Goal: Information Seeking & Learning: Find specific fact

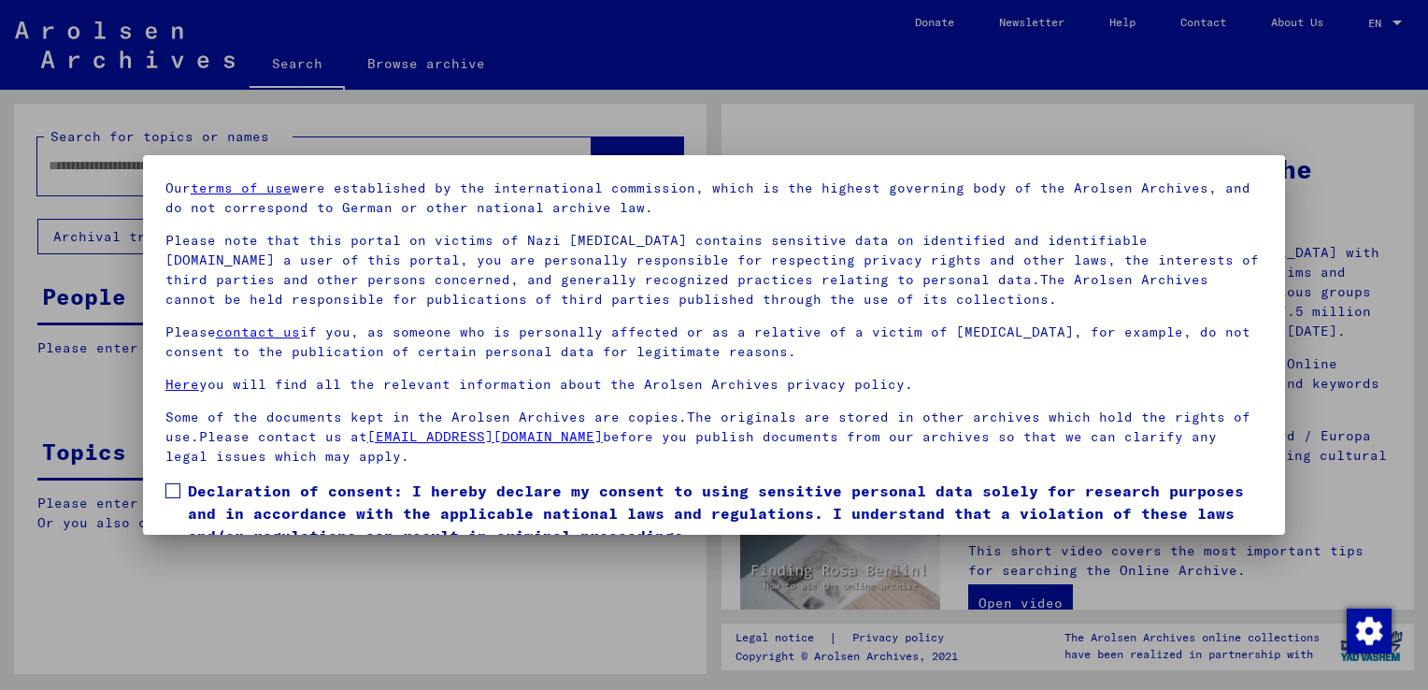
scroll to position [139, 0]
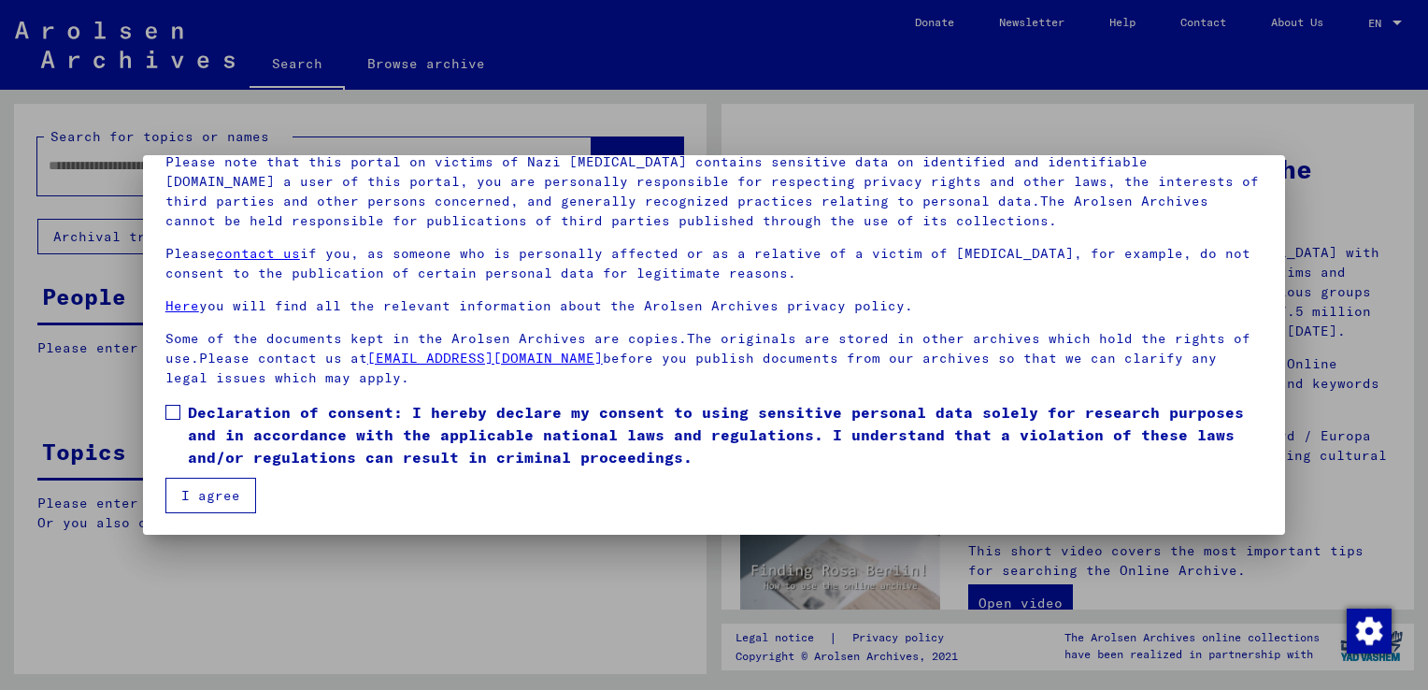
drag, startPoint x: 179, startPoint y: 413, endPoint x: 191, endPoint y: 432, distance: 21.8
click at [179, 413] on label "Declaration of consent: I hereby declare my consent to using sensitive personal…" at bounding box center [713, 434] width 1097 height 67
click at [231, 497] on button "I agree" at bounding box center [210, 496] width 91 height 36
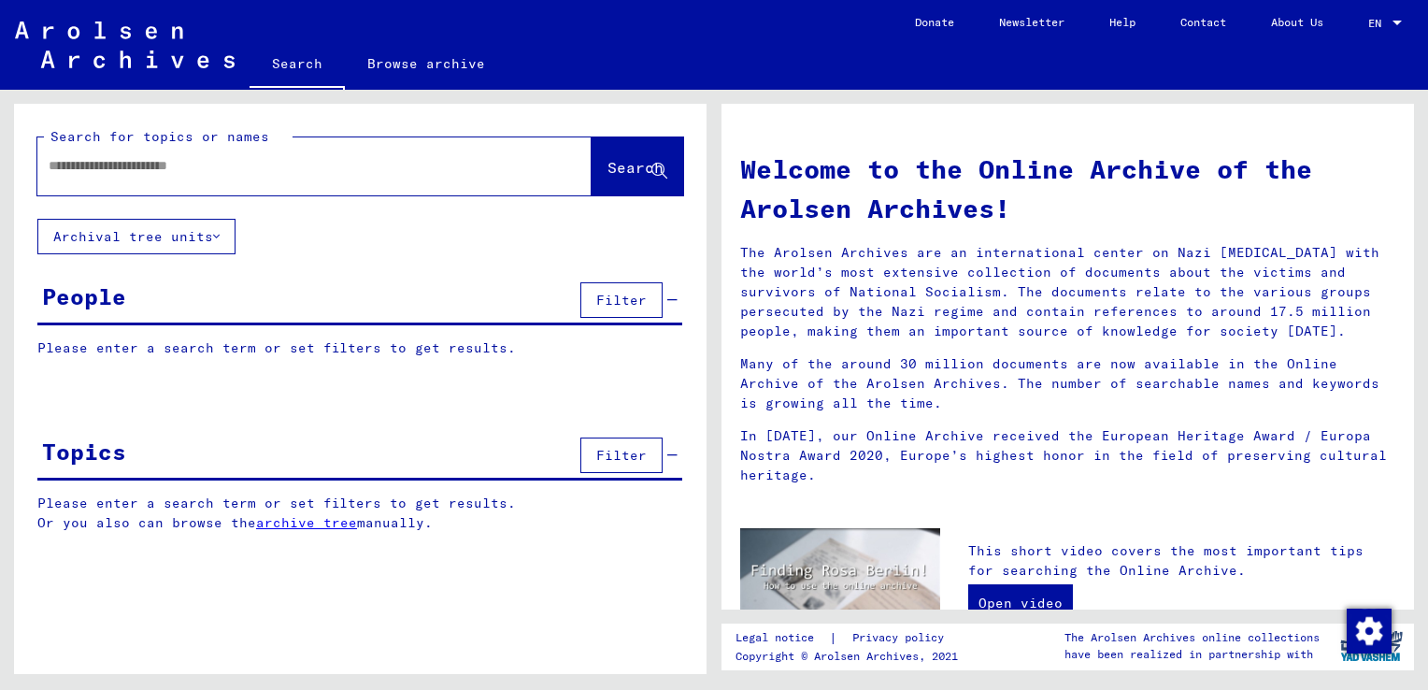
click at [194, 173] on input "text" at bounding box center [292, 166] width 487 height 20
type input "**********"
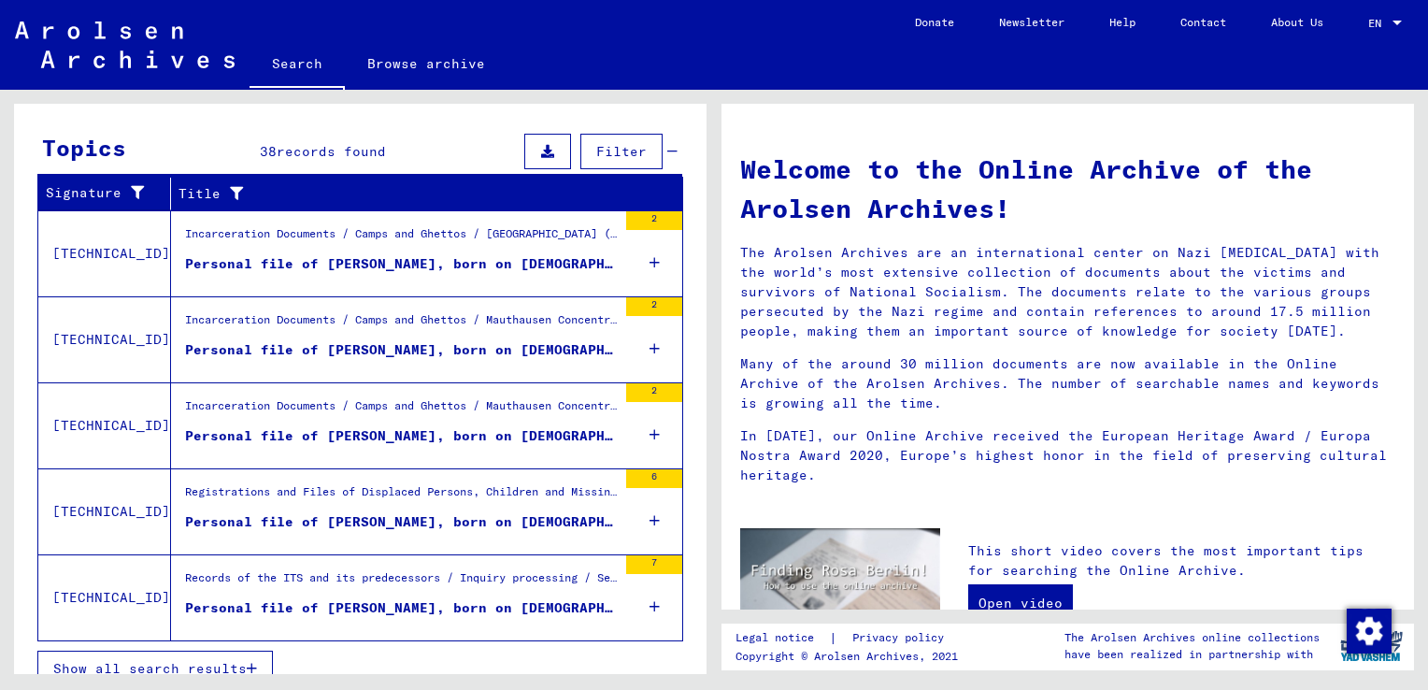
scroll to position [610, 0]
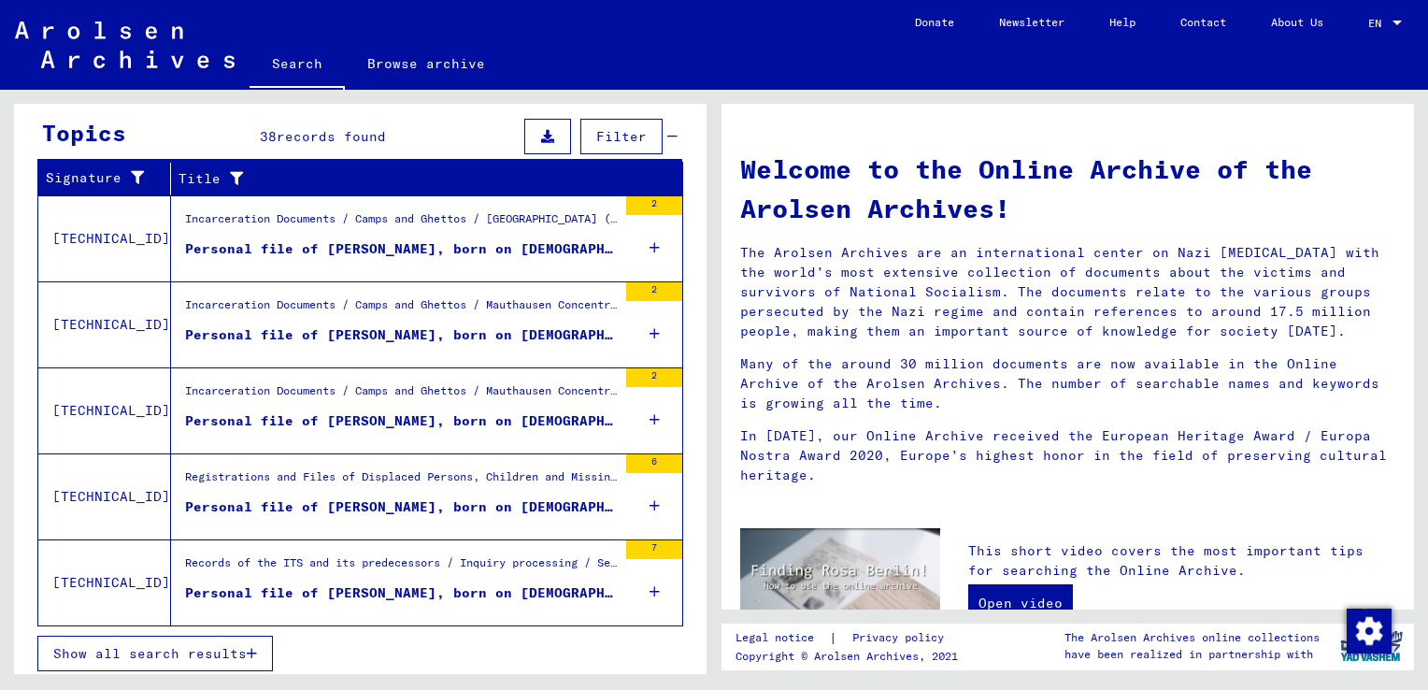
click at [408, 497] on div "Personal file of [PERSON_NAME], born on [DEMOGRAPHIC_DATA], born in [GEOGRAPHIC…" at bounding box center [401, 507] width 432 height 20
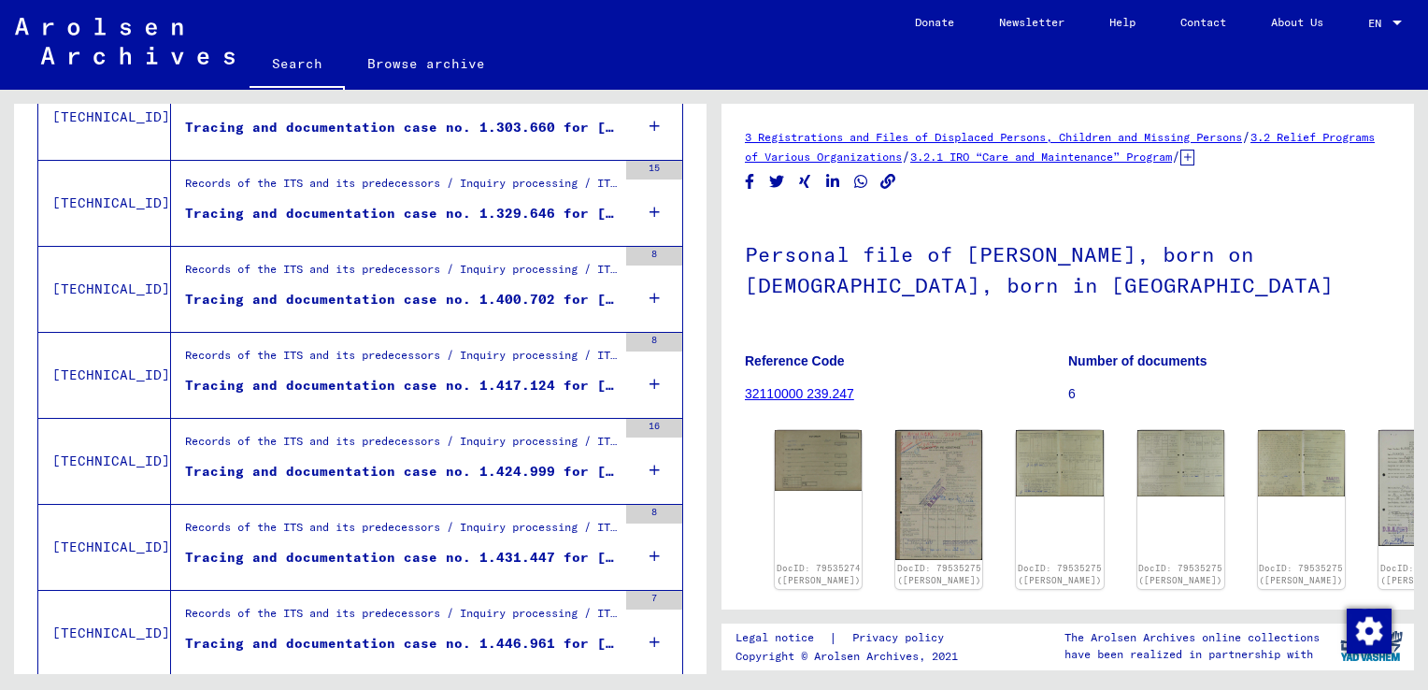
scroll to position [2044, 0]
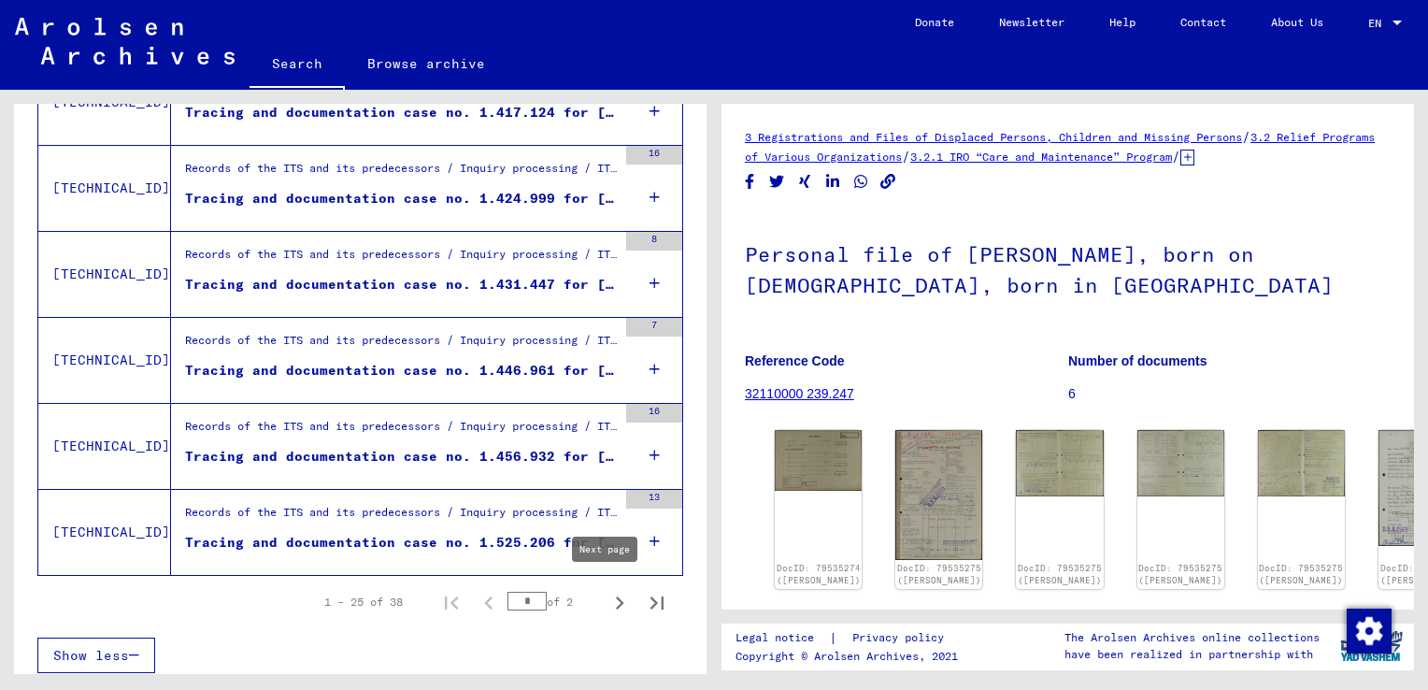
click at [607, 595] on icon "Next page" at bounding box center [620, 603] width 26 height 26
type input "*"
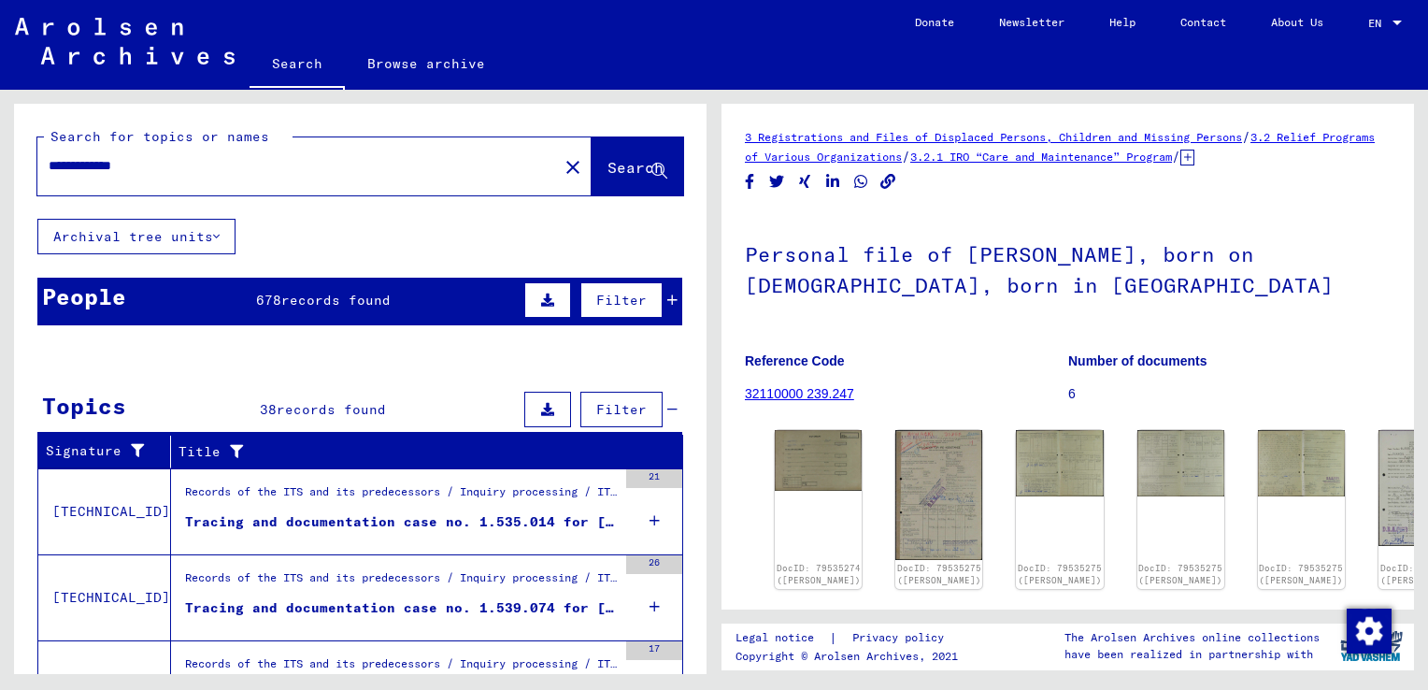
scroll to position [0, 0]
click at [187, 236] on button "Archival tree units" at bounding box center [136, 237] width 198 height 36
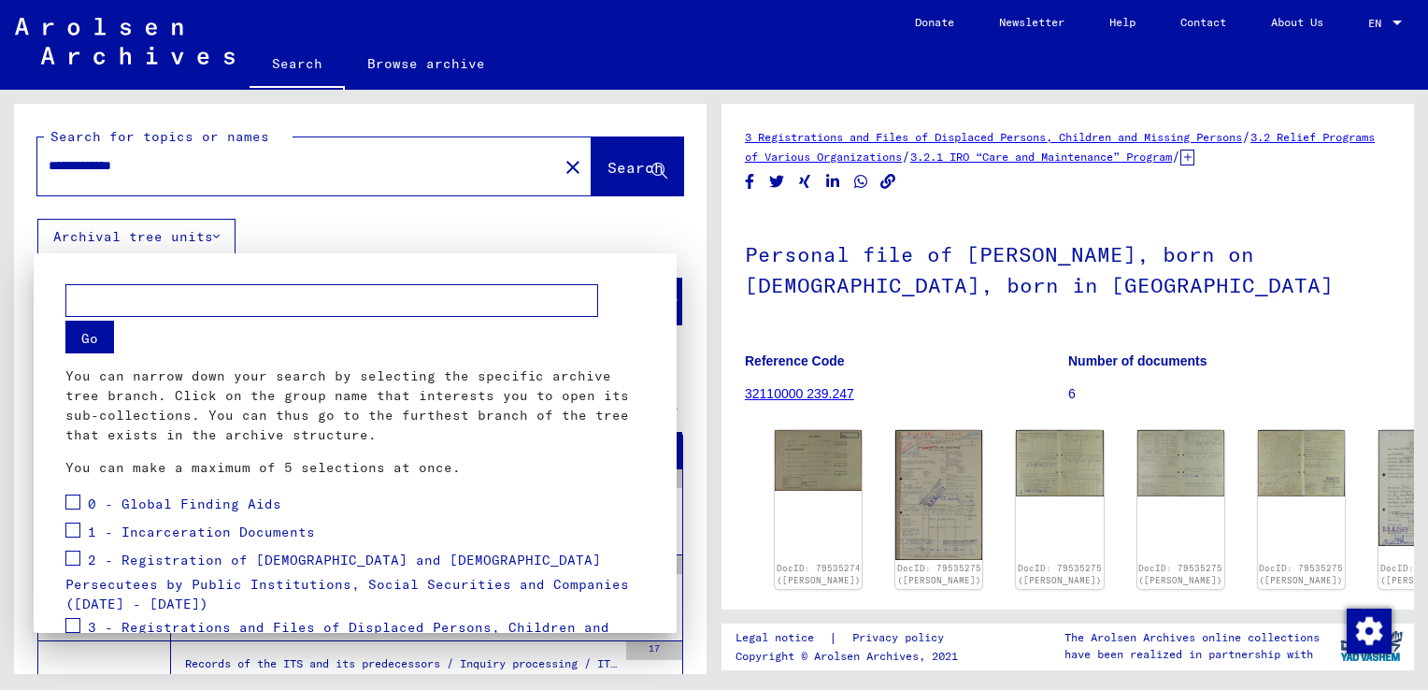
drag, startPoint x: 187, startPoint y: 236, endPoint x: 369, endPoint y: 230, distance: 182.4
click at [187, 236] on div at bounding box center [714, 345] width 1428 height 690
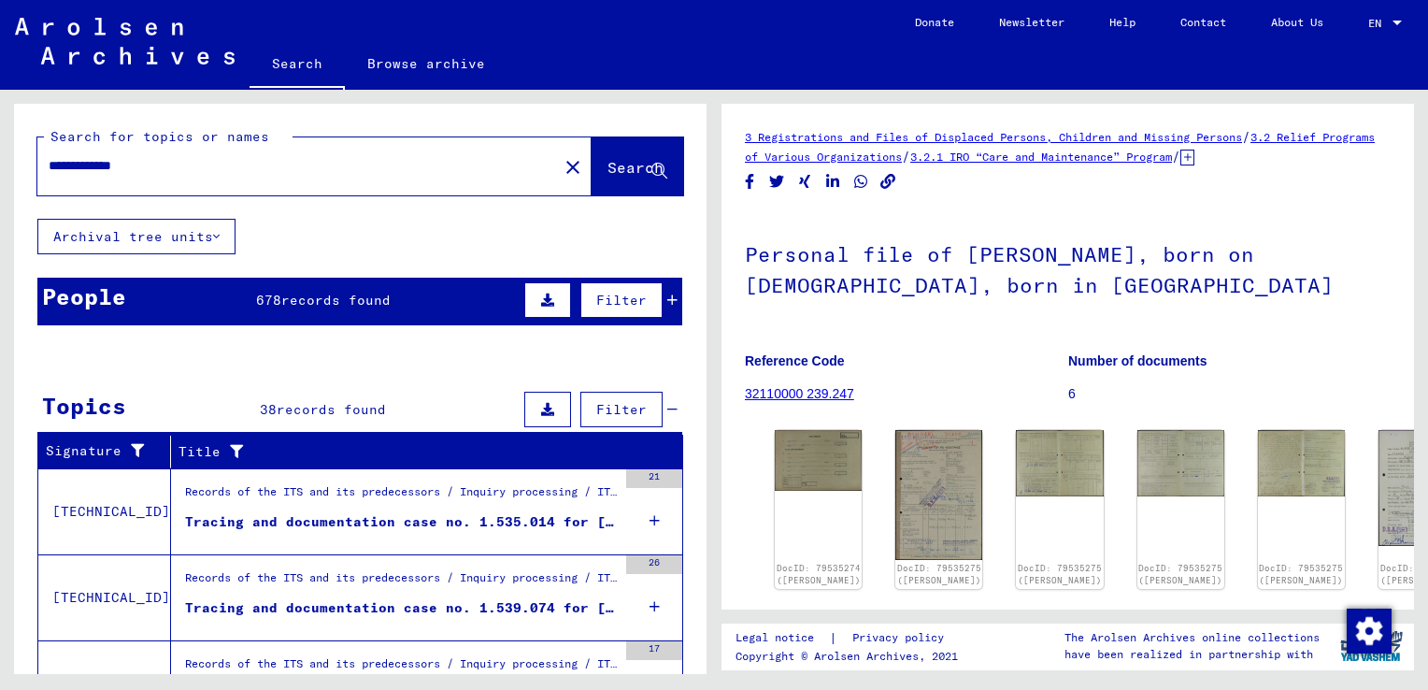
click at [281, 296] on span "records found" at bounding box center [335, 300] width 109 height 17
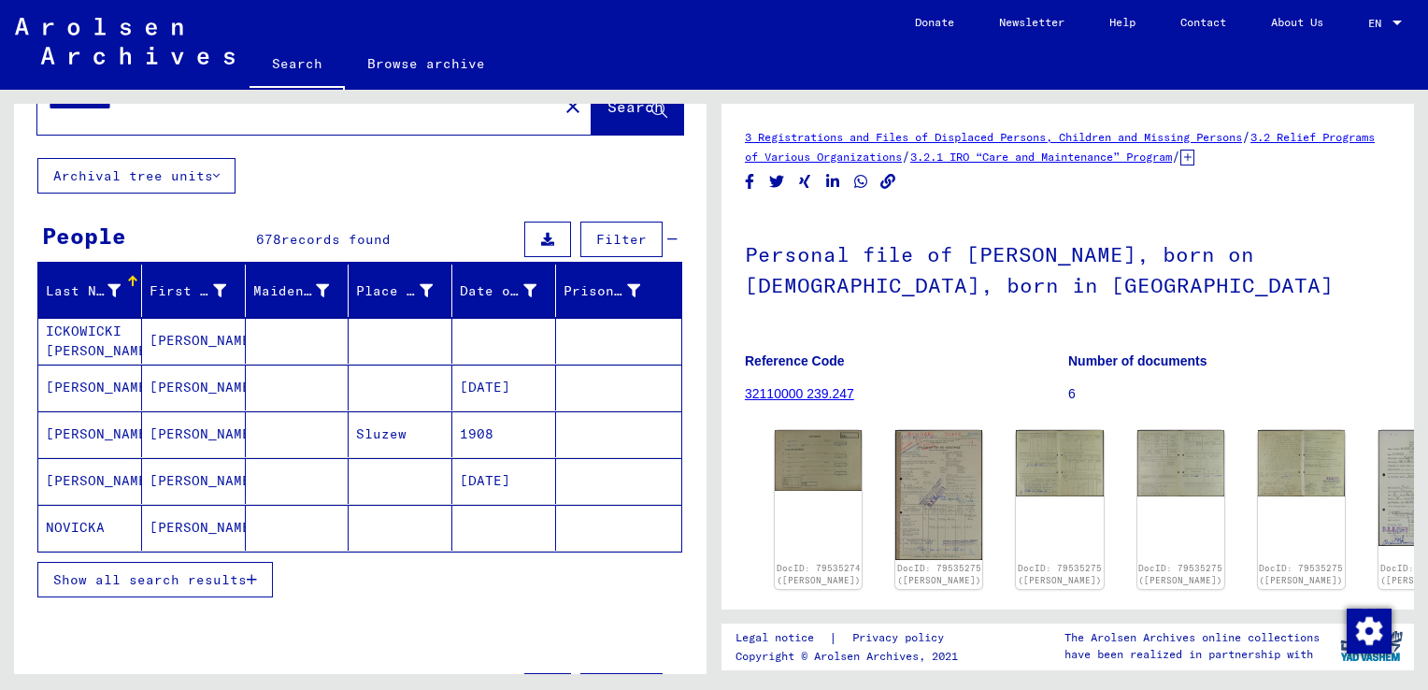
scroll to position [93, 0]
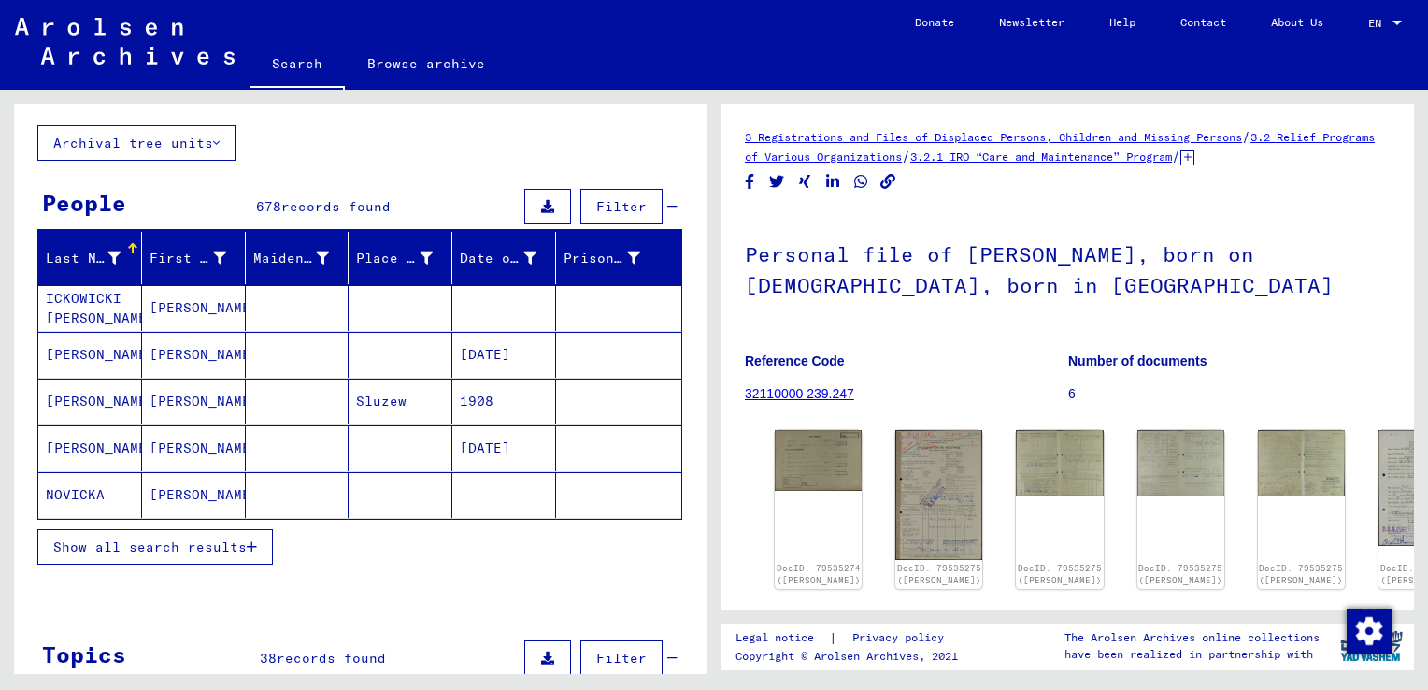
click at [180, 544] on span "Show all search results" at bounding box center [150, 546] width 194 height 17
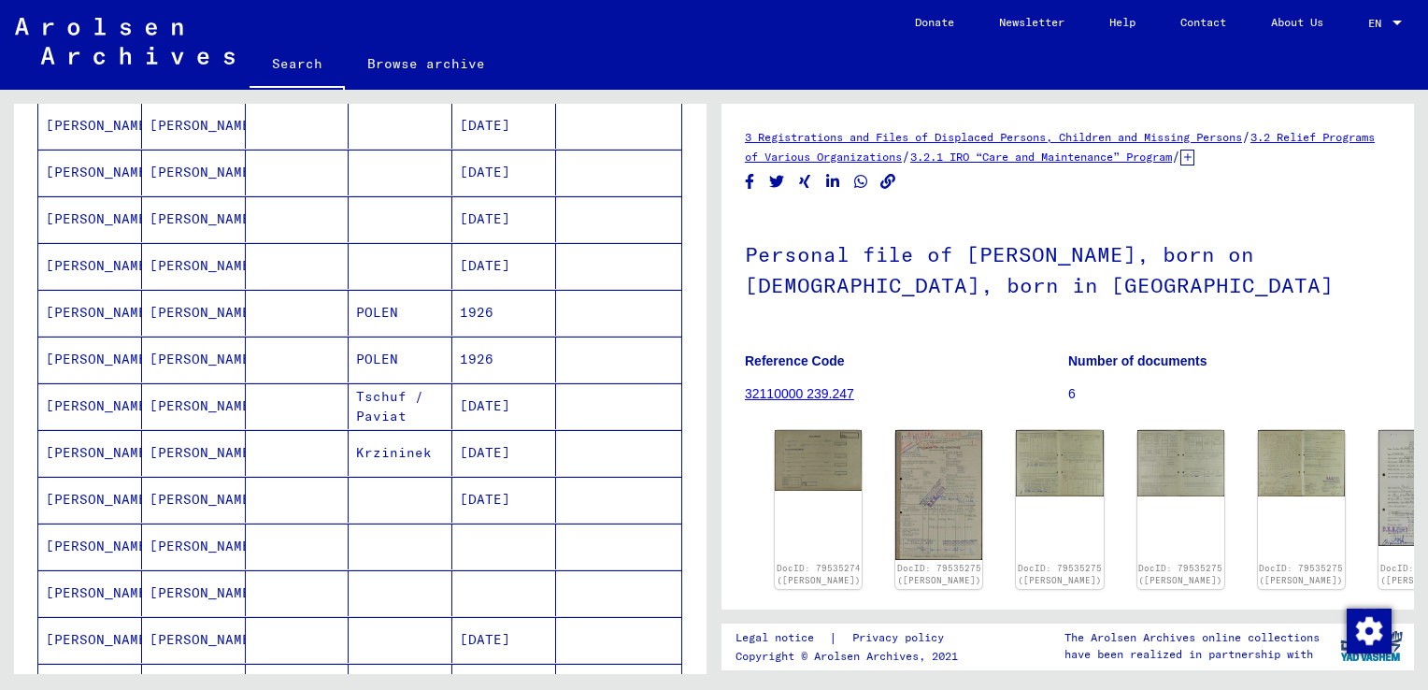
scroll to position [841, 0]
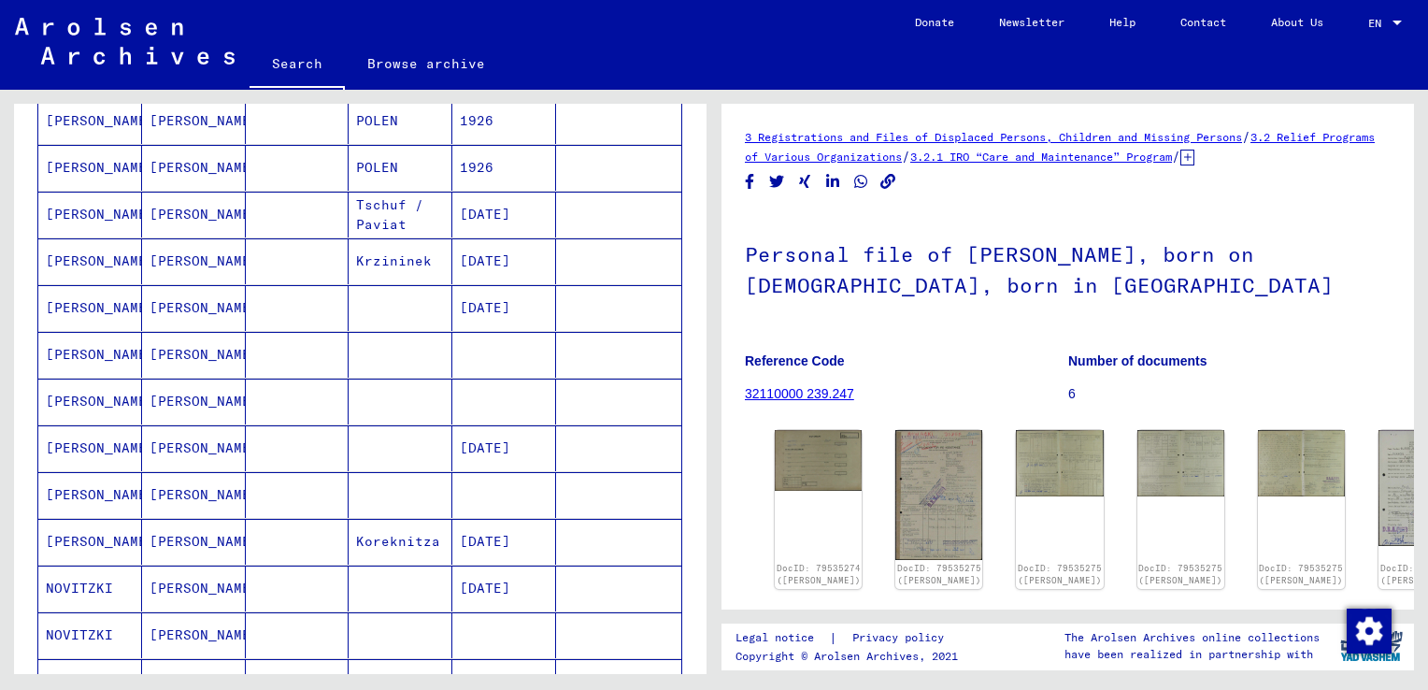
click at [85, 435] on mat-cell "[PERSON_NAME]" at bounding box center [90, 448] width 104 height 46
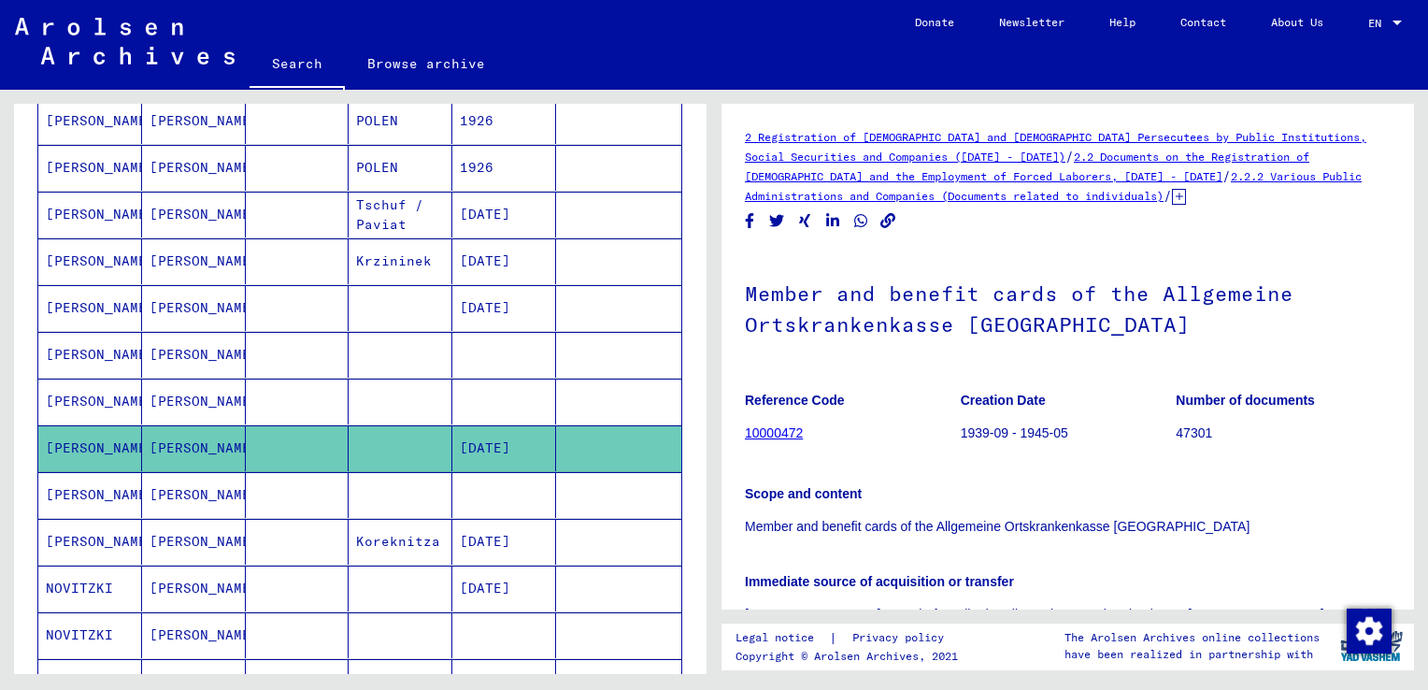
click at [57, 494] on mat-cell "[PERSON_NAME]" at bounding box center [90, 495] width 104 height 46
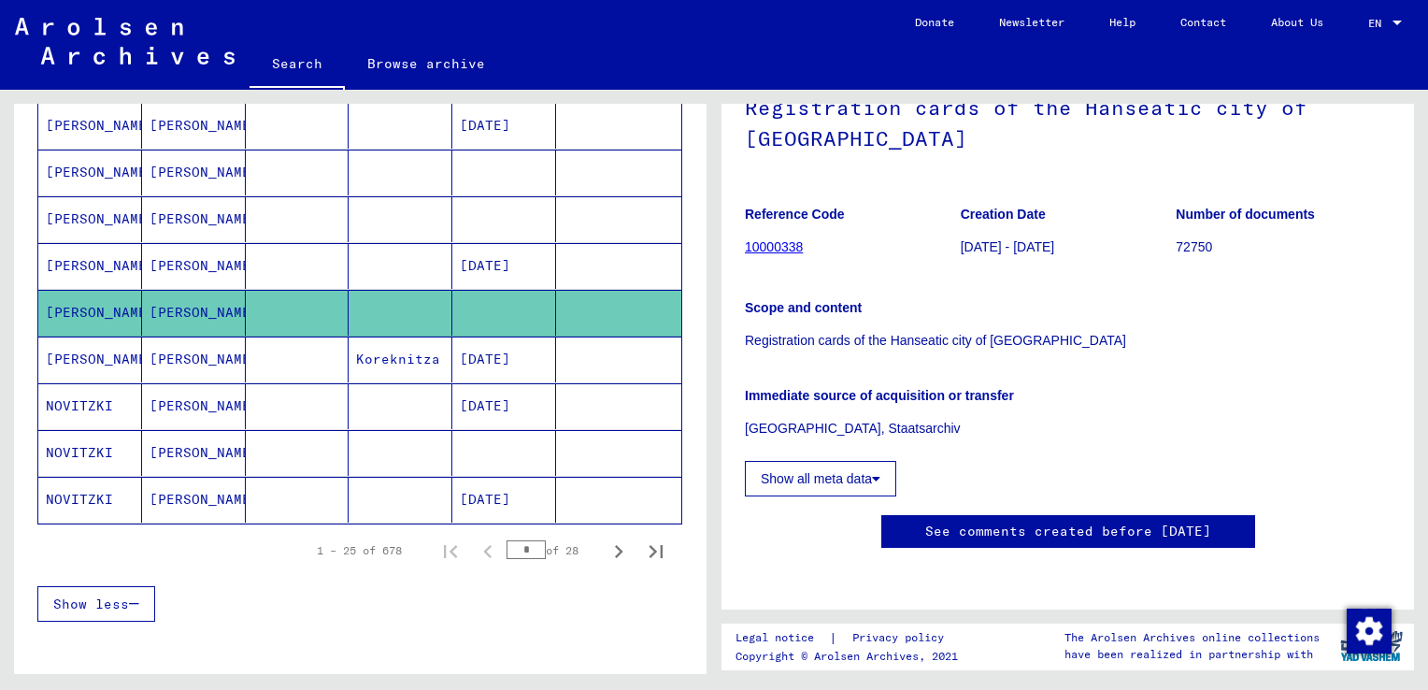
scroll to position [1028, 0]
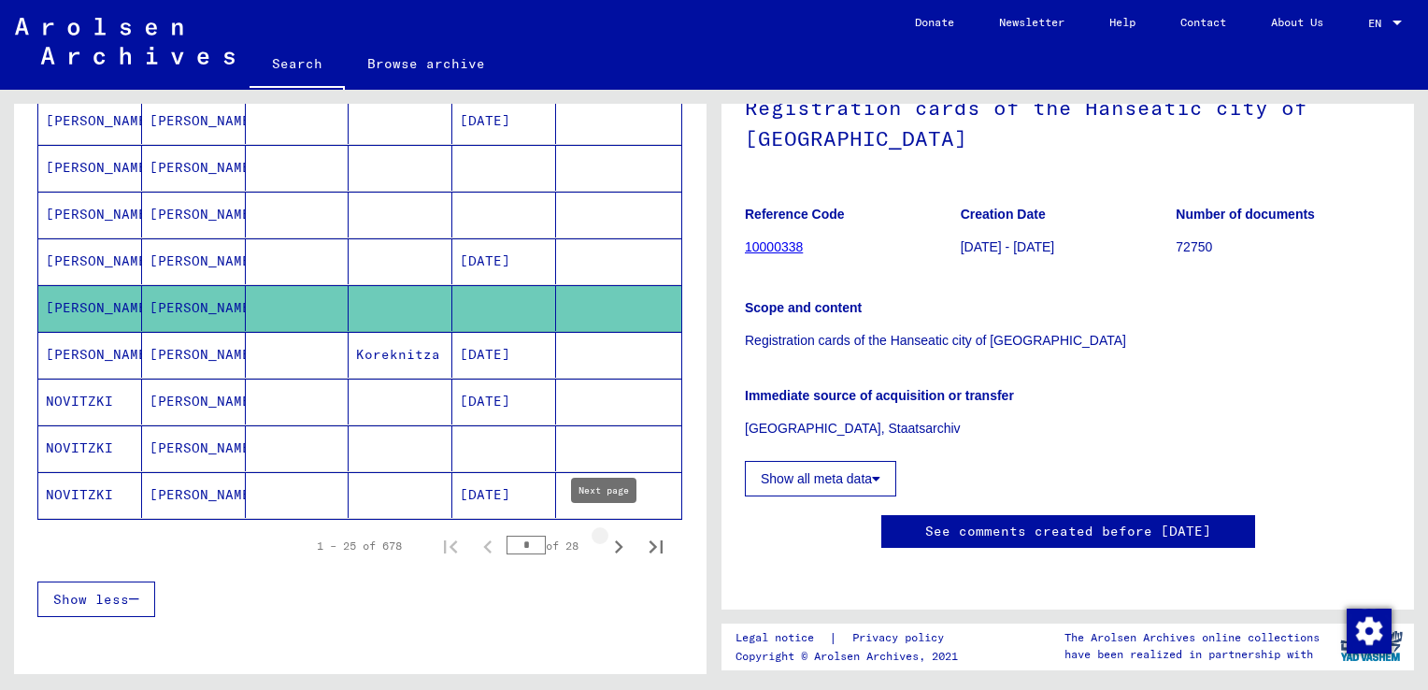
click at [606, 535] on icon "Next page" at bounding box center [619, 547] width 26 height 26
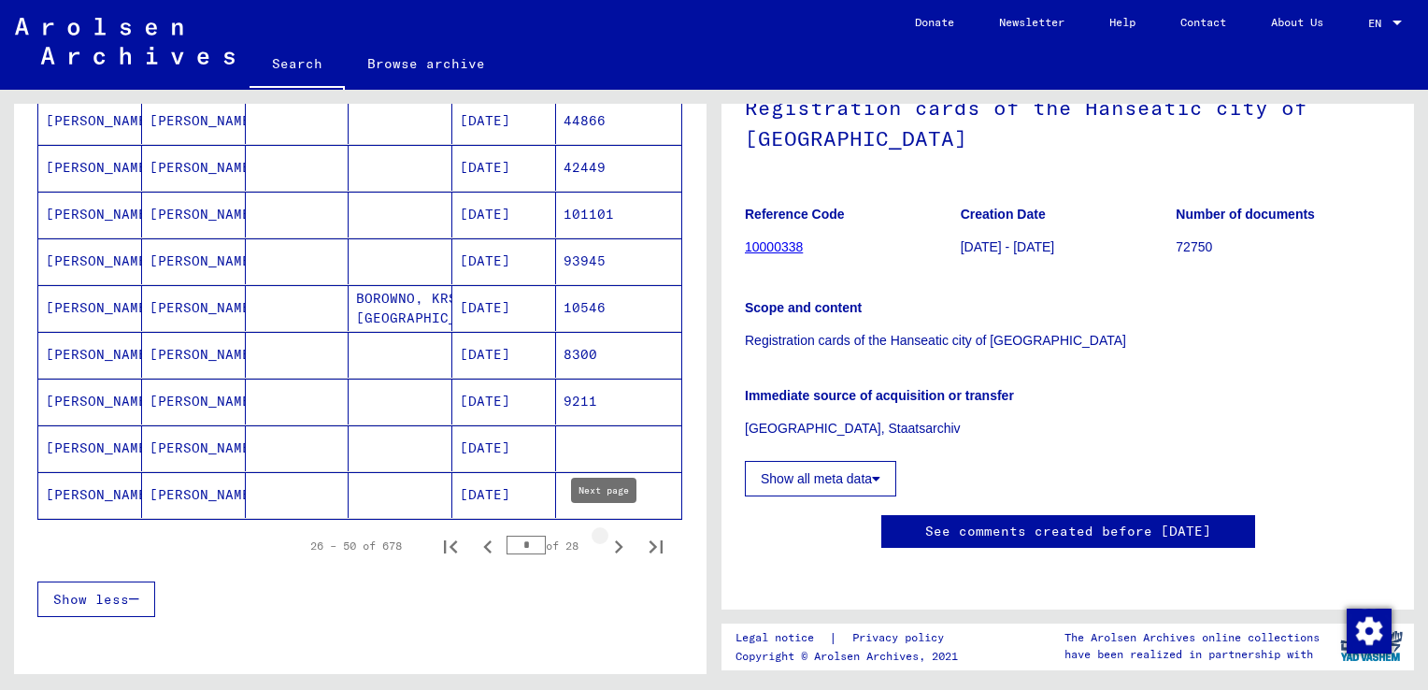
click at [615, 540] on icon "Next page" at bounding box center [619, 546] width 8 height 13
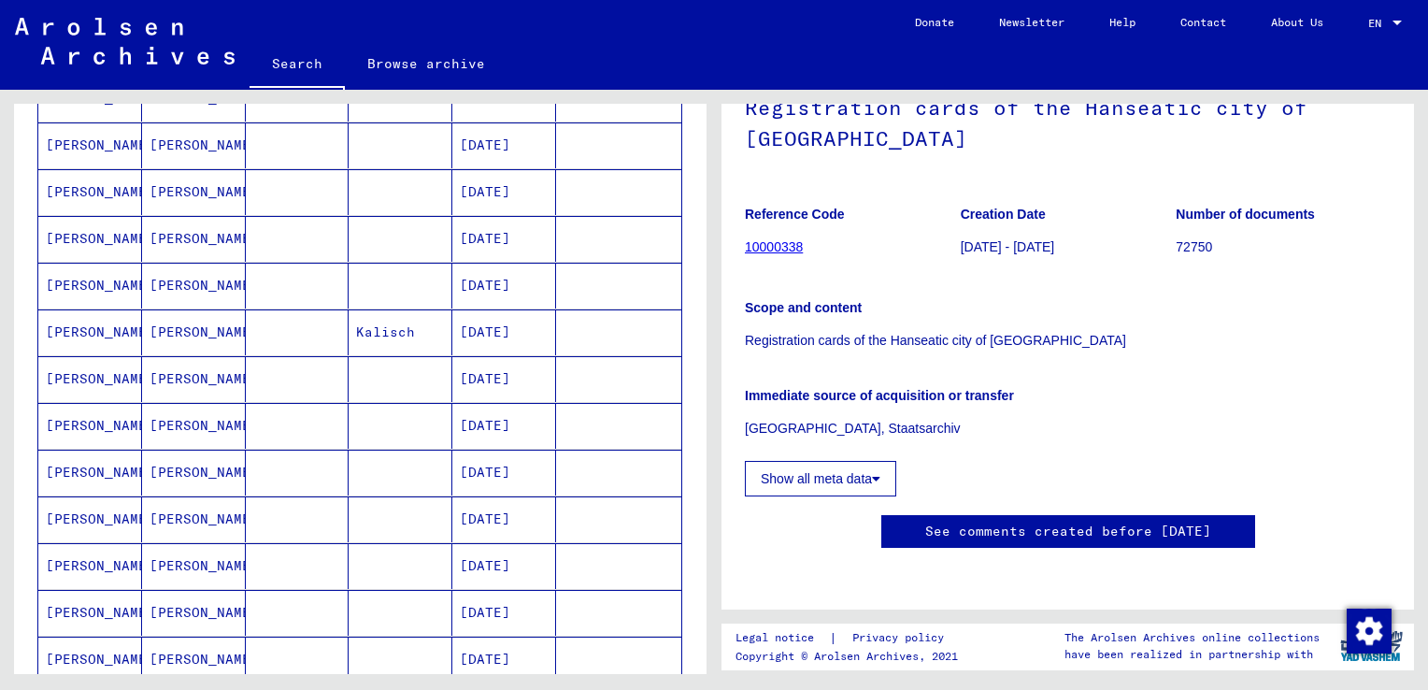
scroll to position [935, 0]
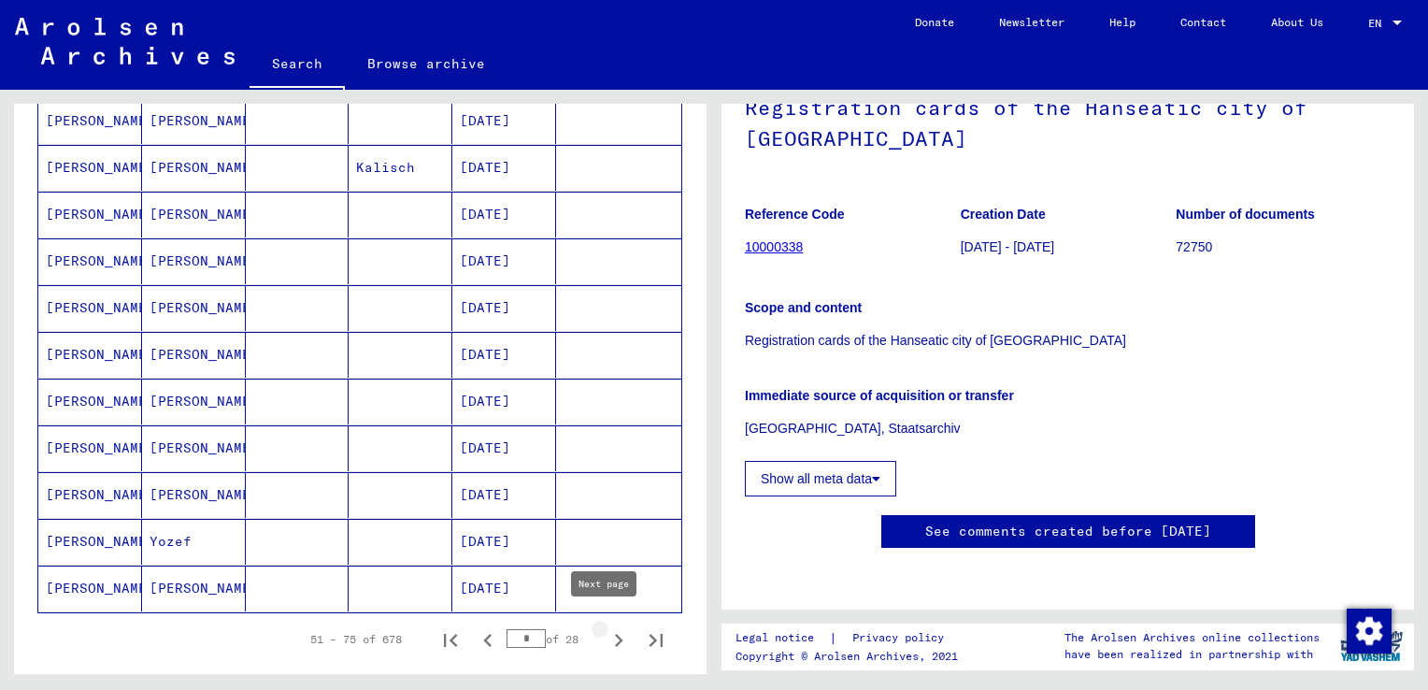
click at [606, 630] on icon "Next page" at bounding box center [619, 640] width 26 height 26
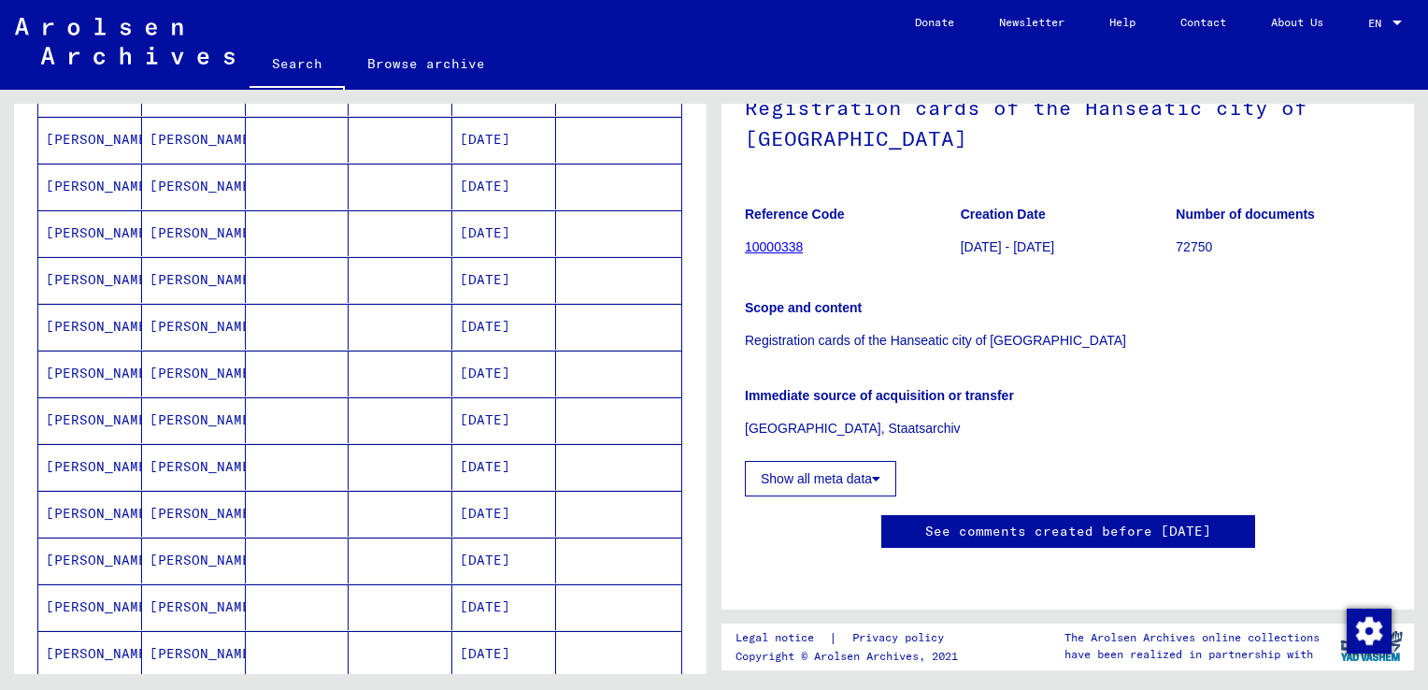
scroll to position [467, 0]
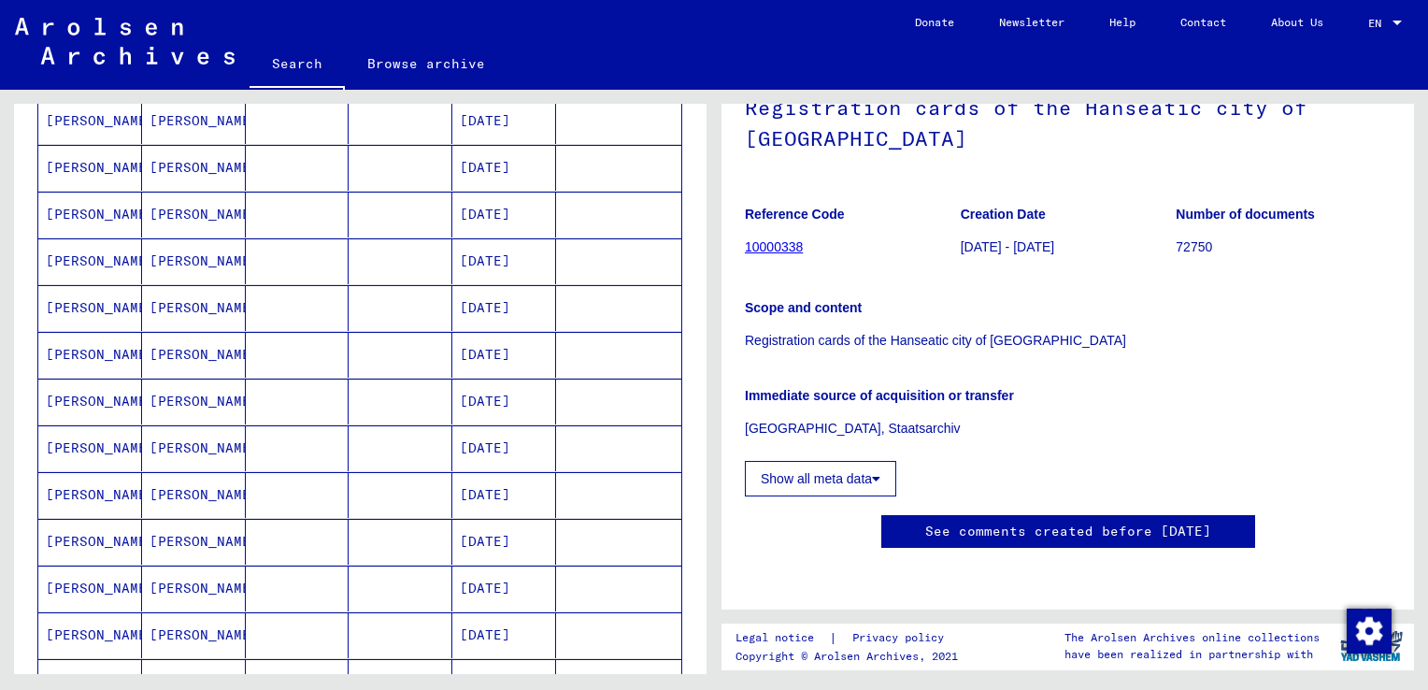
click at [73, 303] on mat-cell "[PERSON_NAME]" at bounding box center [90, 308] width 104 height 46
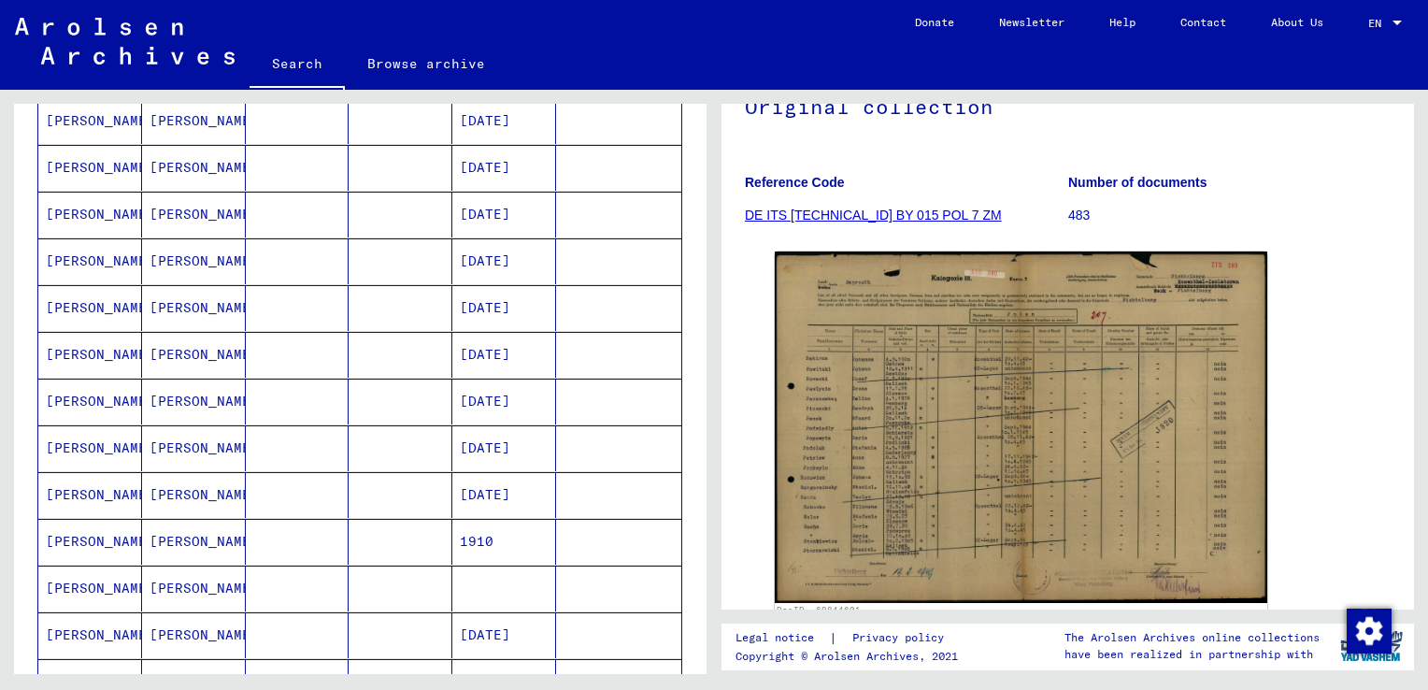
scroll to position [1028, 0]
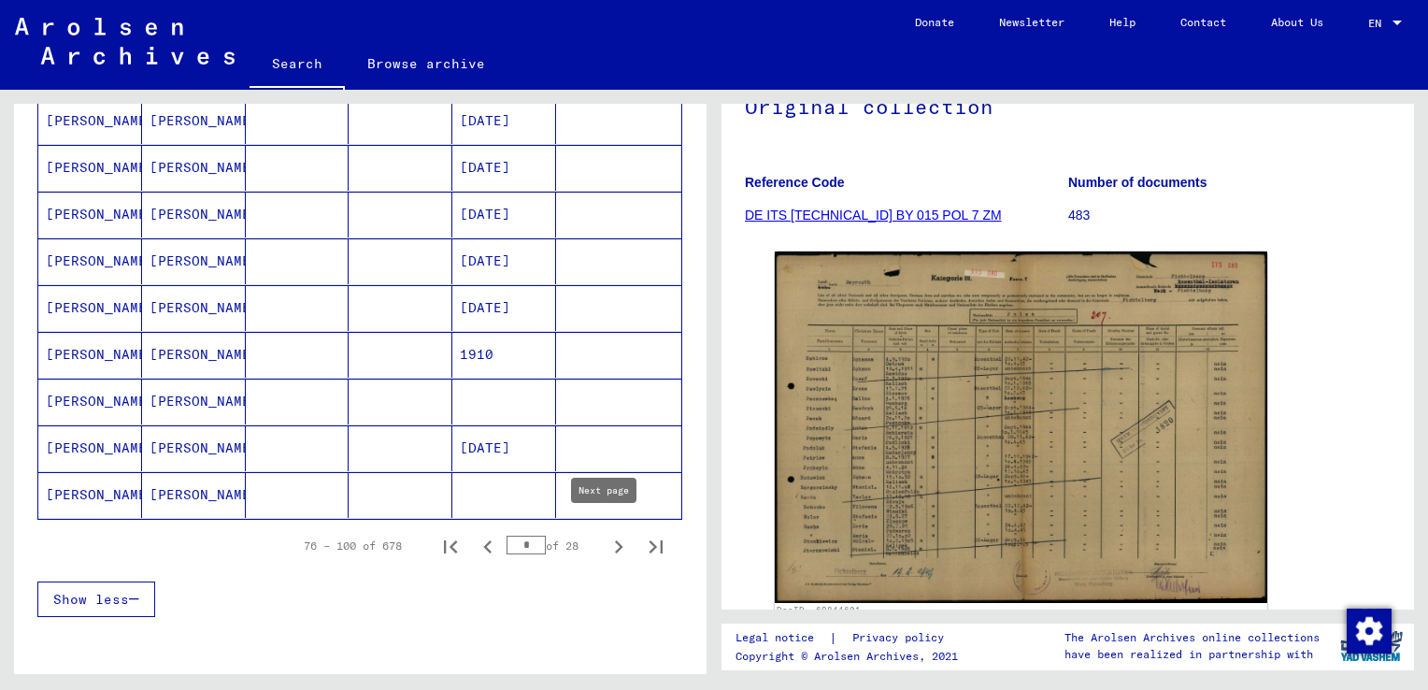
click at [610, 536] on icon "Next page" at bounding box center [619, 547] width 26 height 26
click at [606, 538] on icon "Next page" at bounding box center [619, 547] width 26 height 26
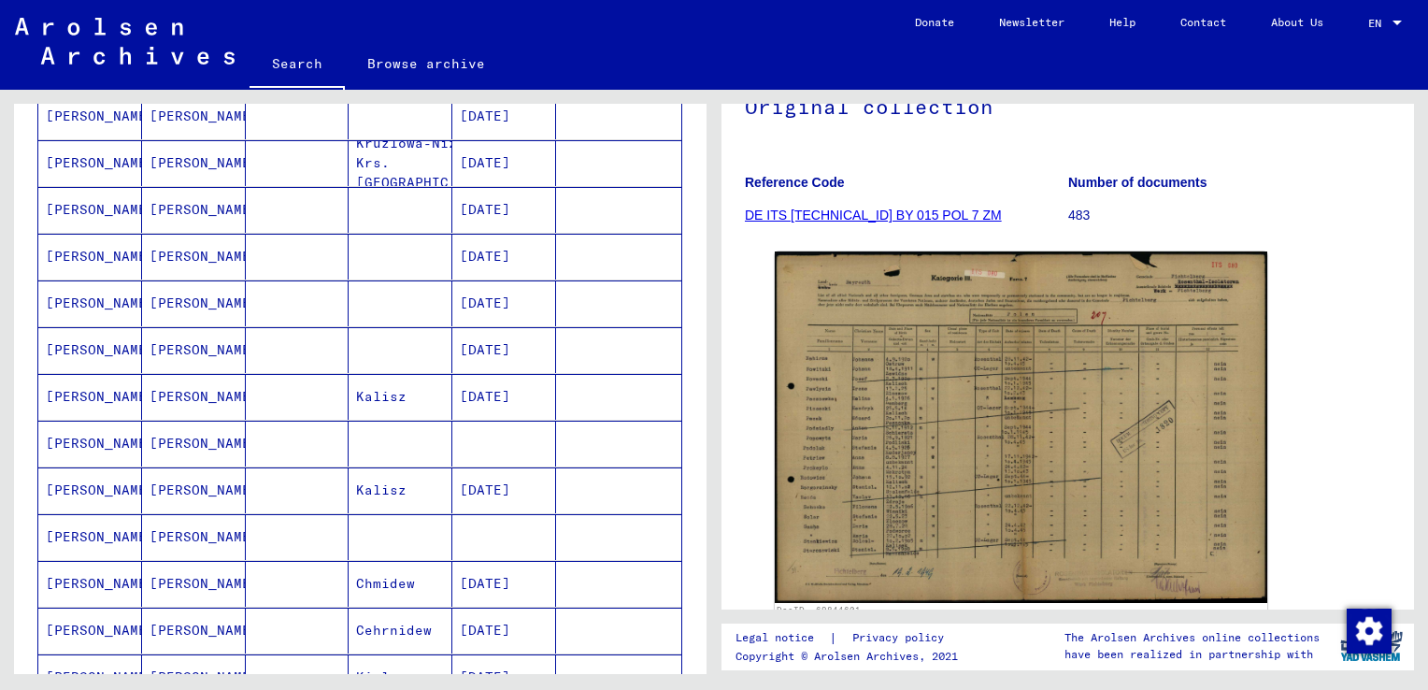
scroll to position [561, 0]
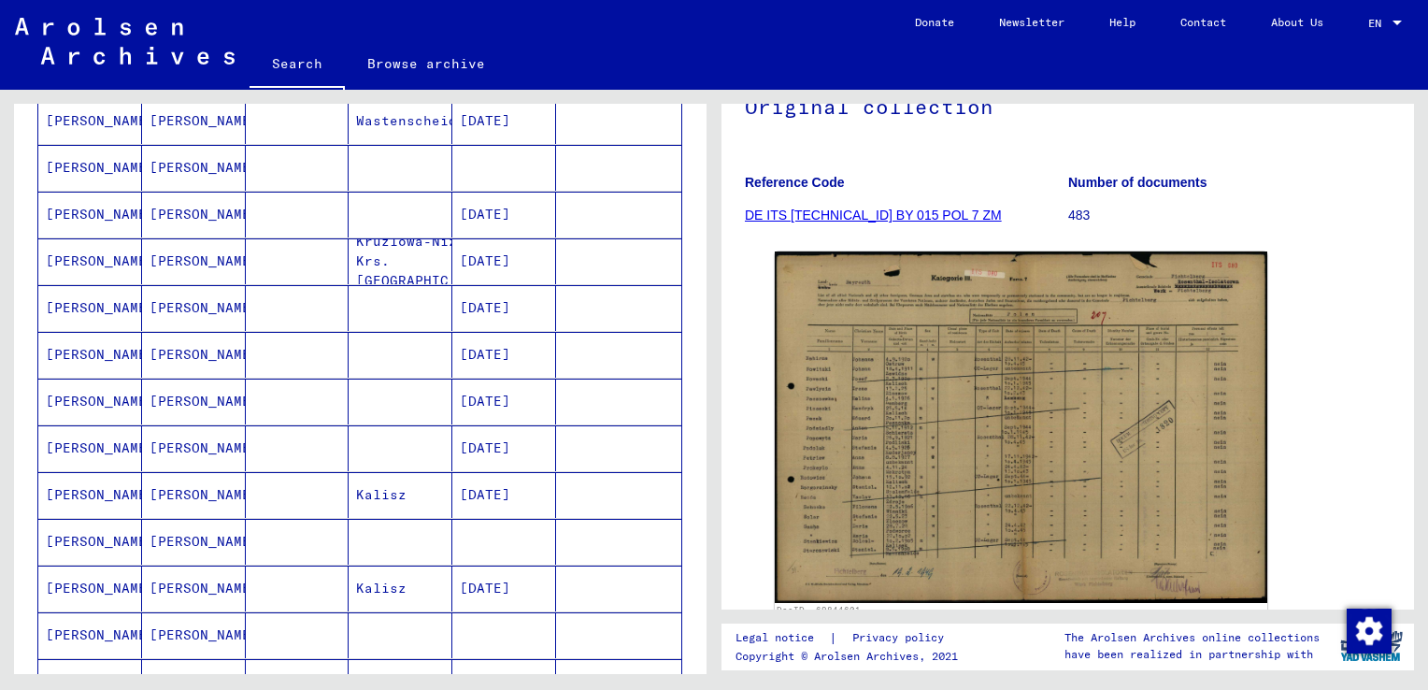
drag, startPoint x: 50, startPoint y: 480, endPoint x: 71, endPoint y: 480, distance: 20.6
click at [51, 480] on mat-cell "[PERSON_NAME]" at bounding box center [90, 495] width 104 height 46
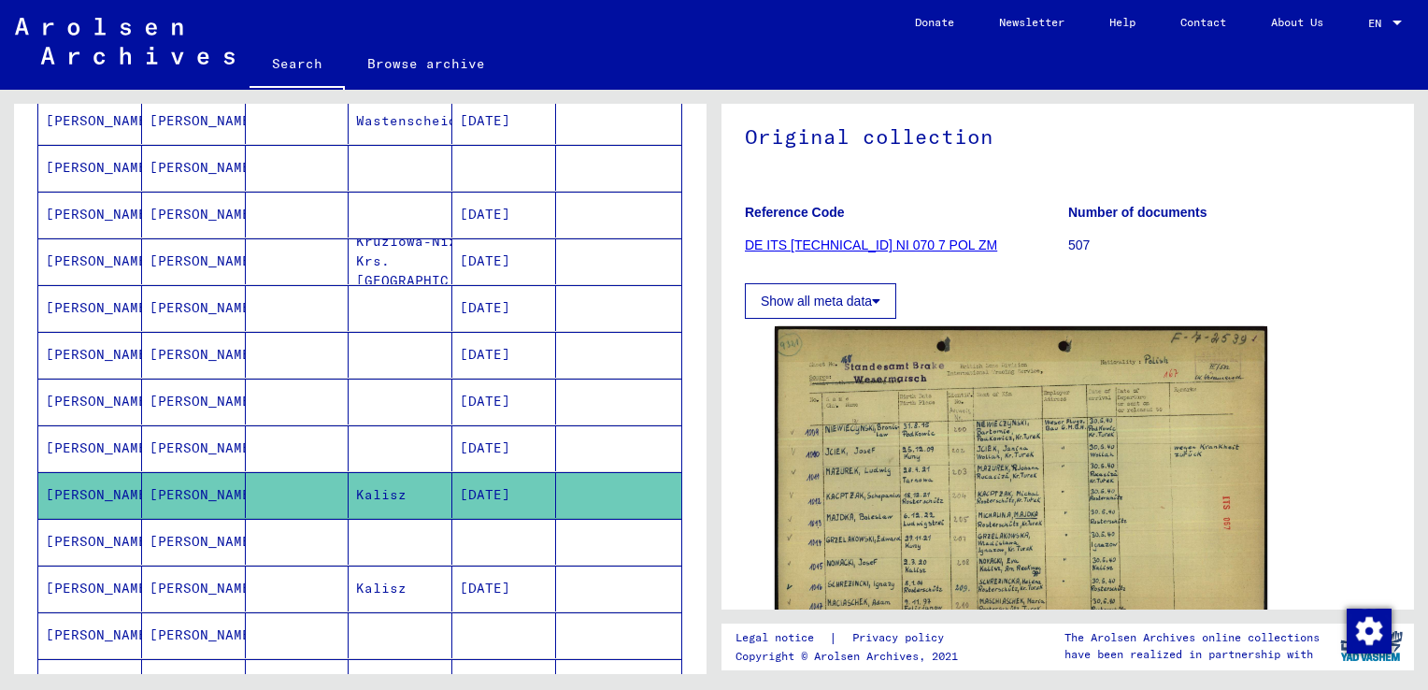
scroll to position [280, 0]
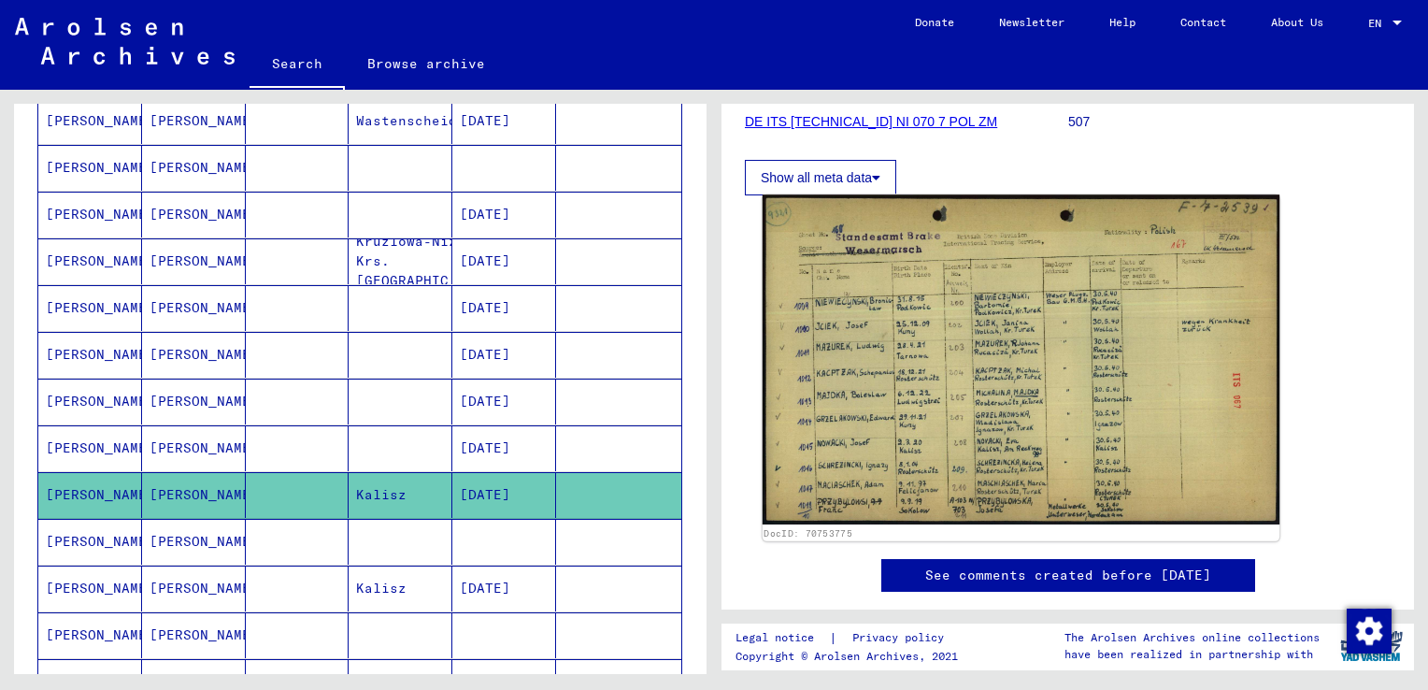
click at [947, 383] on img at bounding box center [1021, 359] width 517 height 330
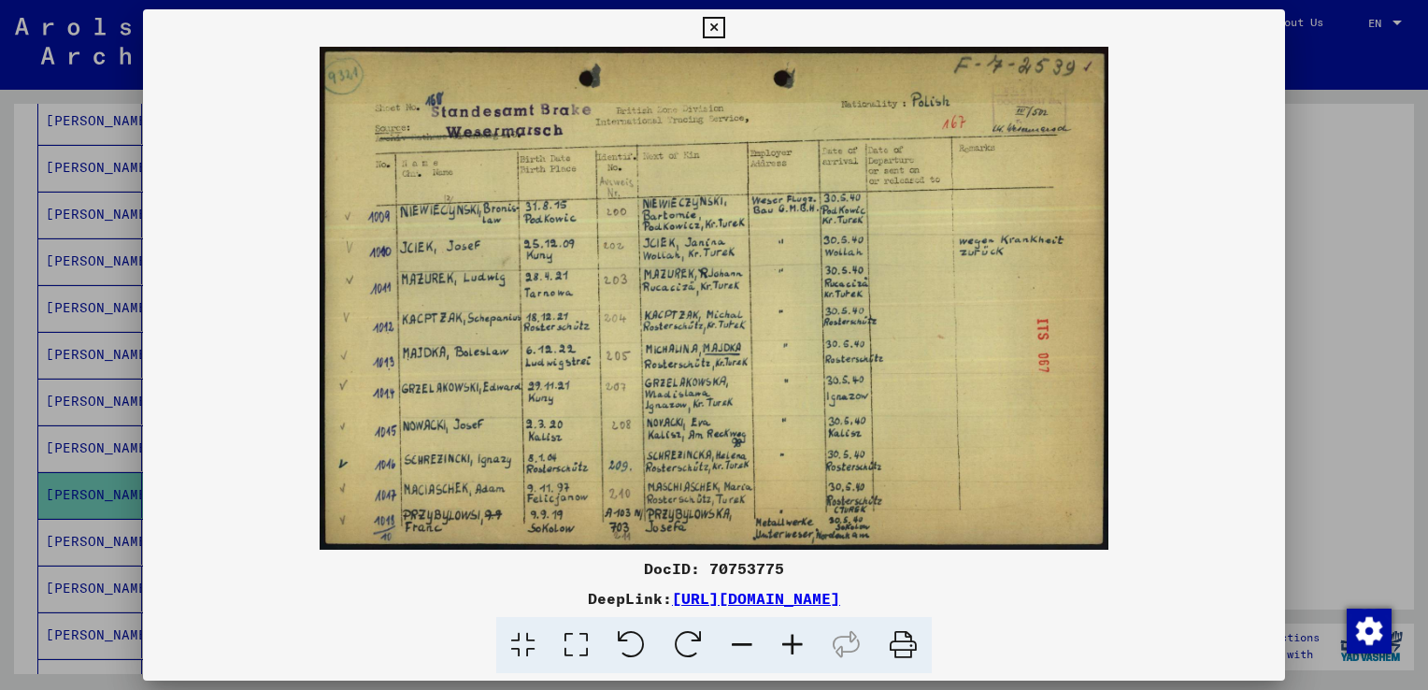
click at [711, 24] on icon at bounding box center [714, 28] width 22 height 22
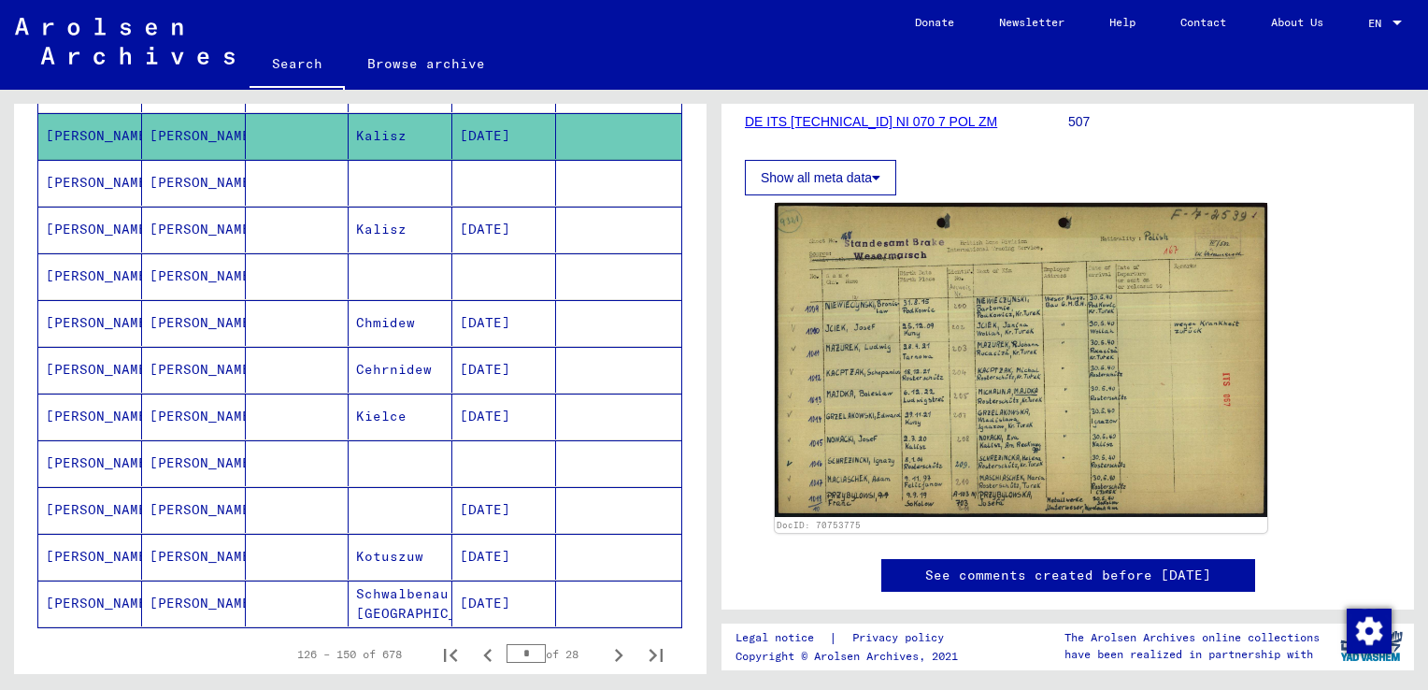
scroll to position [935, 0]
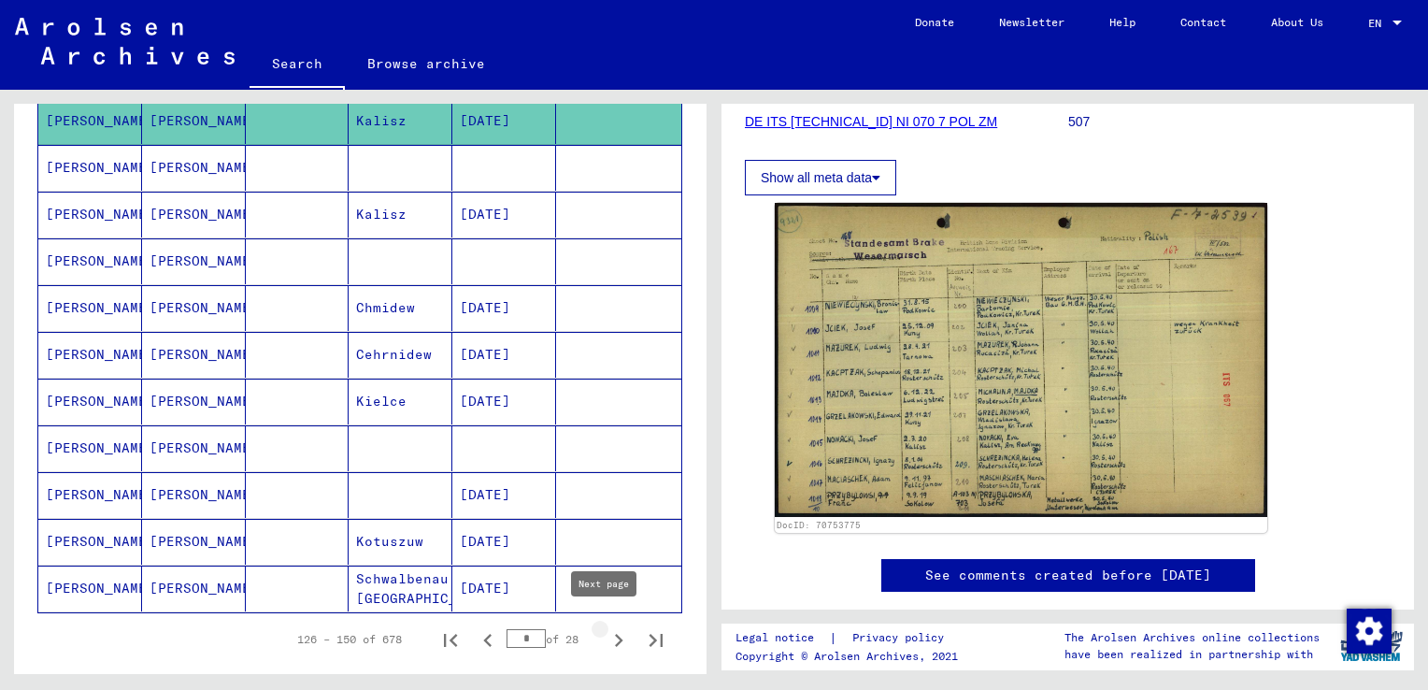
click at [606, 627] on icon "Next page" at bounding box center [619, 640] width 26 height 26
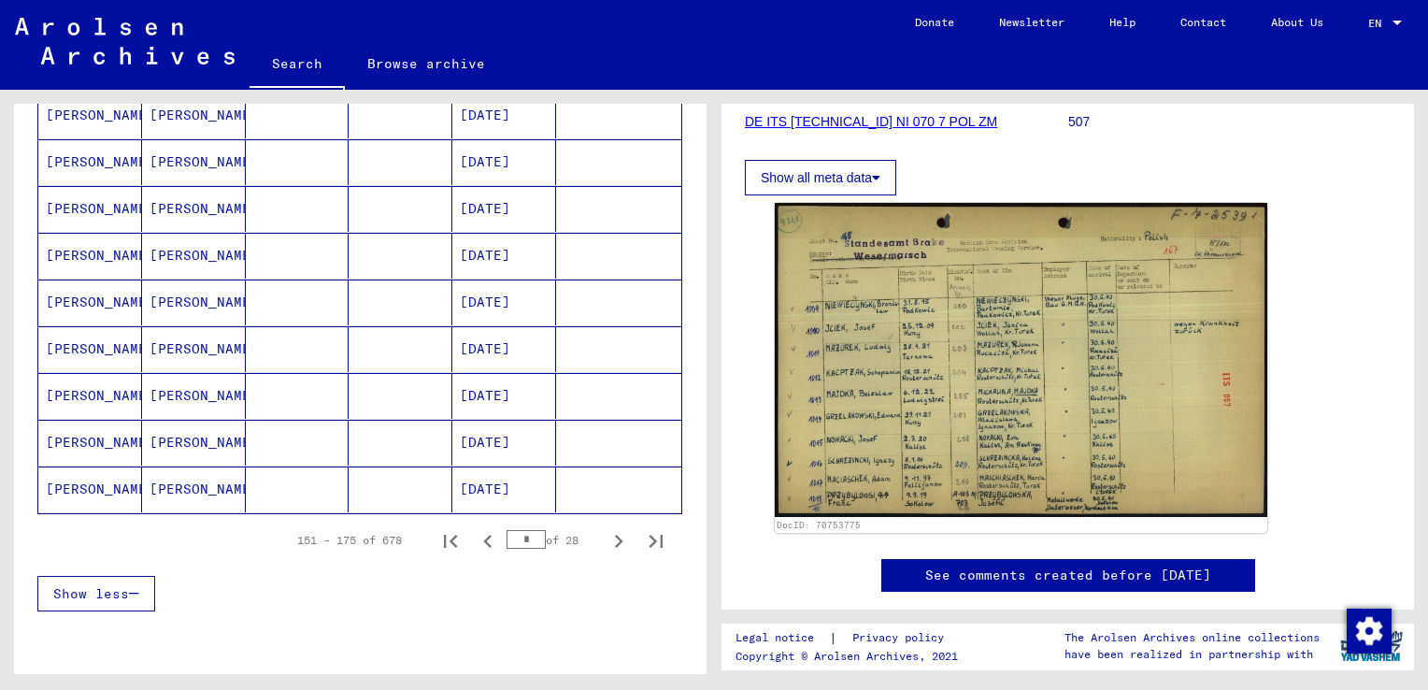
scroll to position [1122, 0]
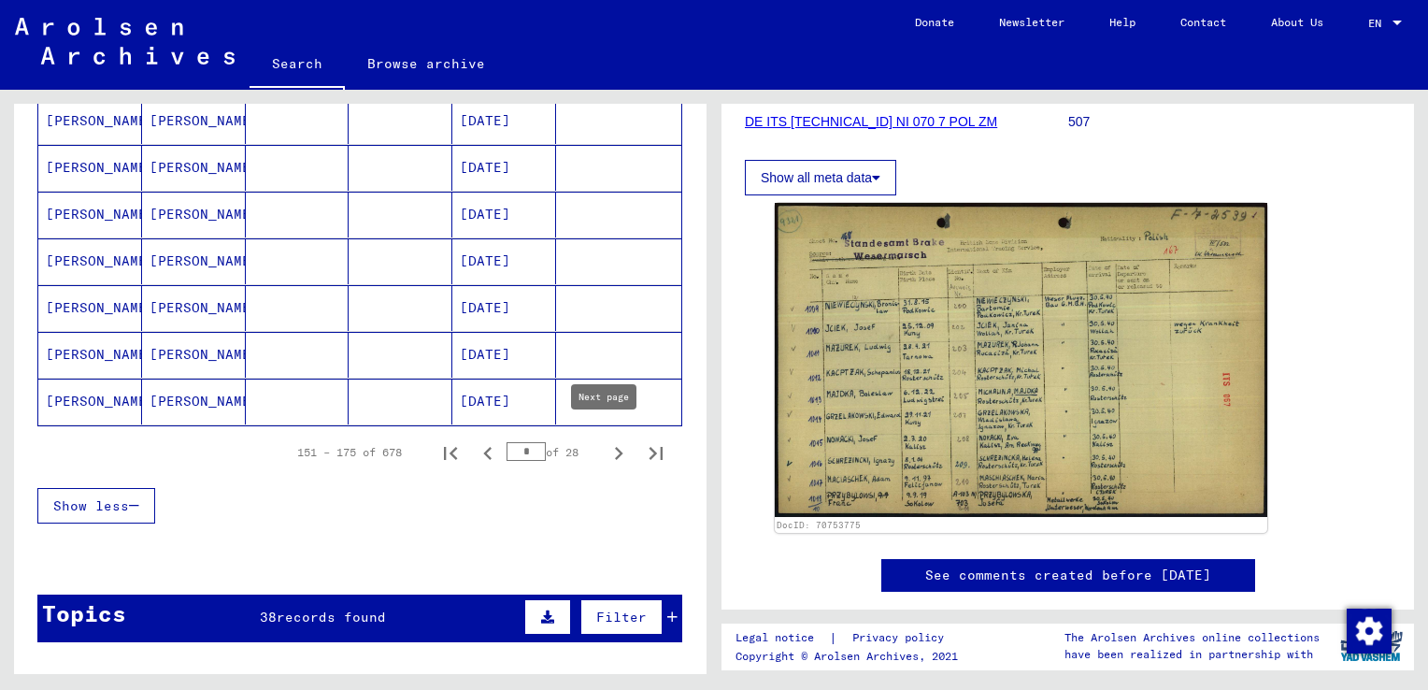
click at [615, 447] on icon "Next page" at bounding box center [619, 453] width 8 height 13
click at [606, 443] on icon "Next page" at bounding box center [619, 453] width 26 height 26
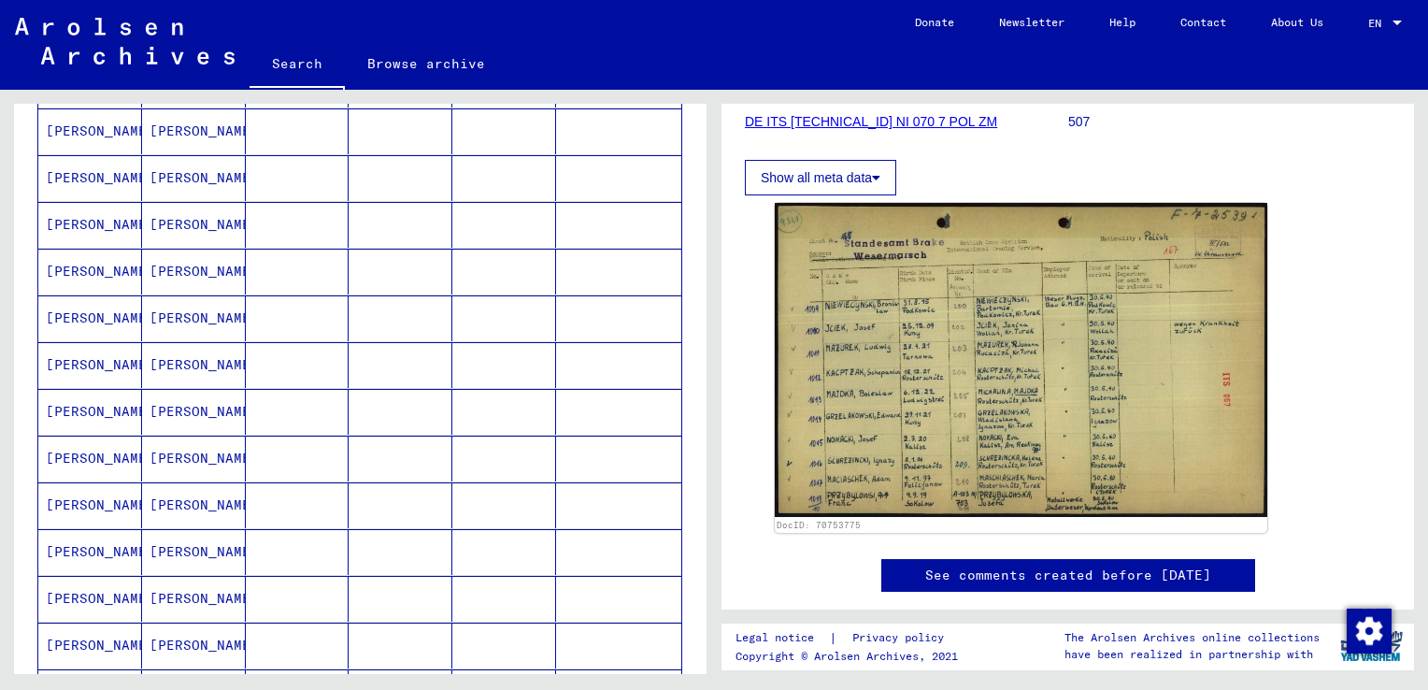
scroll to position [187, 0]
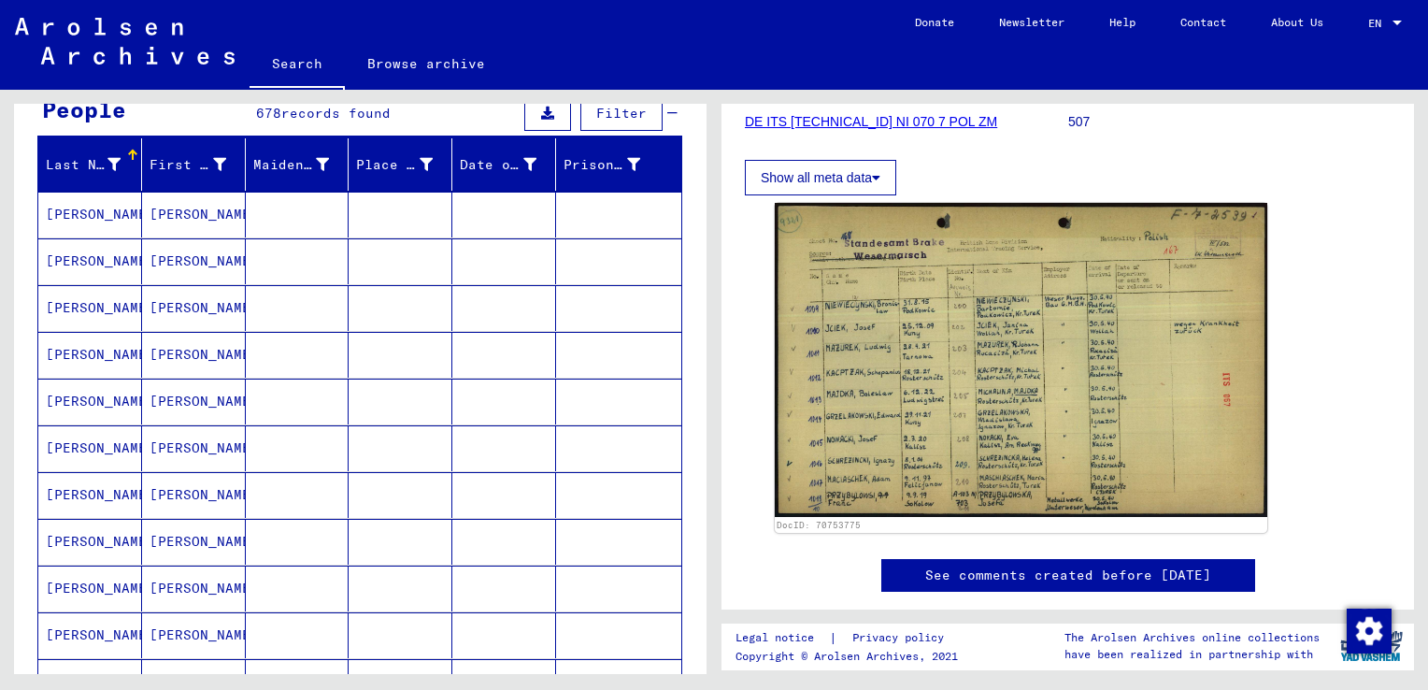
click at [76, 205] on mat-cell "[PERSON_NAME]" at bounding box center [90, 215] width 104 height 46
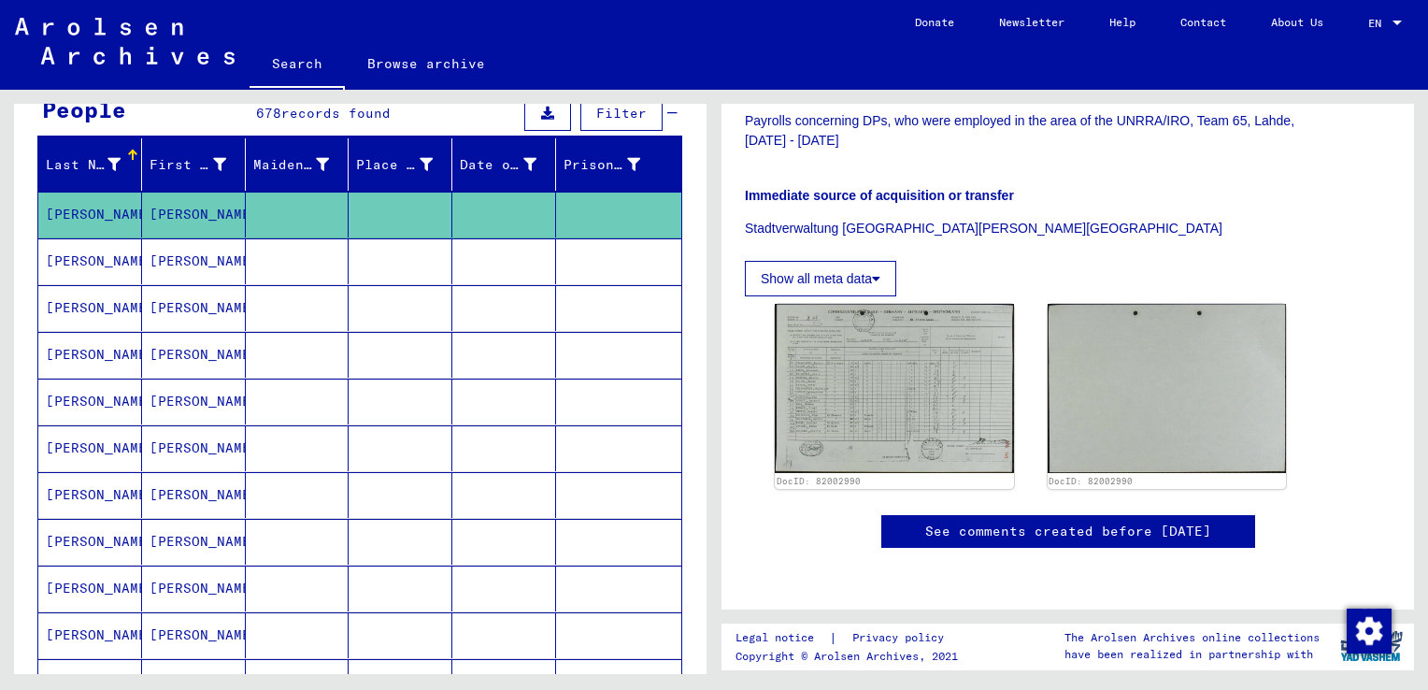
scroll to position [561, 0]
click at [68, 255] on mat-cell "[PERSON_NAME]" at bounding box center [90, 261] width 104 height 46
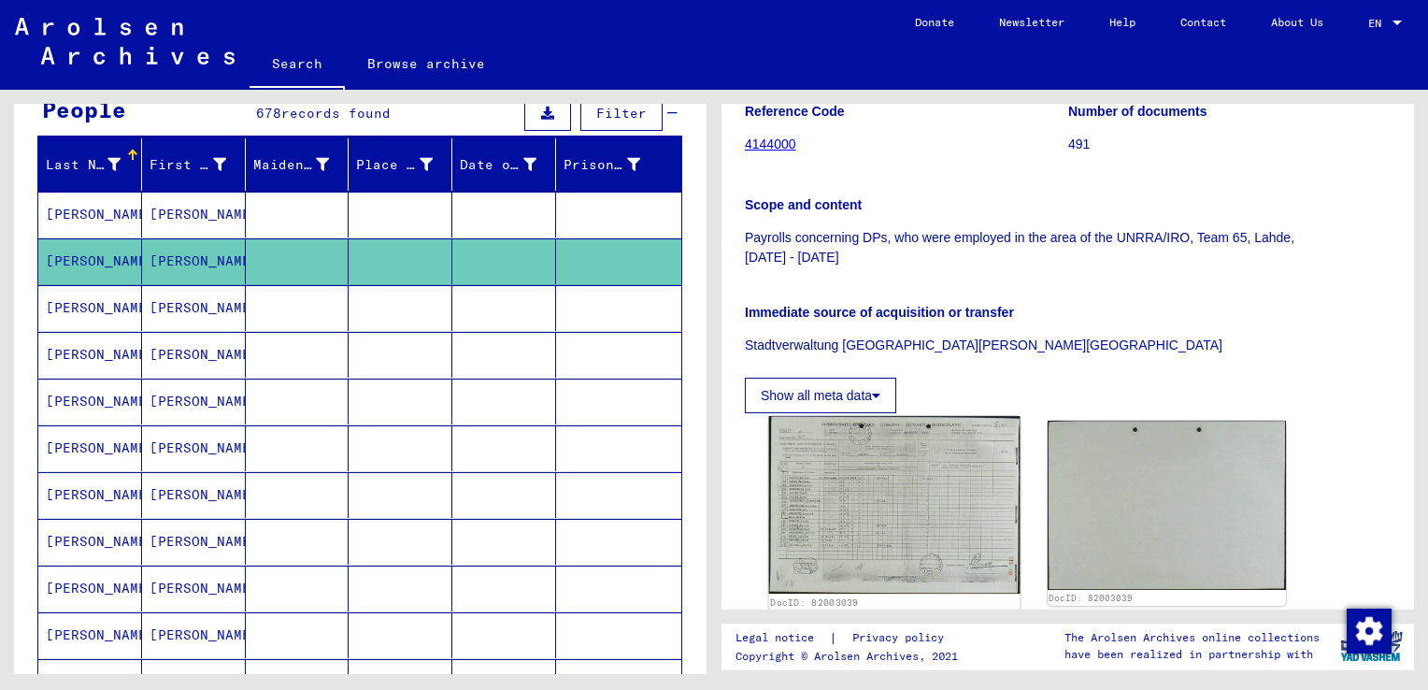
scroll to position [374, 0]
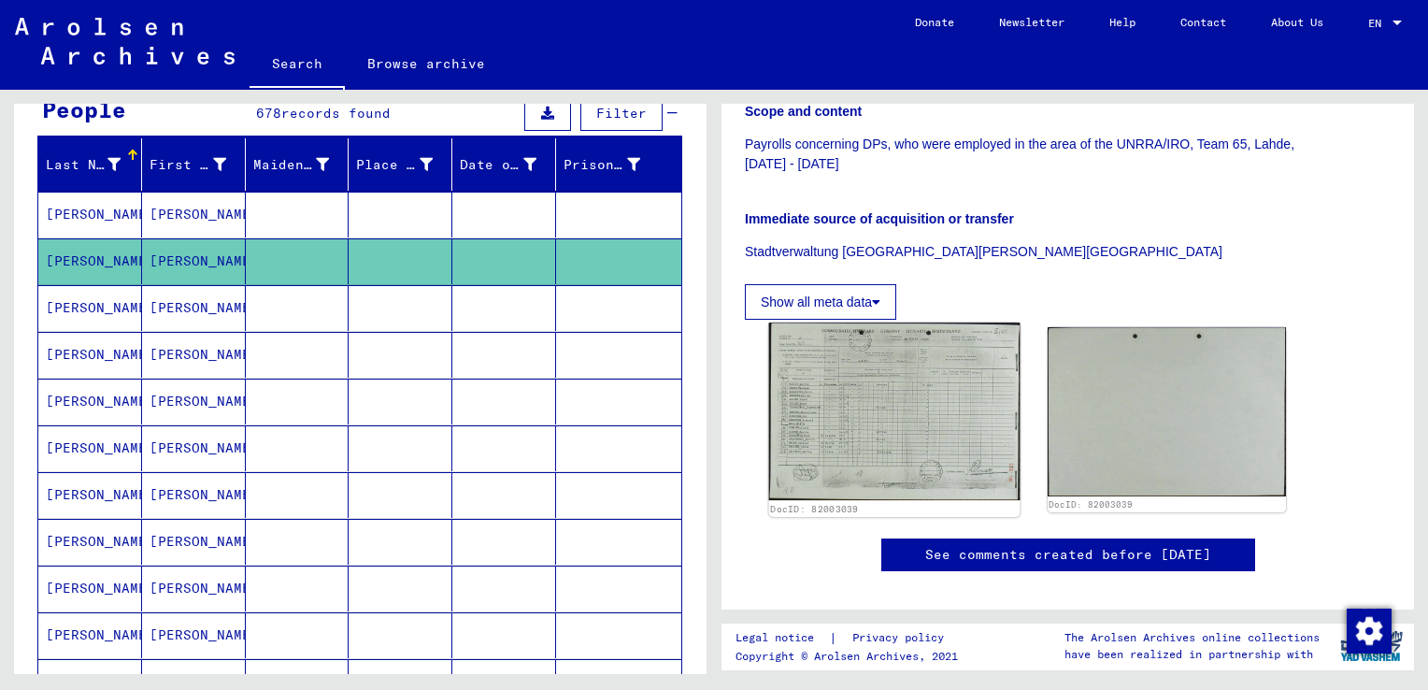
click at [902, 406] on img at bounding box center [894, 412] width 251 height 178
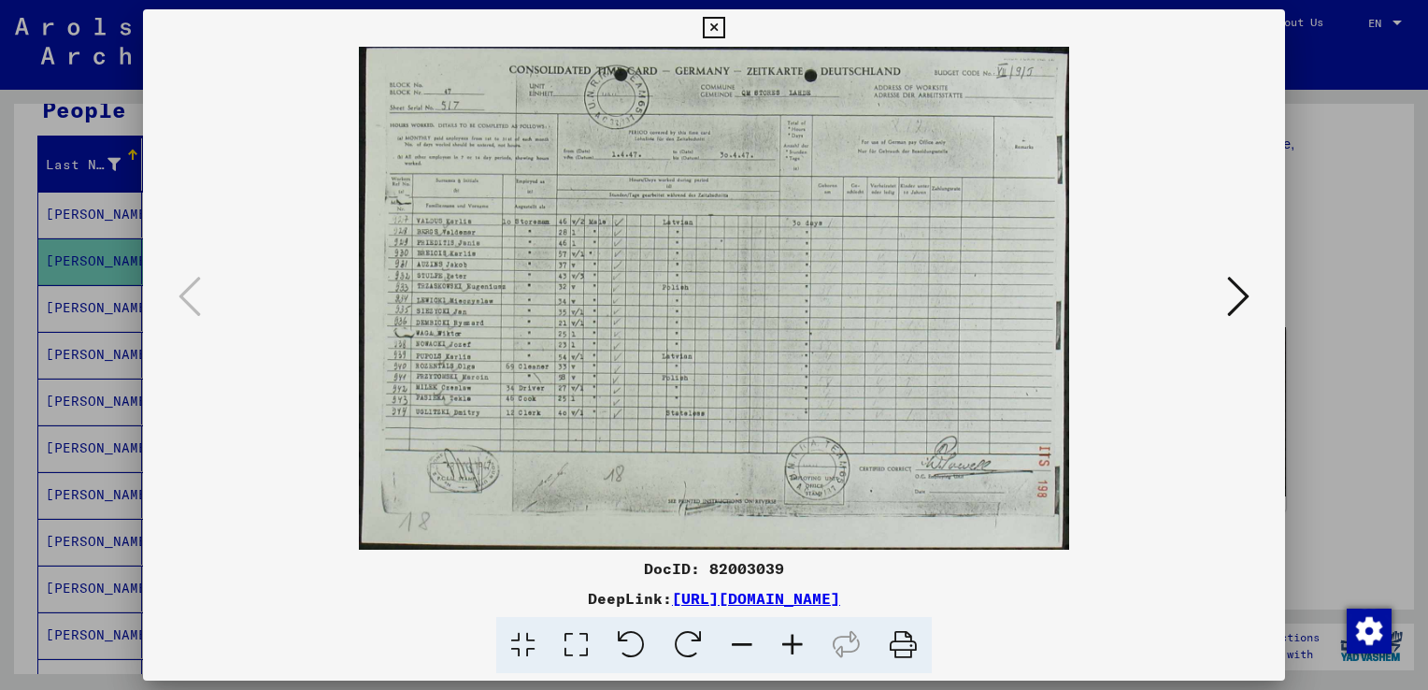
click at [710, 24] on icon at bounding box center [714, 28] width 22 height 22
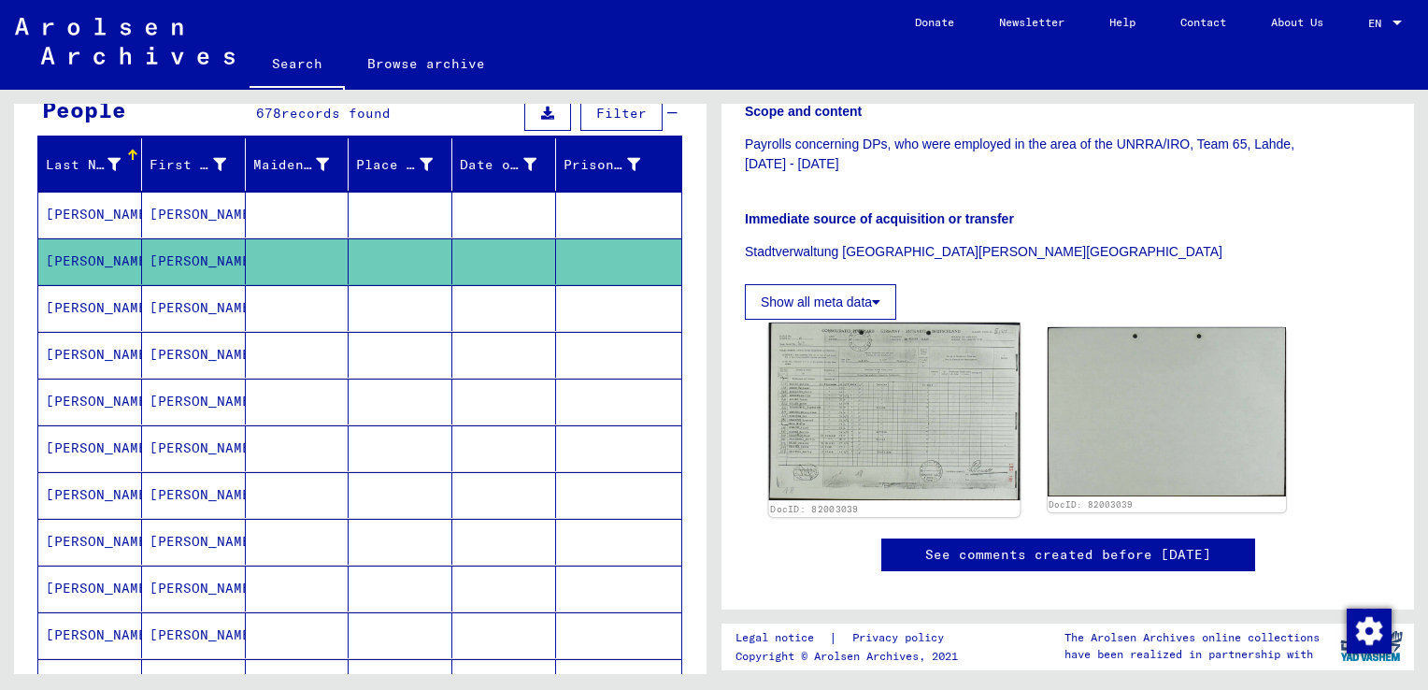
click at [825, 438] on img at bounding box center [894, 412] width 251 height 178
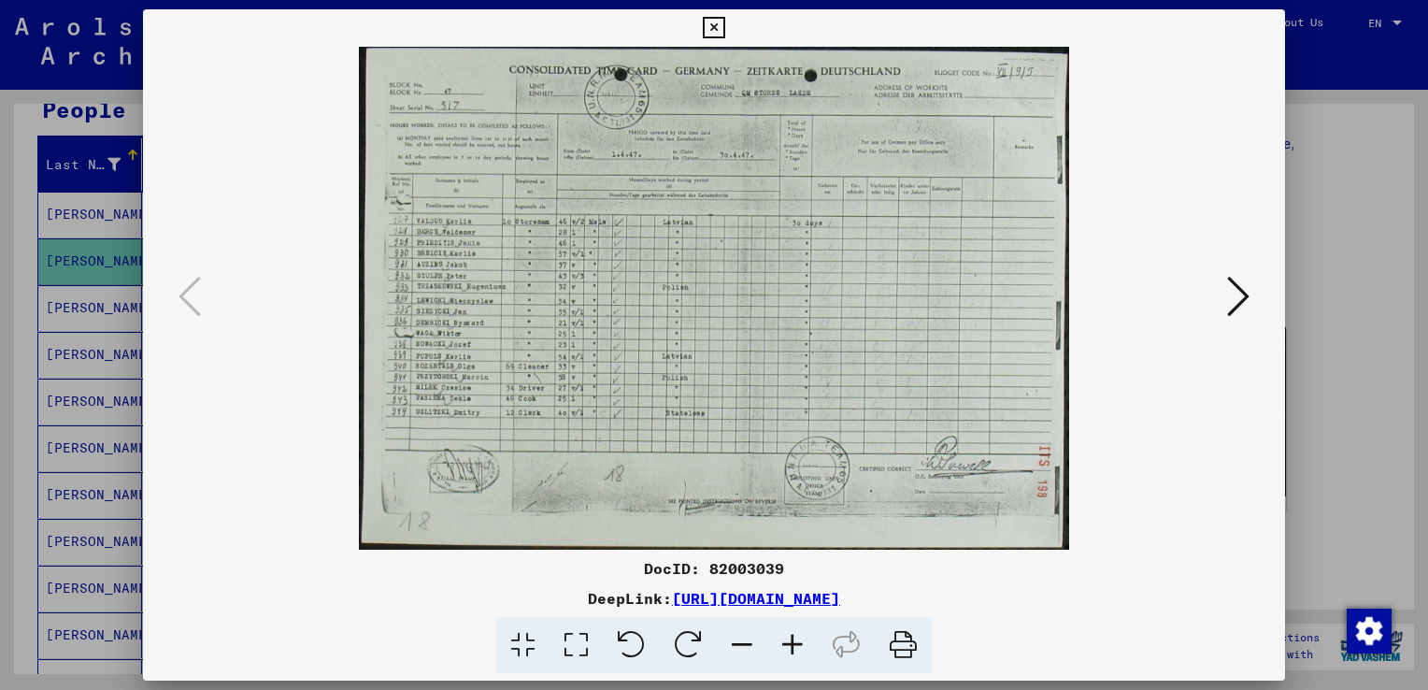
click at [788, 642] on icon at bounding box center [792, 645] width 50 height 57
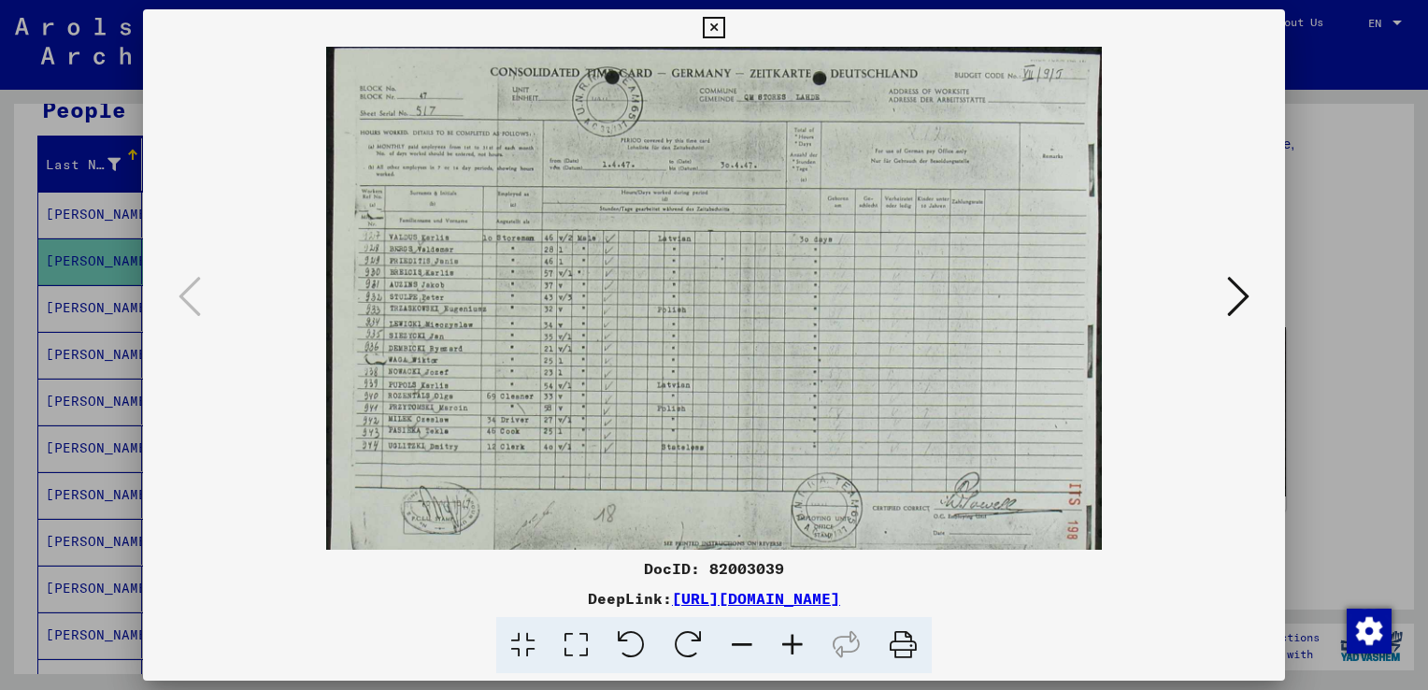
click at [788, 641] on icon at bounding box center [792, 645] width 50 height 57
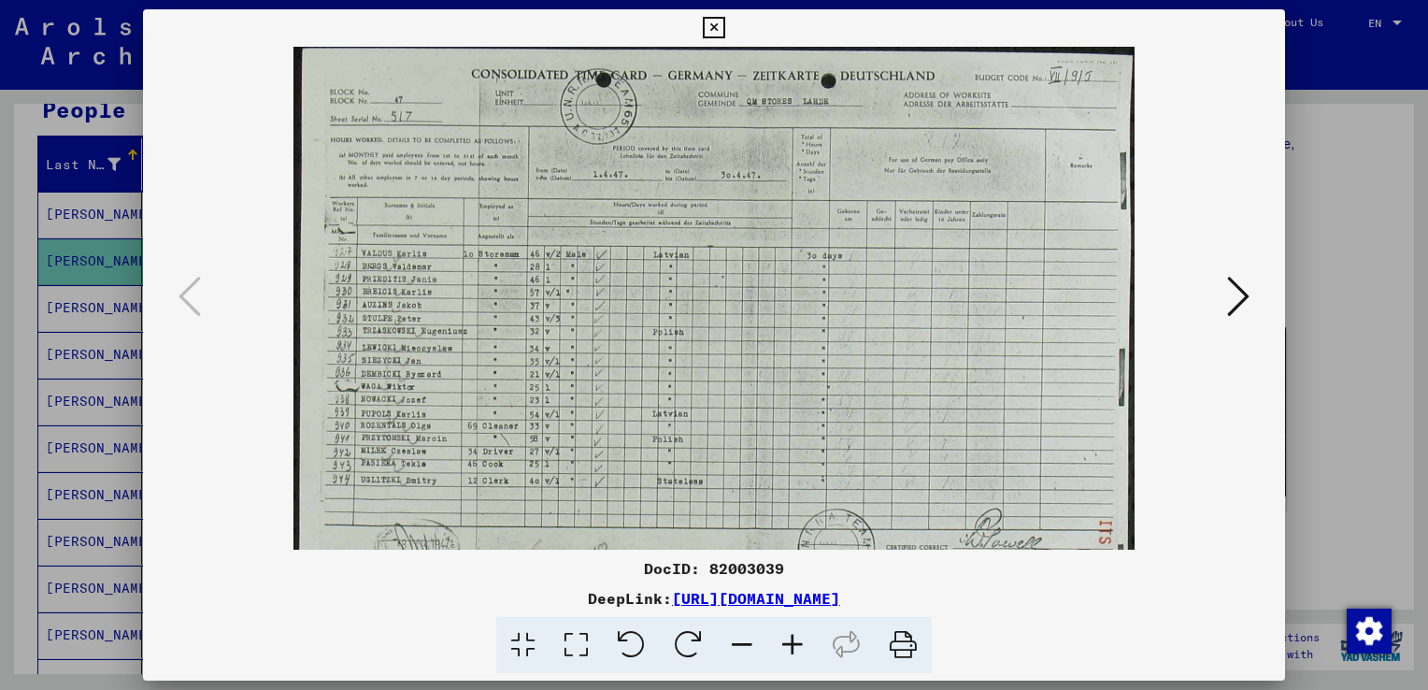
click at [788, 641] on icon at bounding box center [792, 645] width 50 height 57
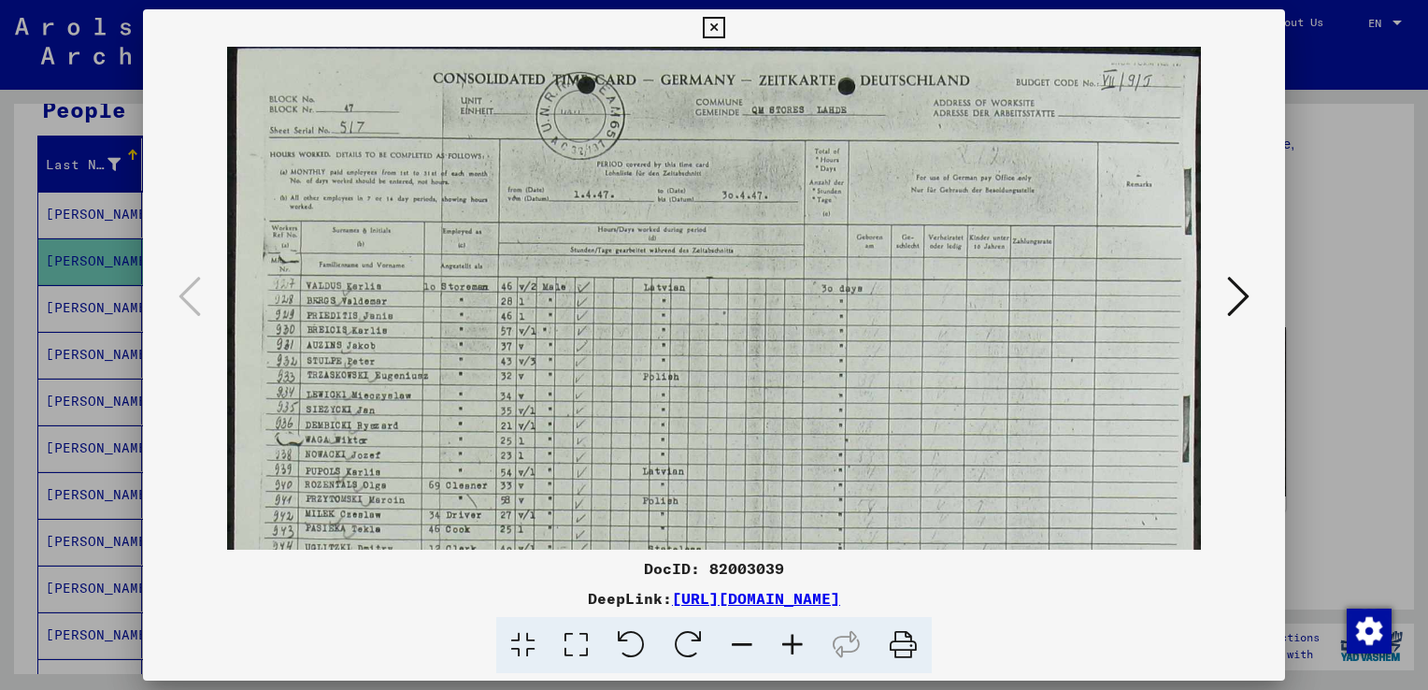
click at [788, 641] on icon at bounding box center [792, 645] width 50 height 57
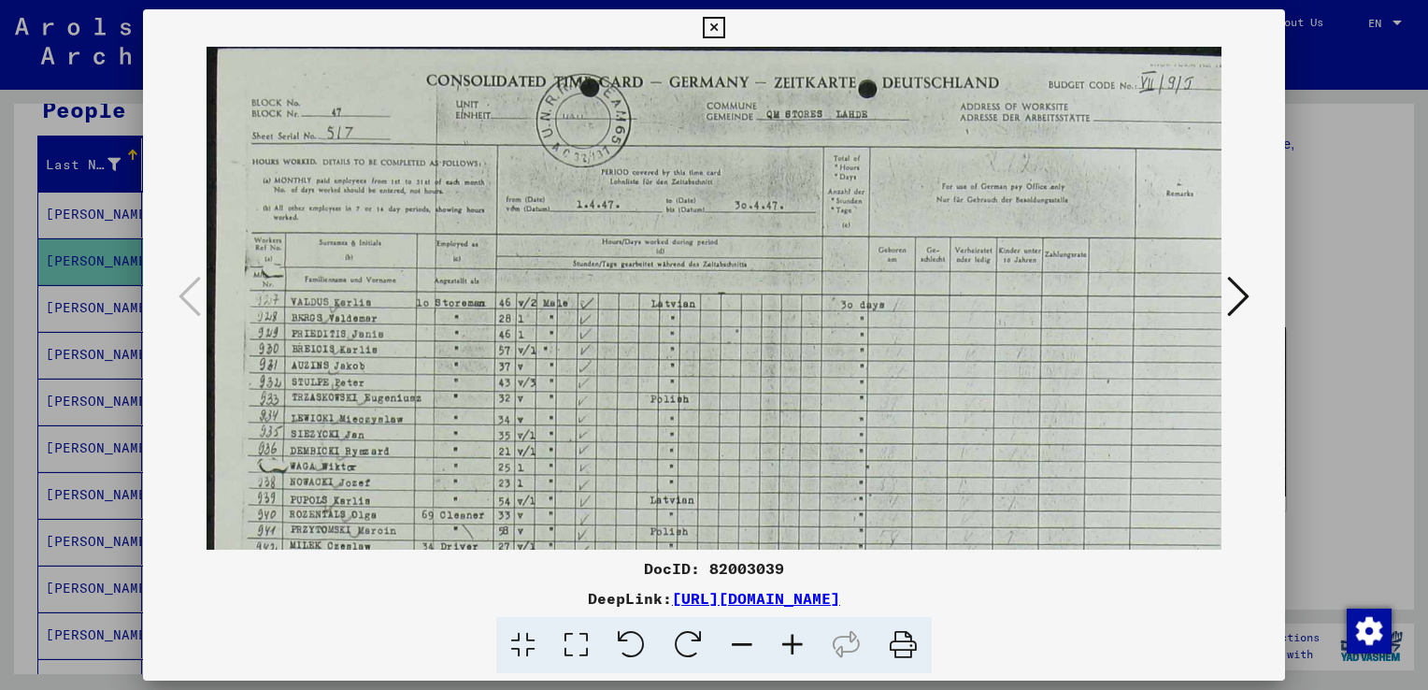
click at [788, 641] on icon at bounding box center [792, 645] width 50 height 57
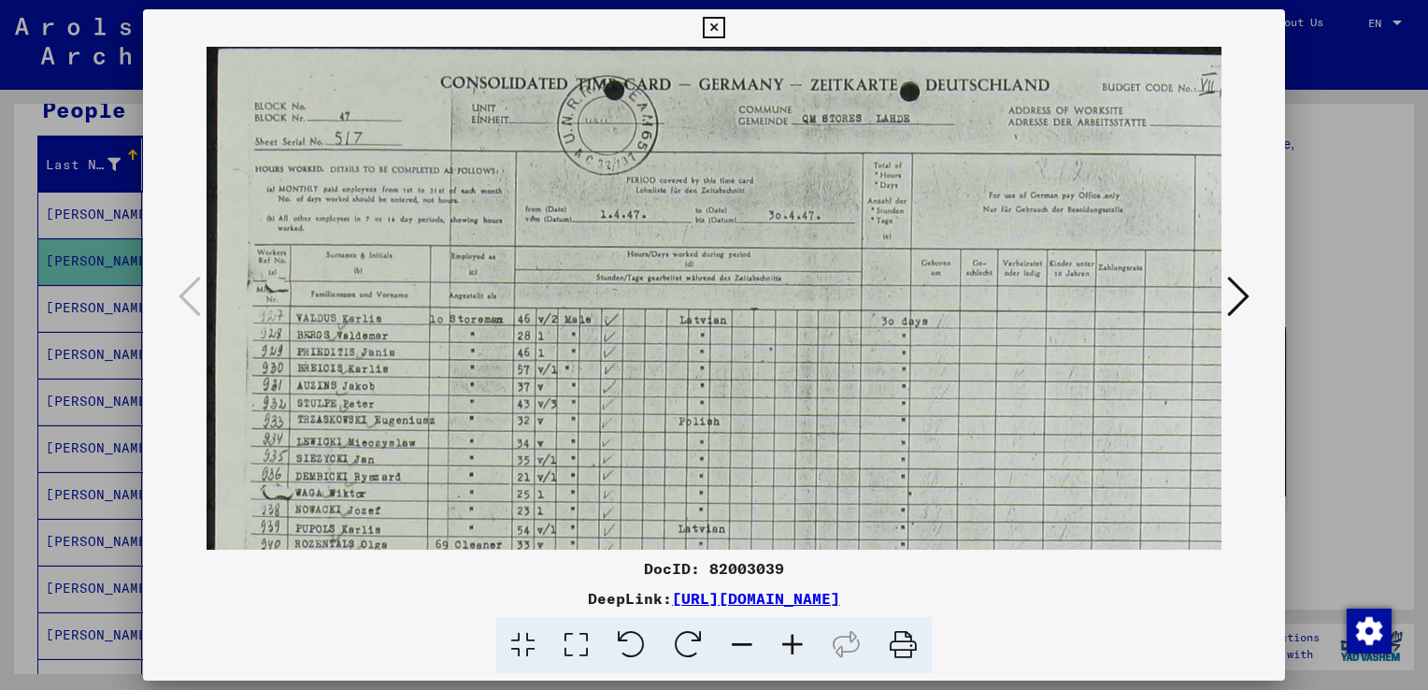
click at [788, 641] on icon at bounding box center [792, 645] width 50 height 57
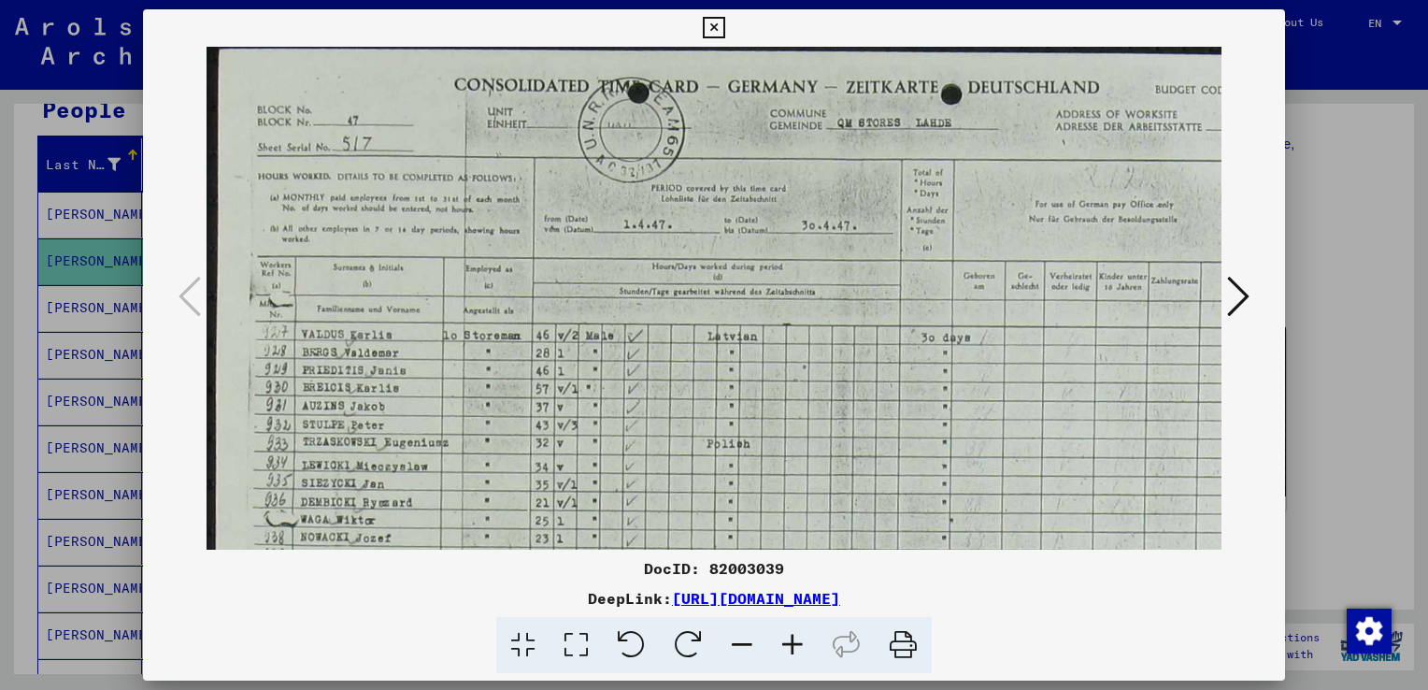
click at [788, 641] on icon at bounding box center [792, 645] width 50 height 57
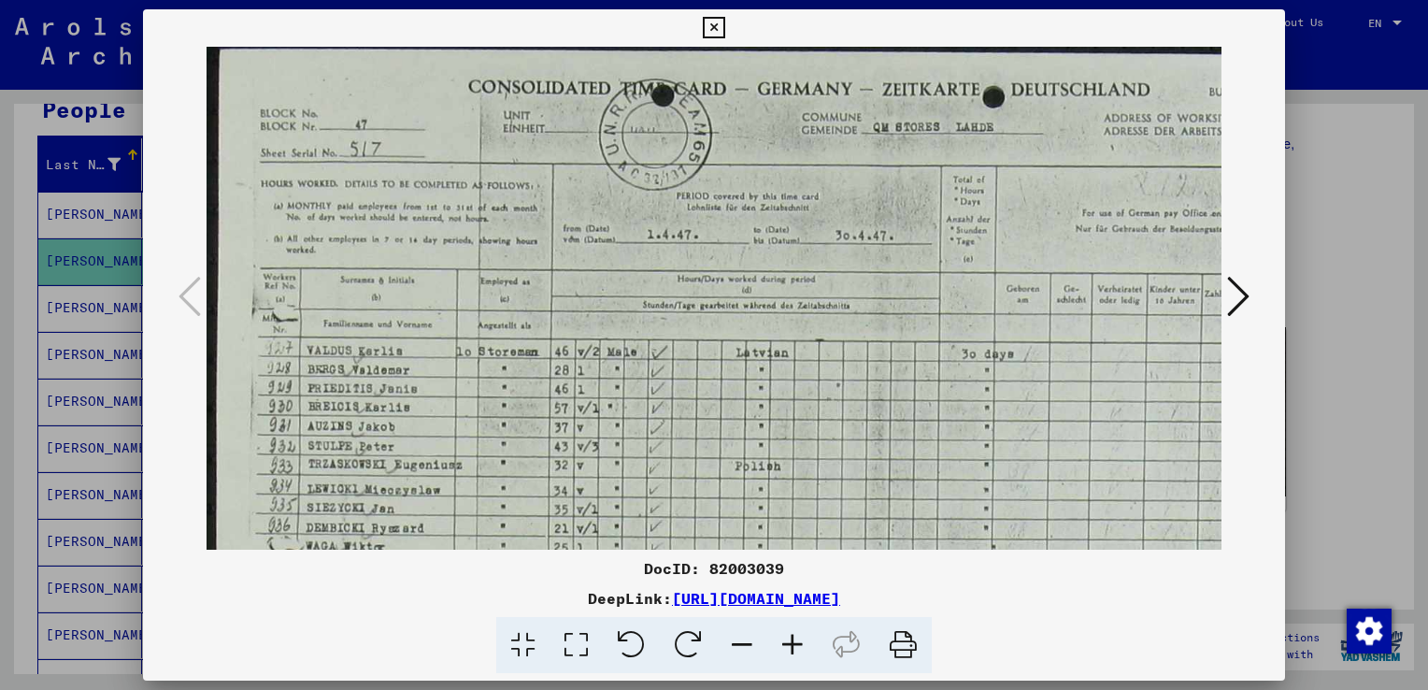
click at [788, 640] on icon at bounding box center [792, 645] width 50 height 57
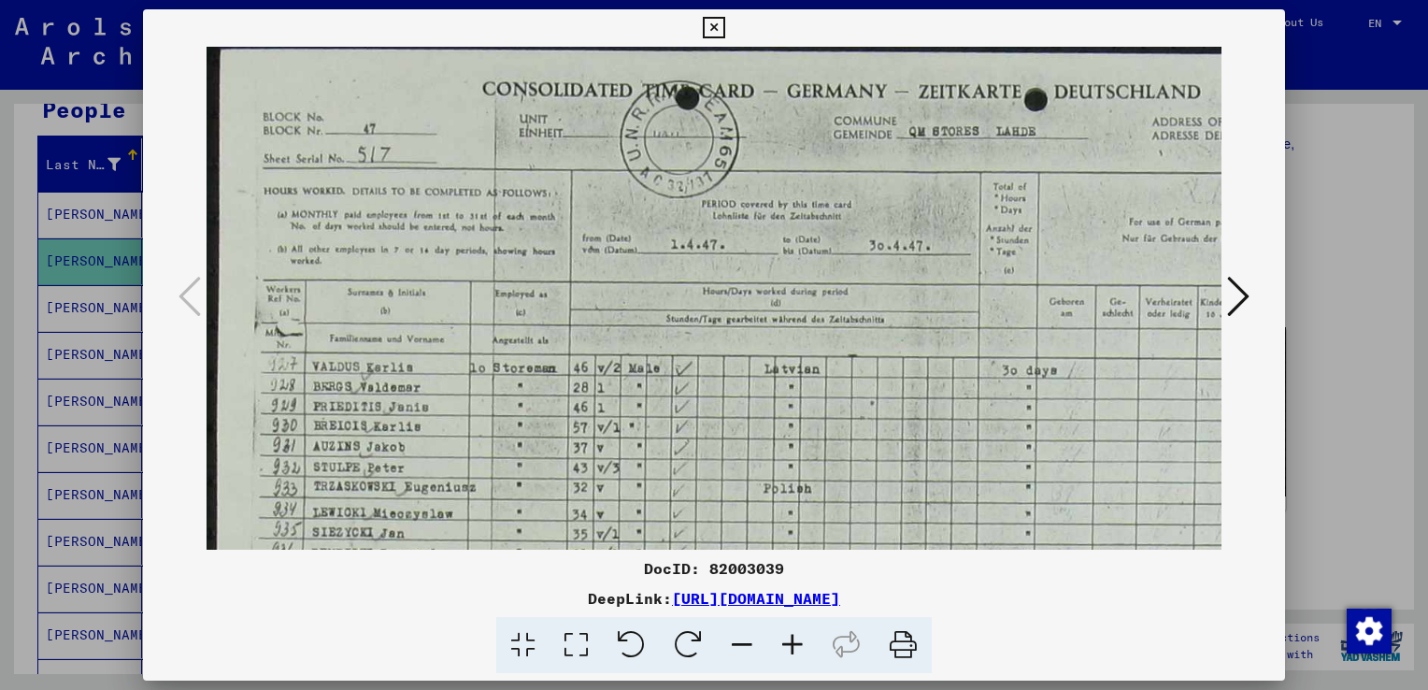
click at [710, 22] on icon at bounding box center [714, 28] width 22 height 22
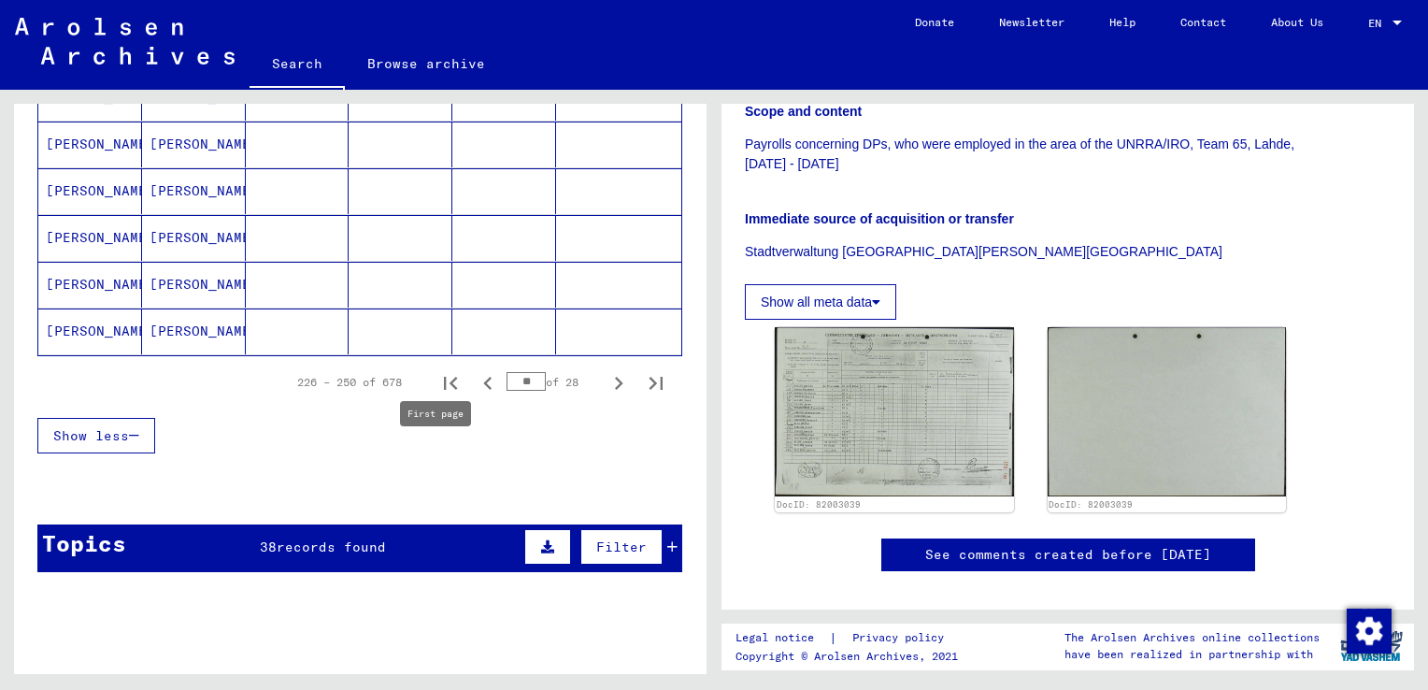
scroll to position [1215, 0]
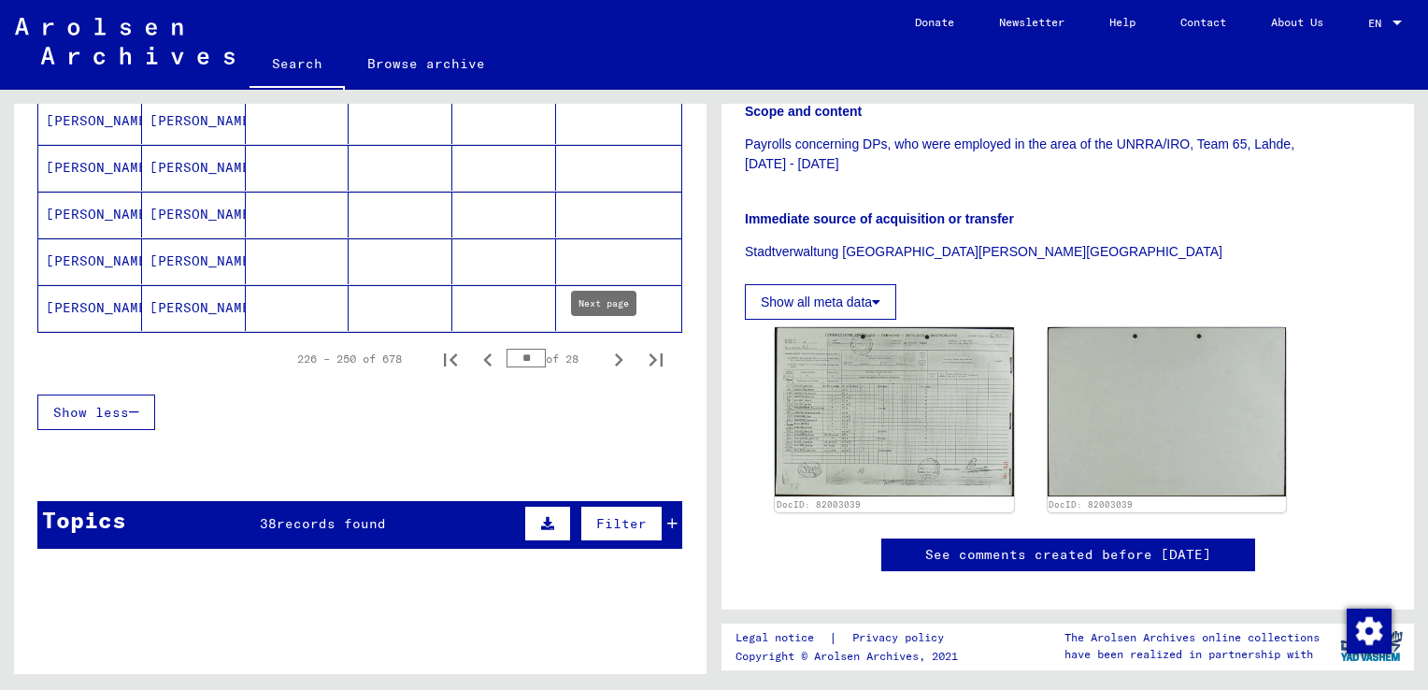
click at [606, 347] on icon "Next page" at bounding box center [619, 360] width 26 height 26
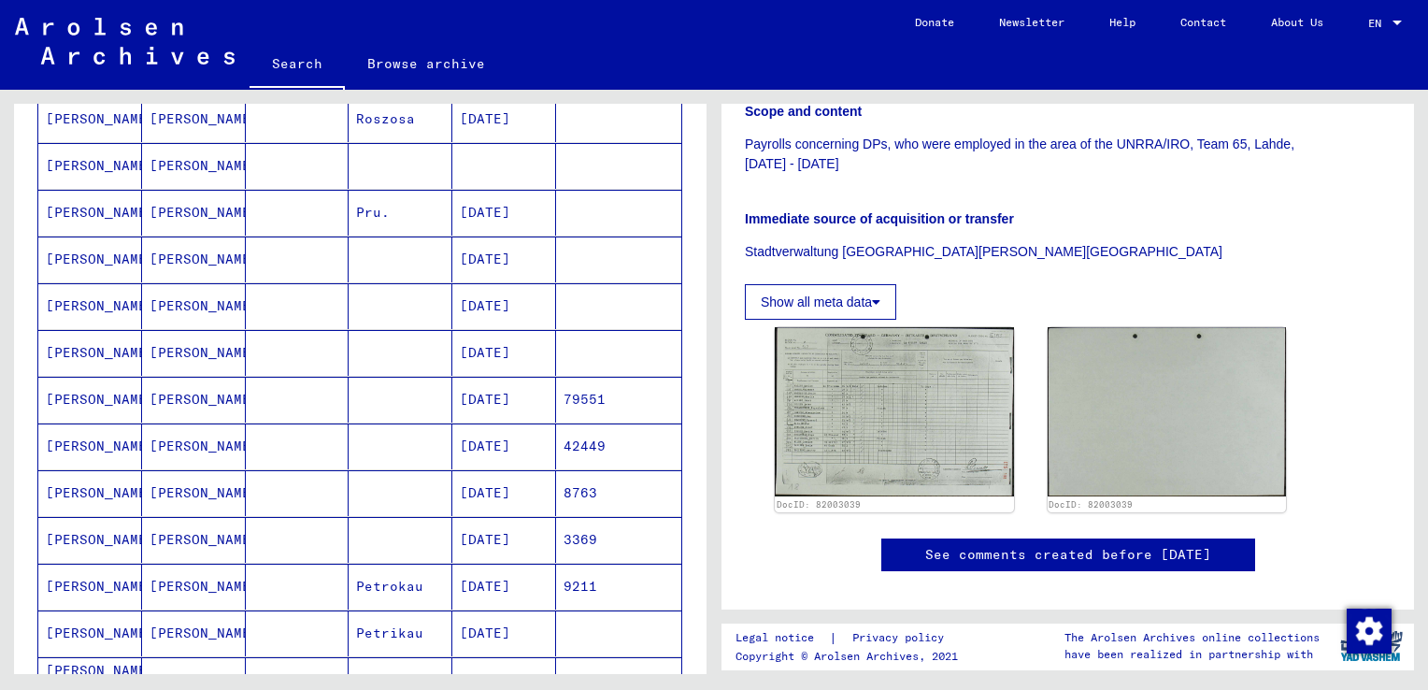
scroll to position [1122, 0]
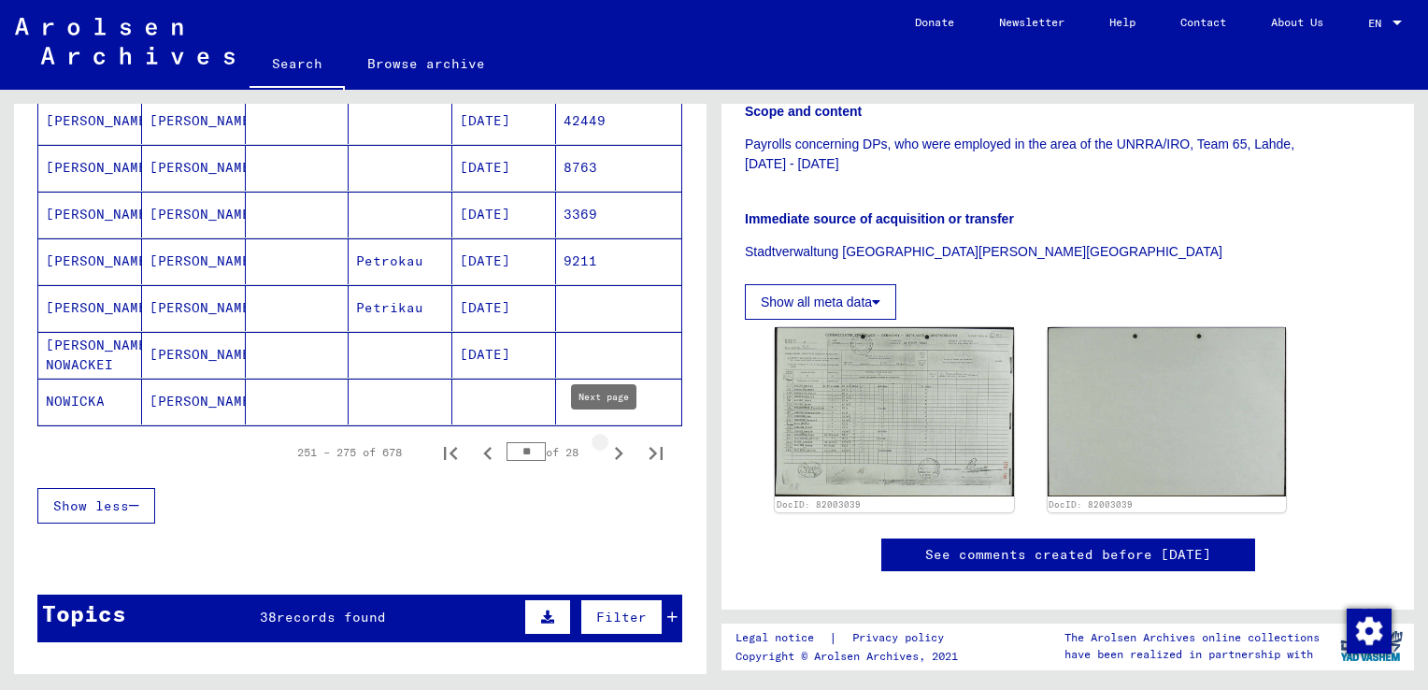
click at [606, 443] on icon "Next page" at bounding box center [619, 453] width 26 height 26
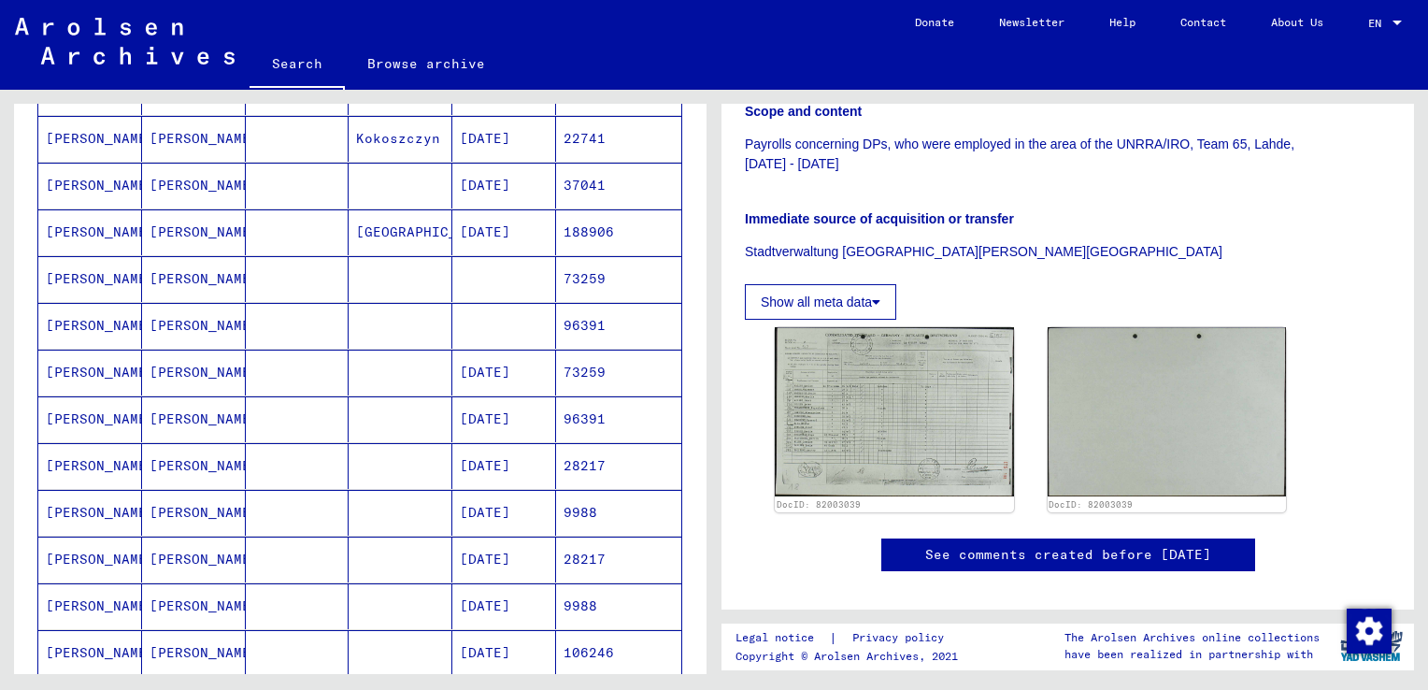
scroll to position [1028, 0]
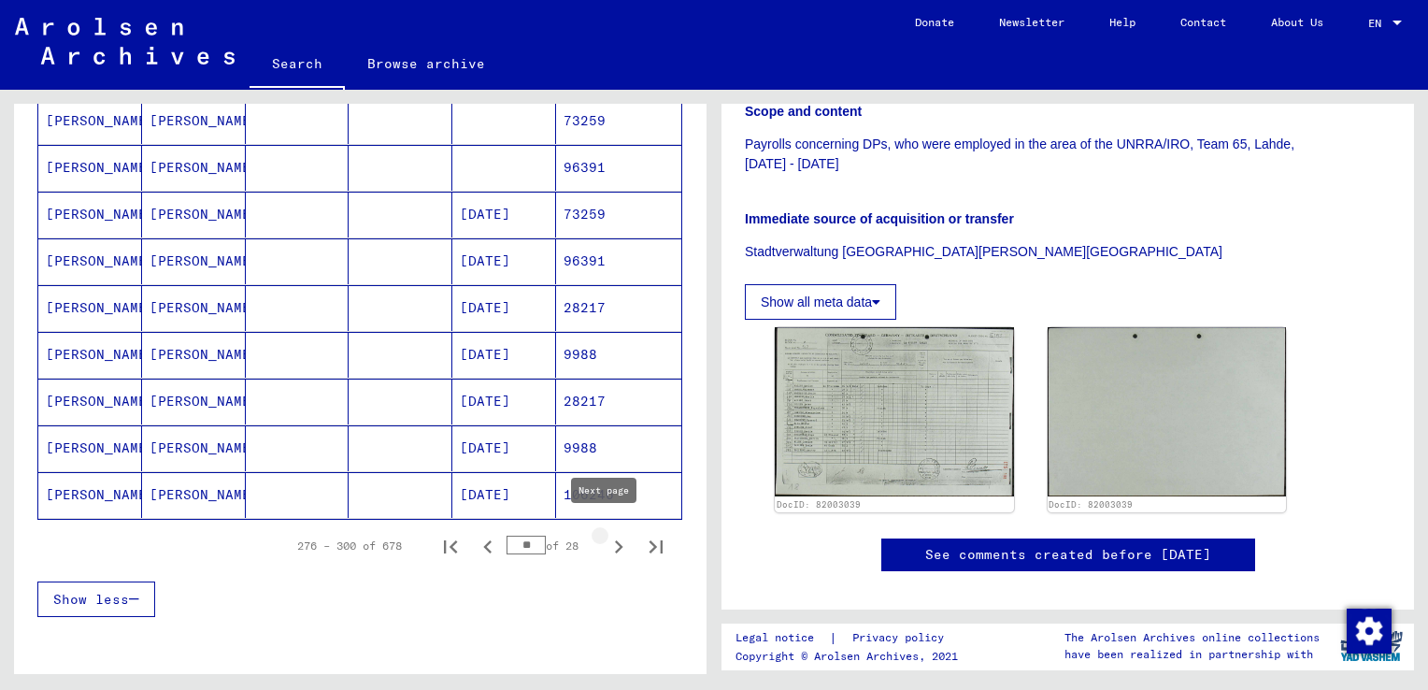
click at [608, 541] on icon "Next page" at bounding box center [619, 547] width 26 height 26
click at [615, 540] on icon "Next page" at bounding box center [619, 546] width 8 height 13
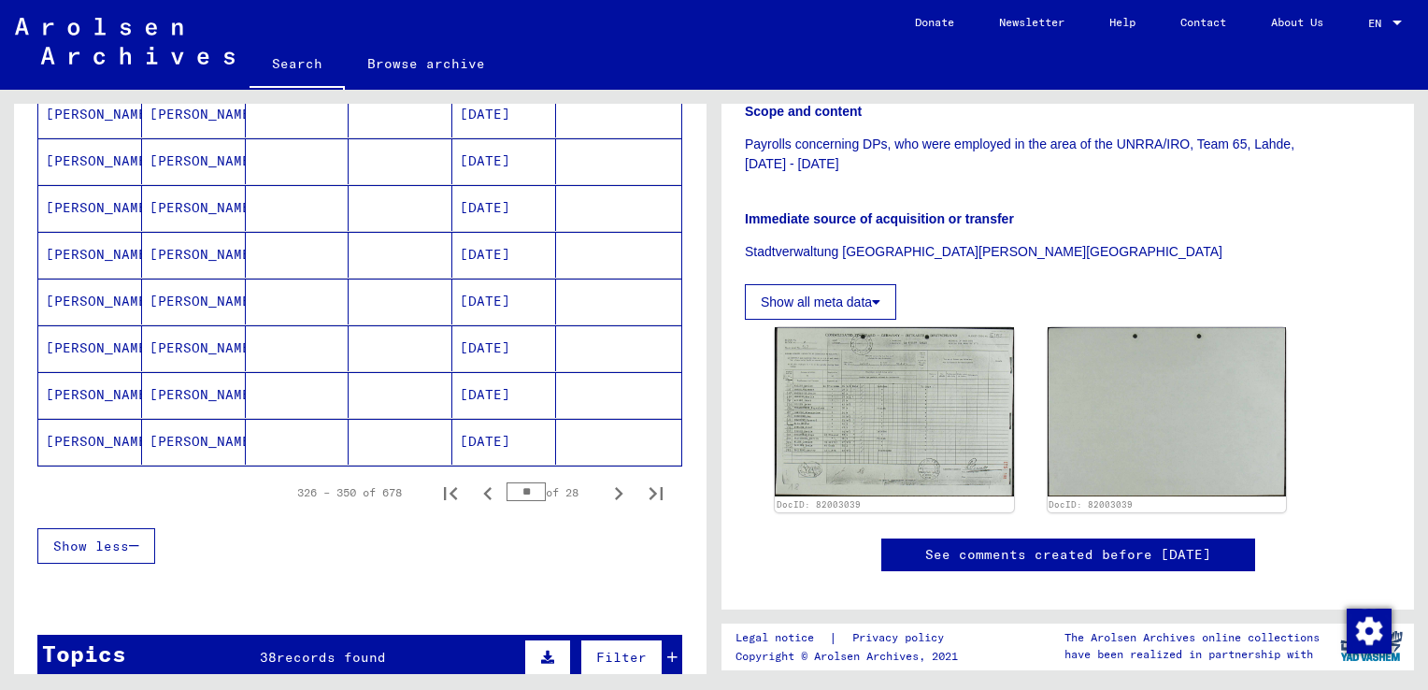
scroll to position [1215, 0]
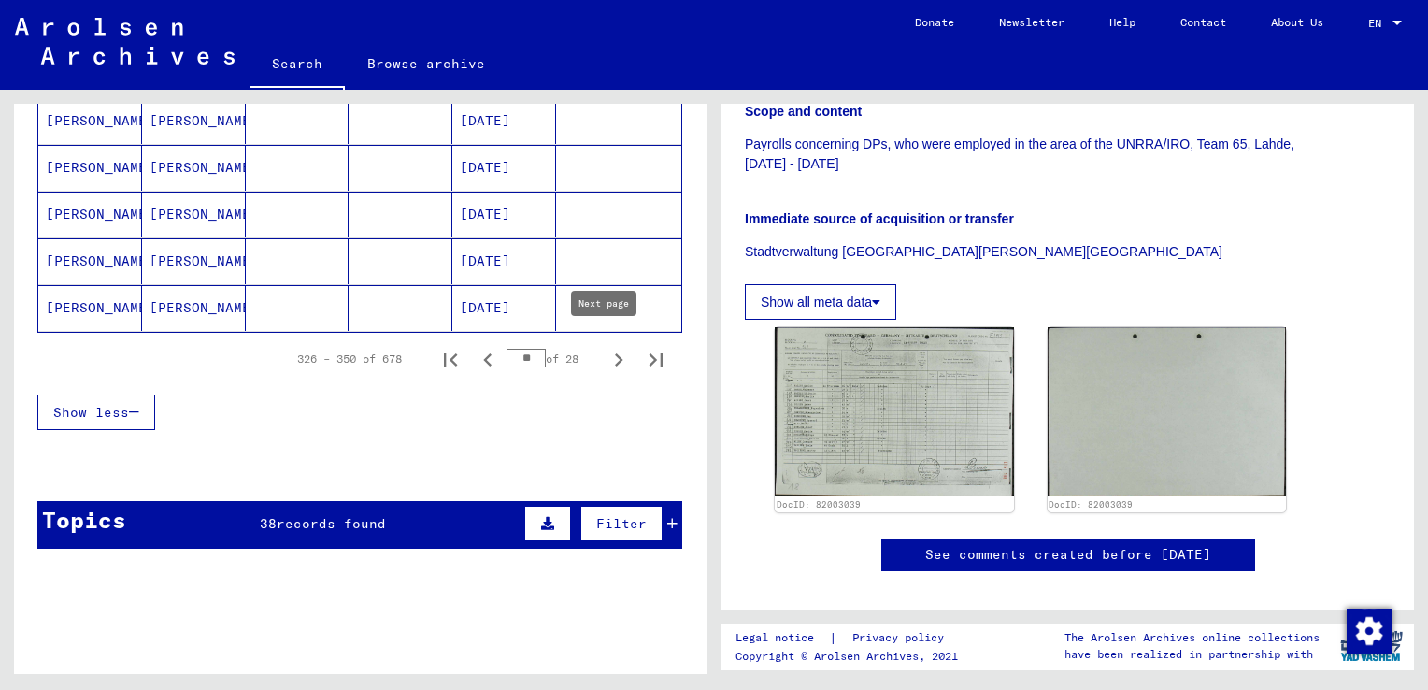
click at [606, 347] on icon "Next page" at bounding box center [619, 360] width 26 height 26
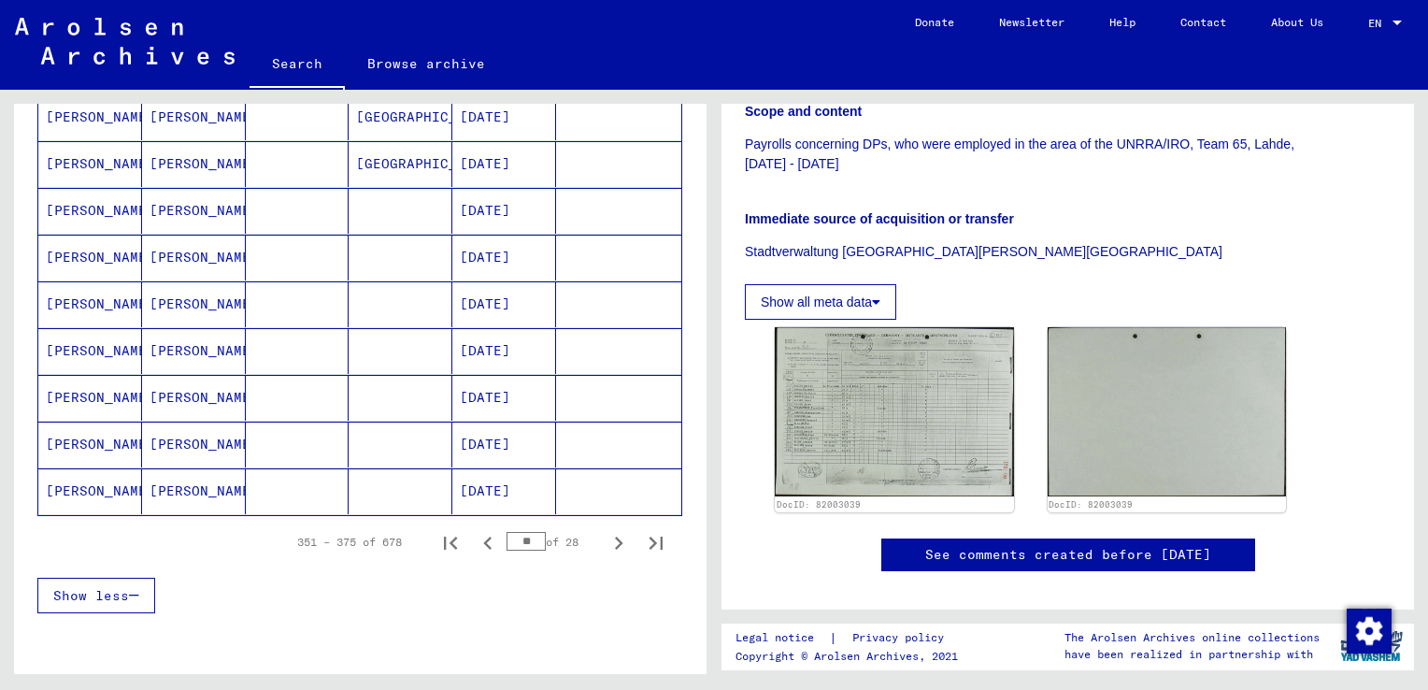
scroll to position [841, 0]
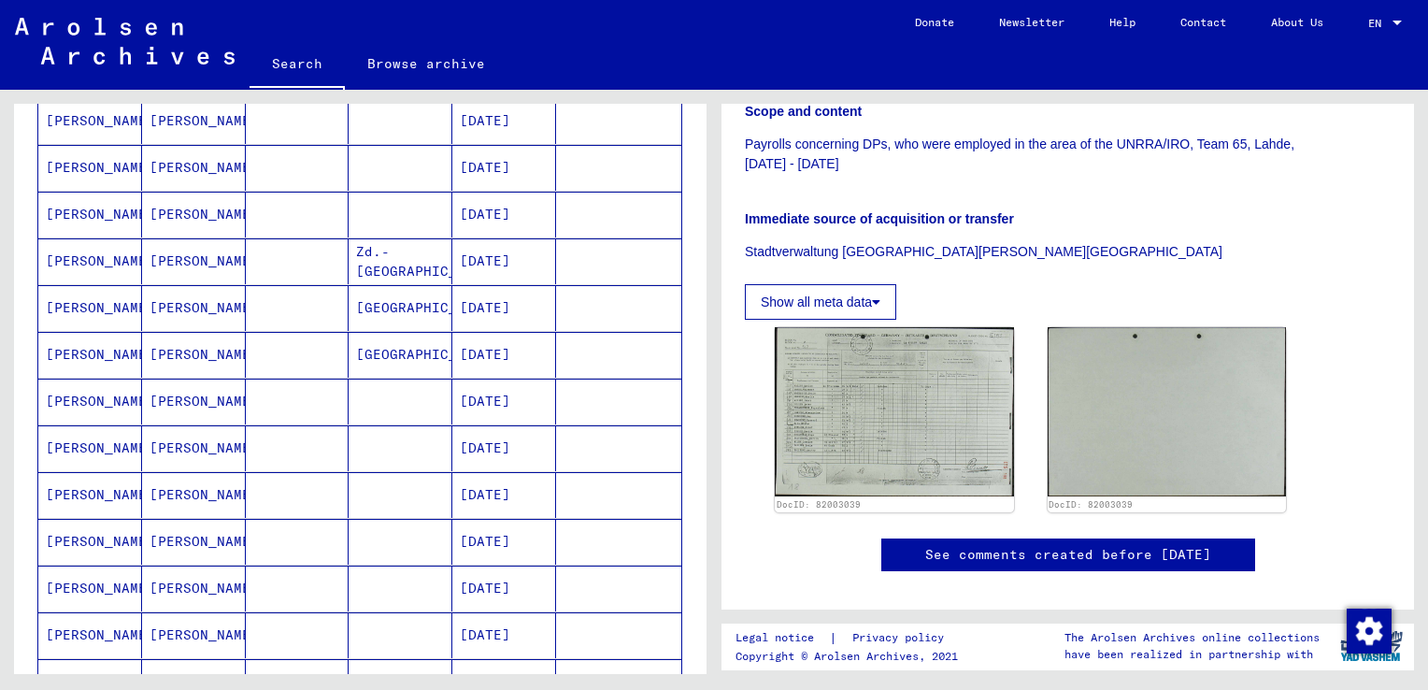
click at [80, 487] on mat-cell "[PERSON_NAME]" at bounding box center [90, 495] width 104 height 46
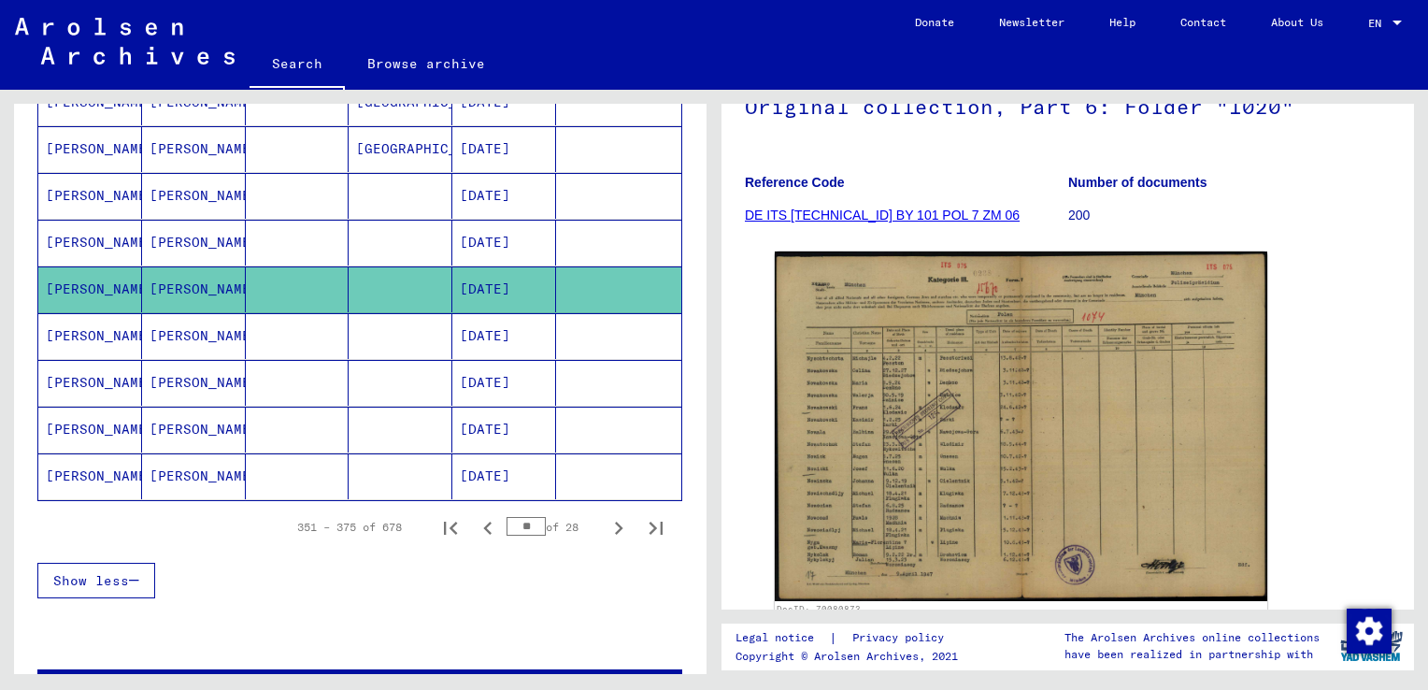
scroll to position [1215, 0]
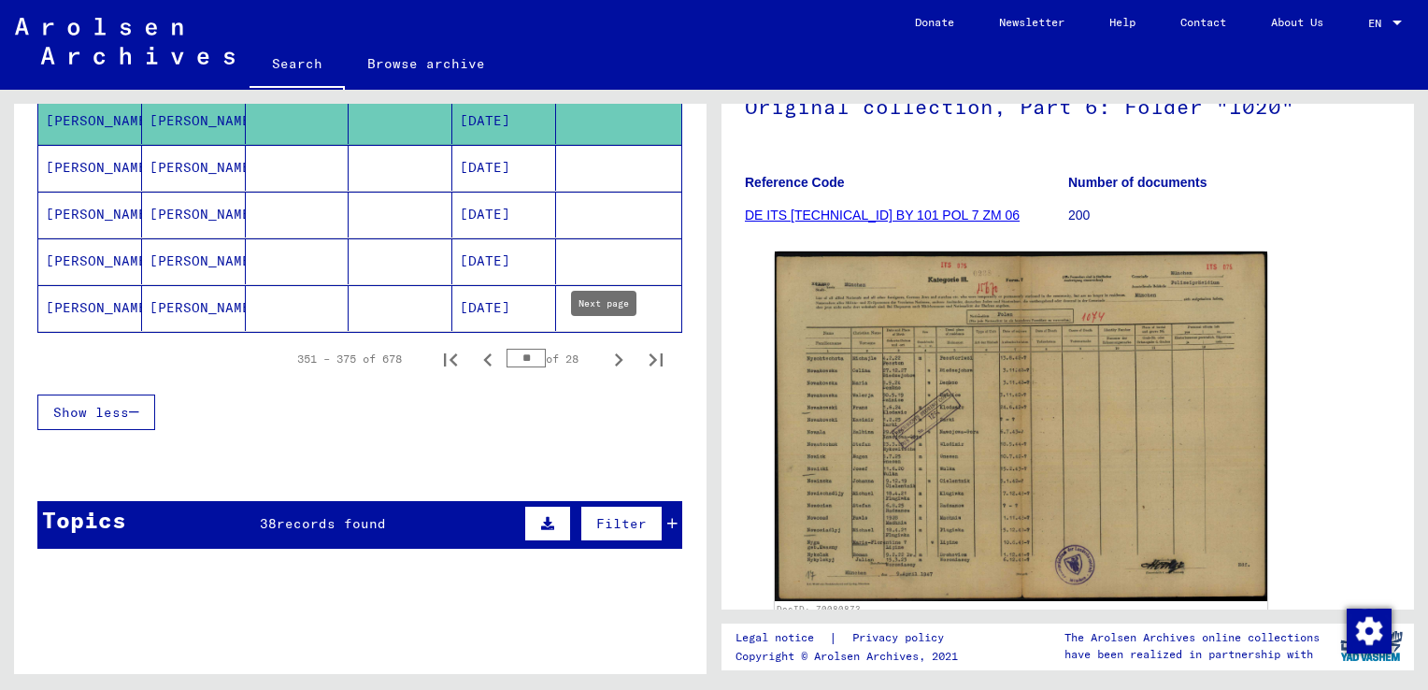
click at [615, 353] on icon "Next page" at bounding box center [619, 359] width 8 height 13
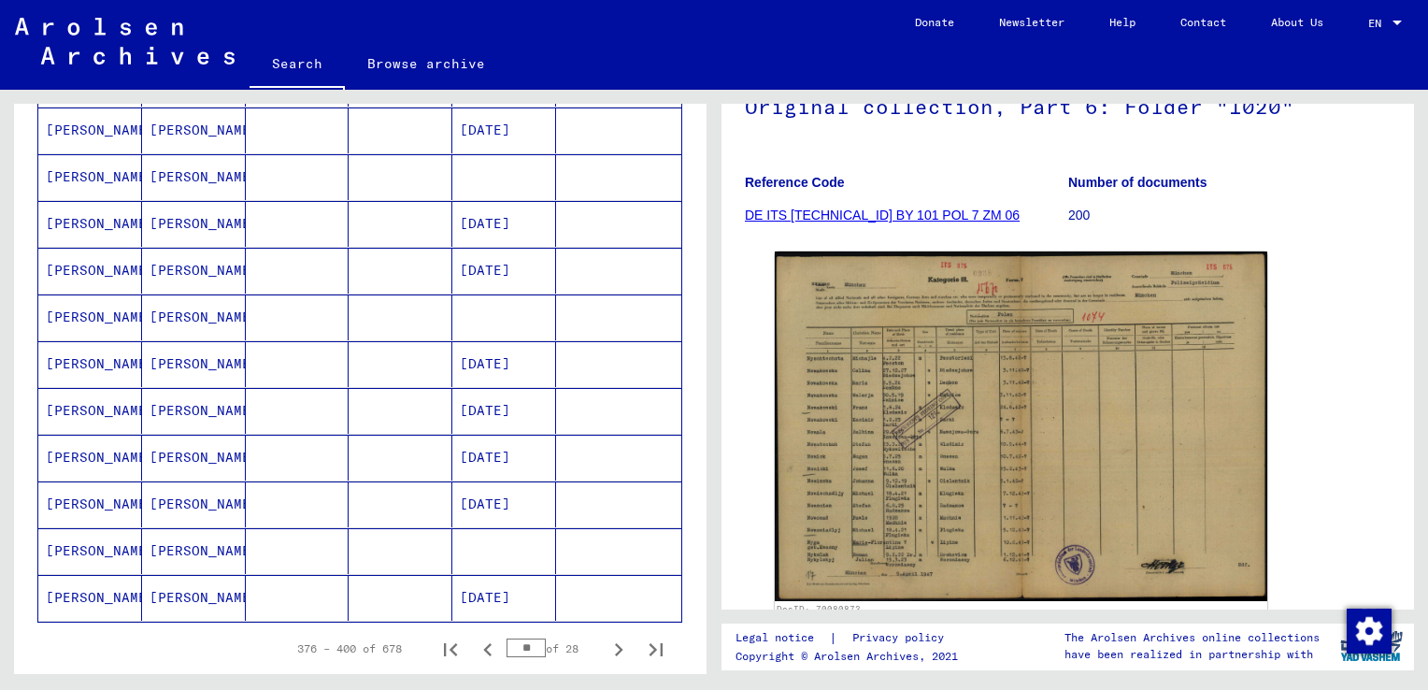
scroll to position [1122, 0]
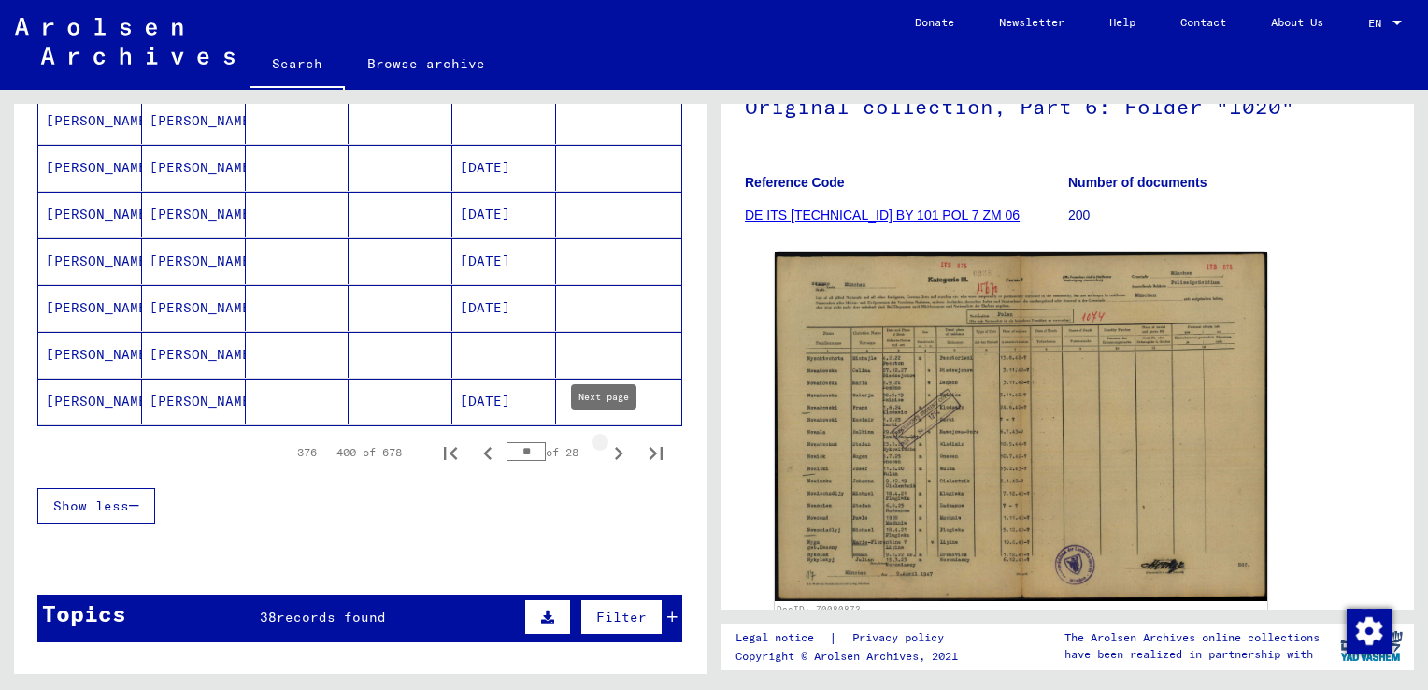
click at [607, 447] on icon "Next page" at bounding box center [619, 453] width 26 height 26
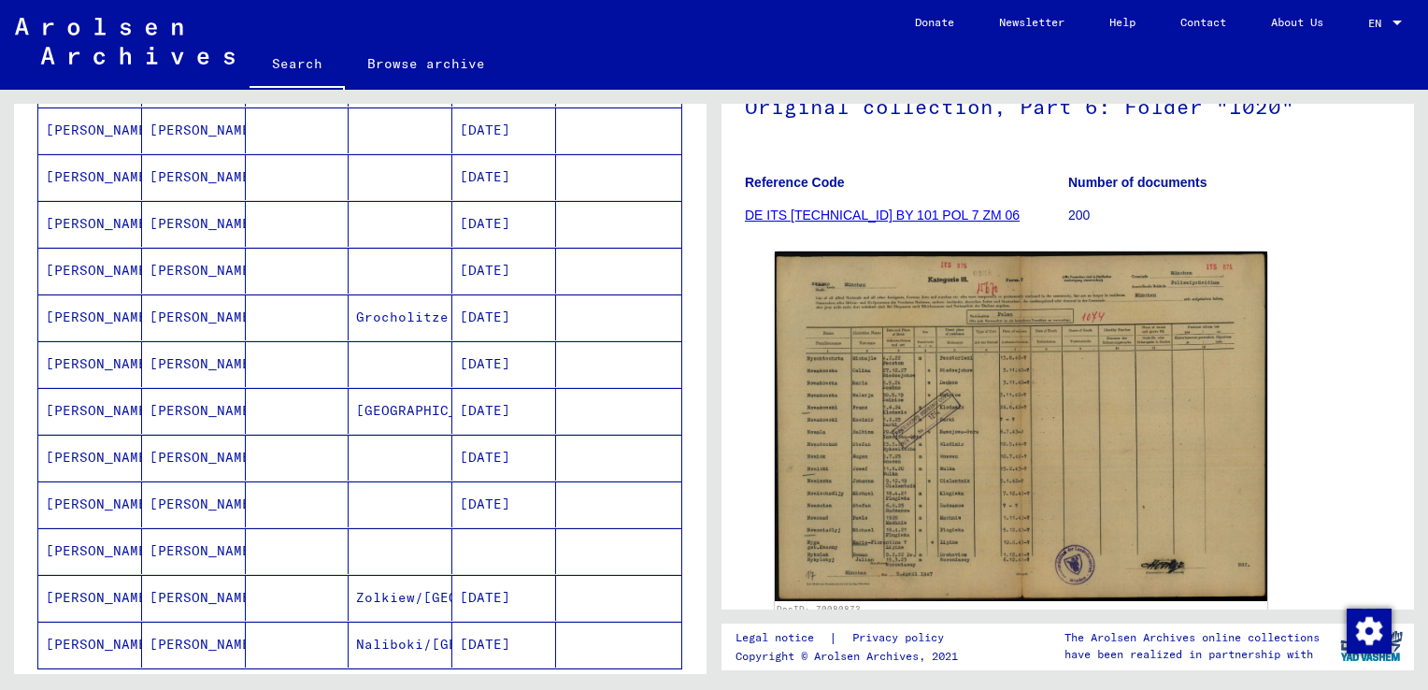
scroll to position [1028, 0]
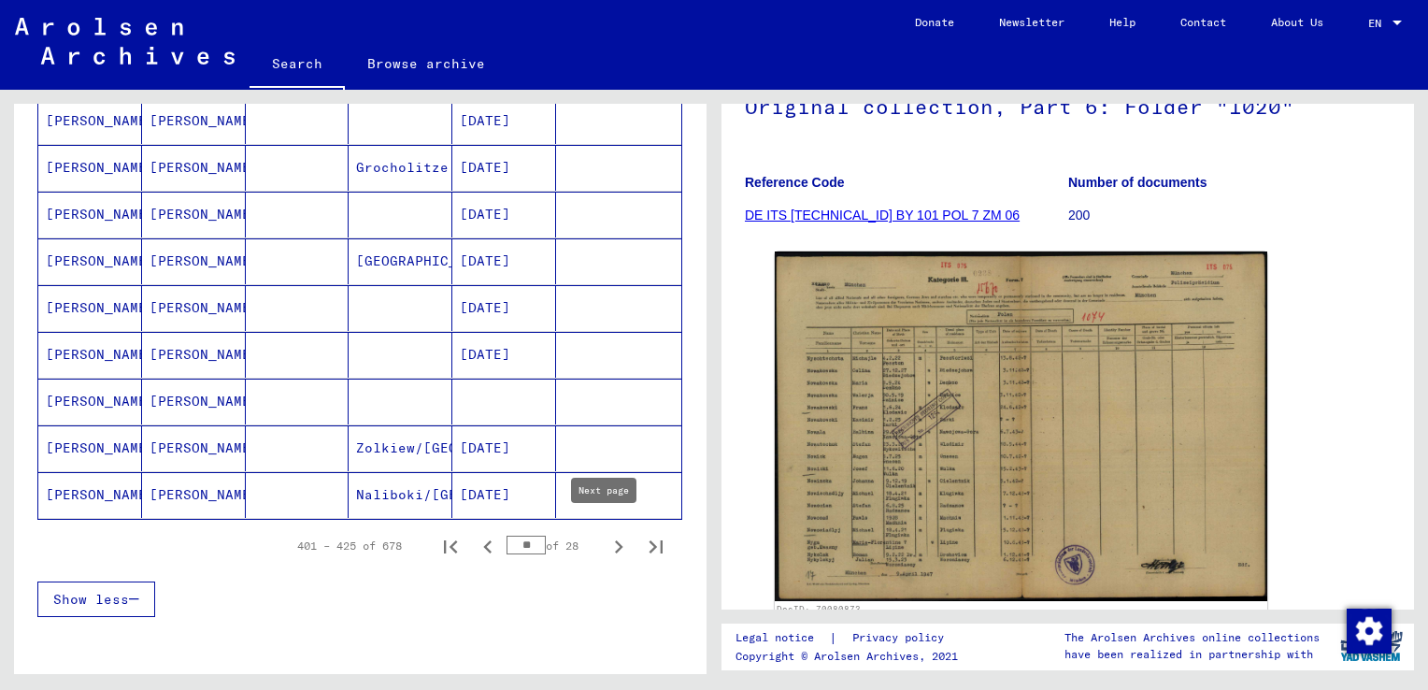
click at [606, 534] on icon "Next page" at bounding box center [619, 547] width 26 height 26
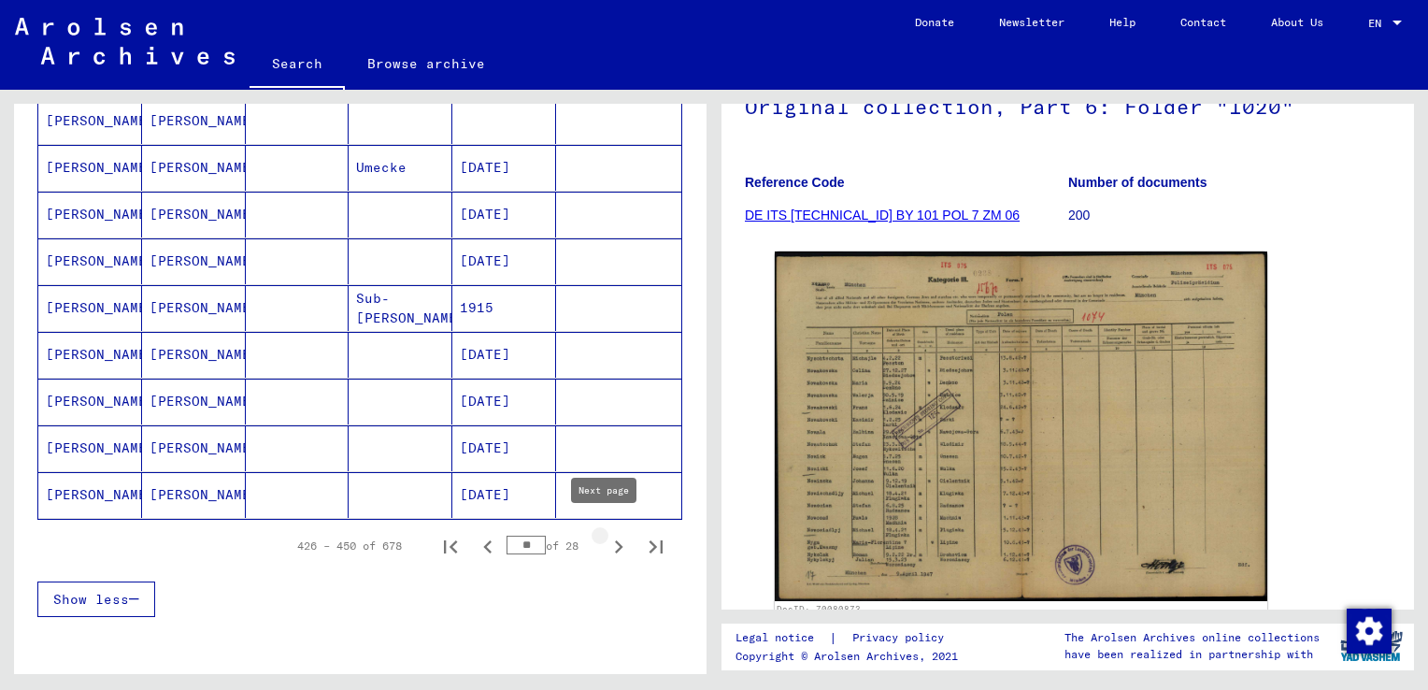
click at [607, 534] on icon "Next page" at bounding box center [619, 547] width 26 height 26
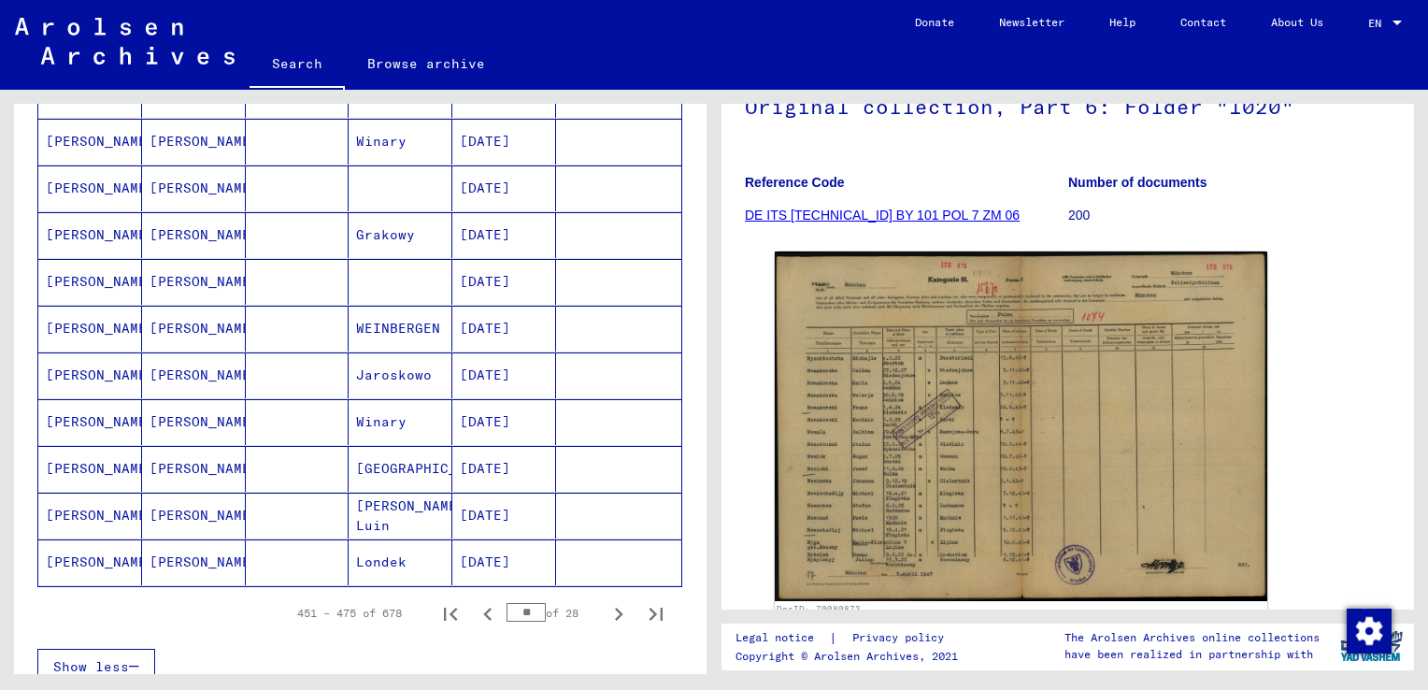
scroll to position [1215, 0]
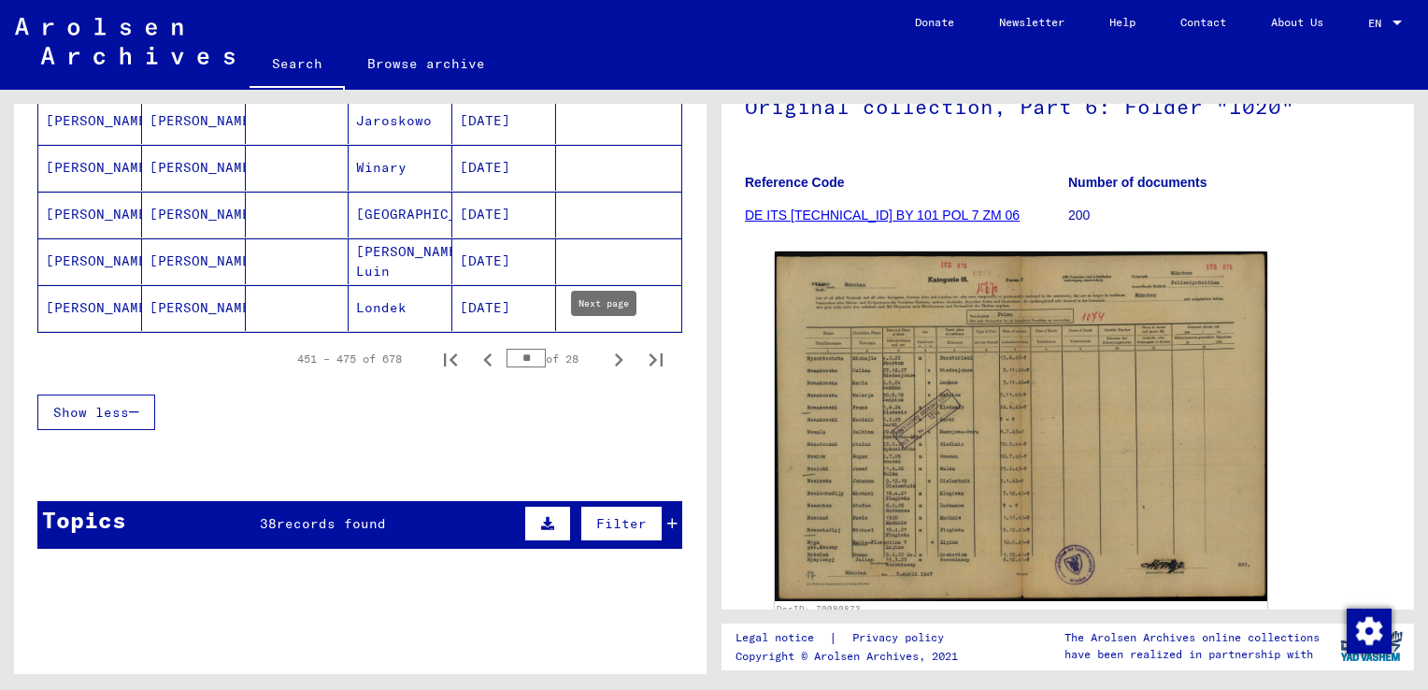
click at [606, 352] on icon "Next page" at bounding box center [619, 360] width 26 height 26
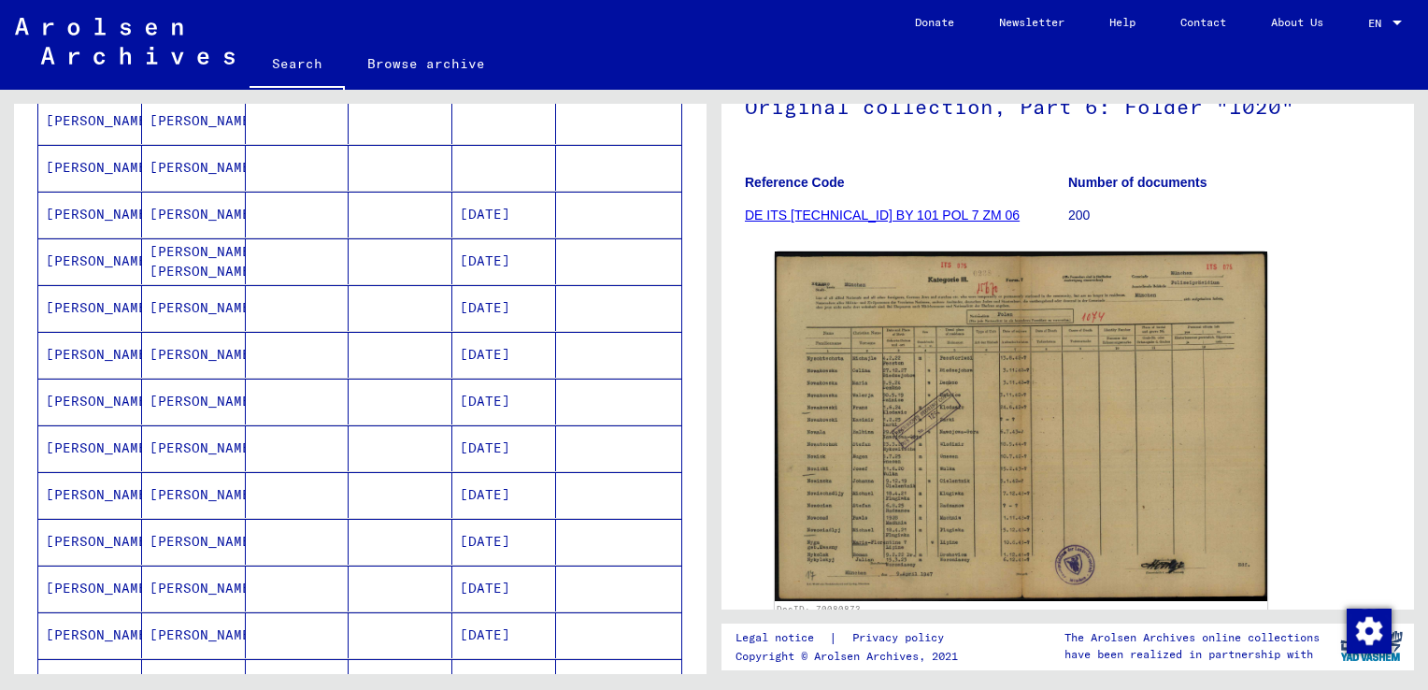
scroll to position [1122, 0]
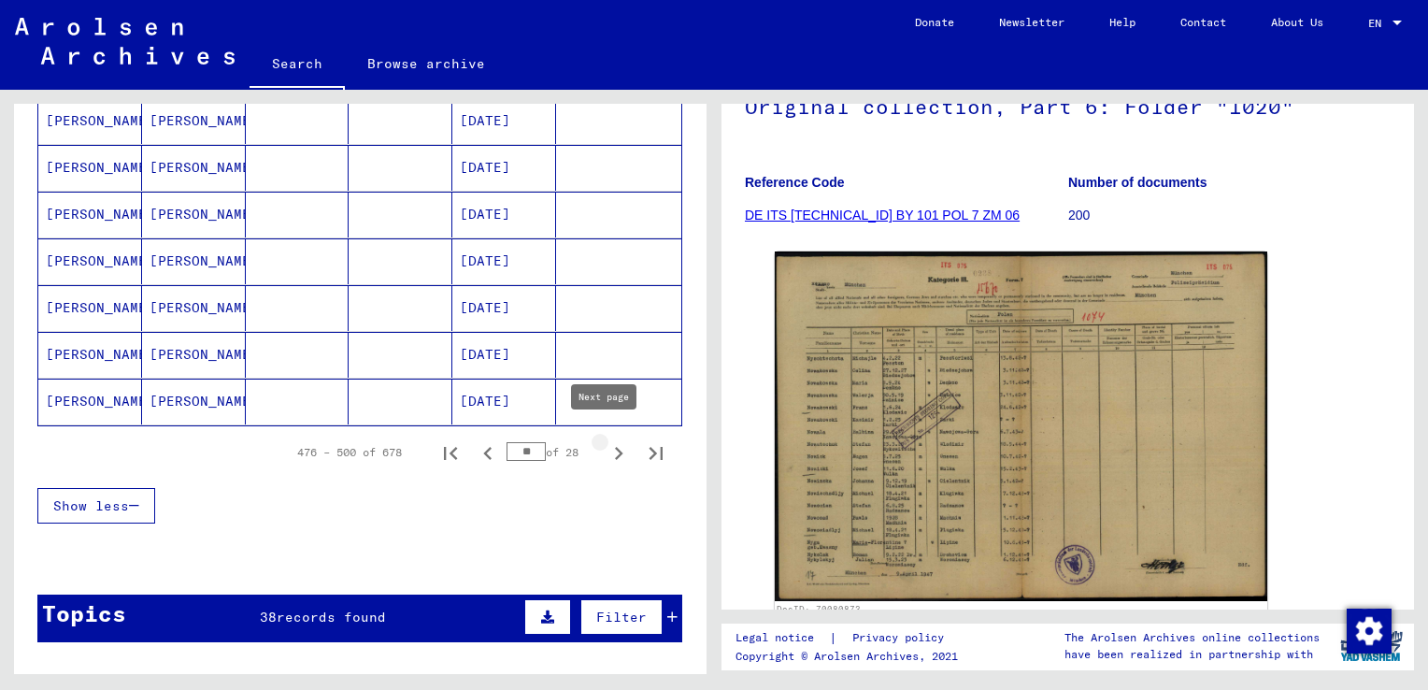
click at [606, 444] on icon "Next page" at bounding box center [619, 453] width 26 height 26
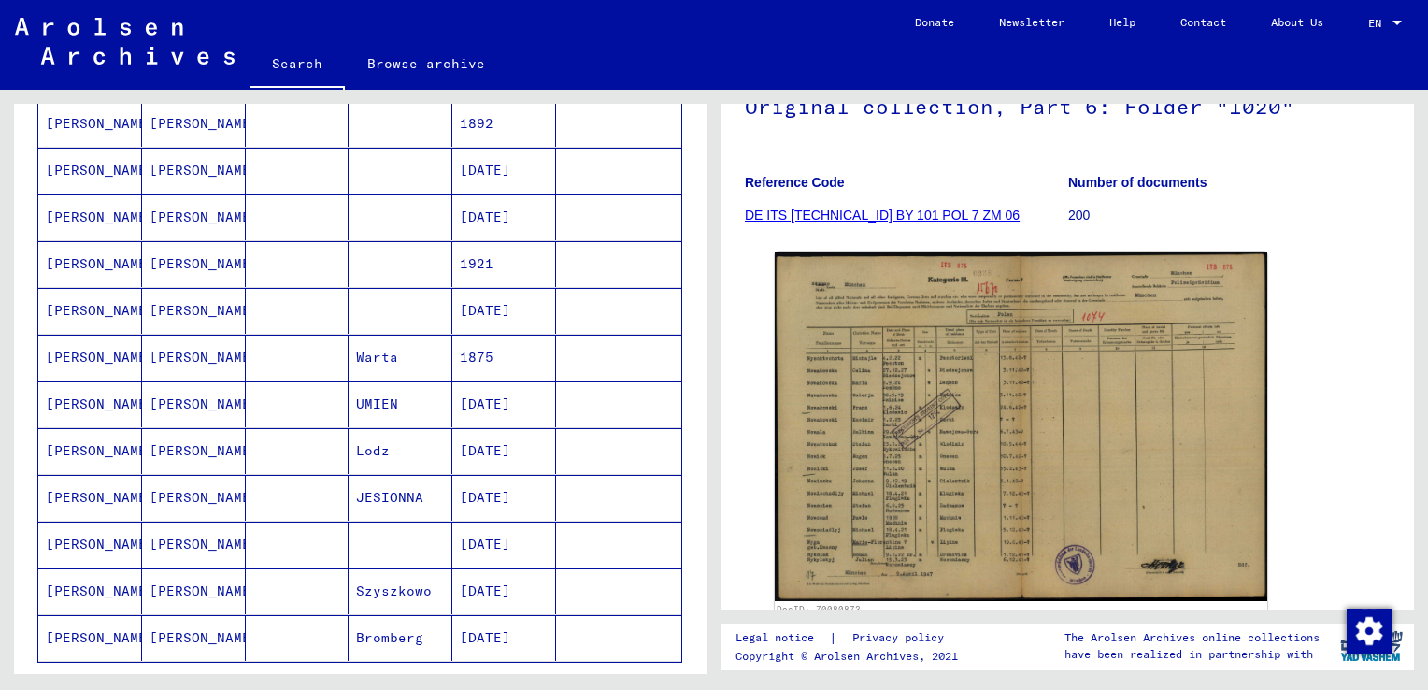
scroll to position [1028, 0]
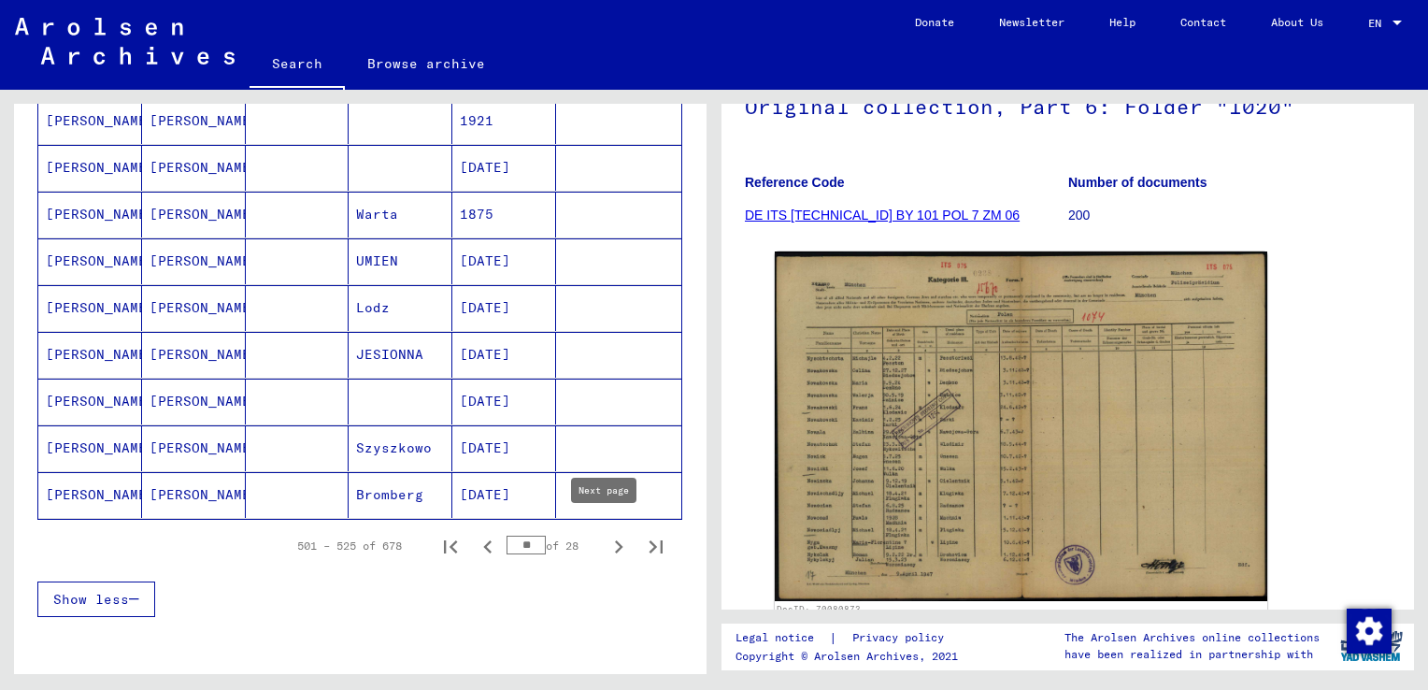
click at [615, 540] on icon "Next page" at bounding box center [619, 546] width 8 height 13
type input "**"
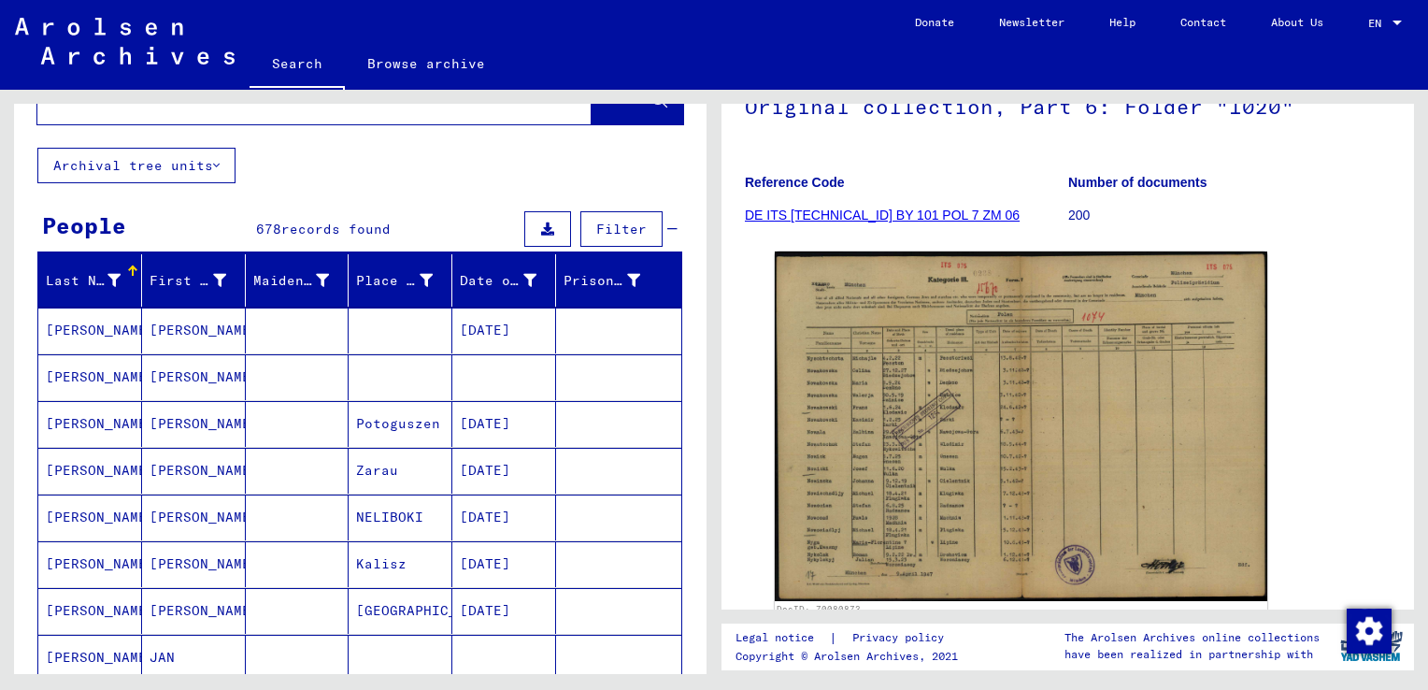
scroll to position [0, 0]
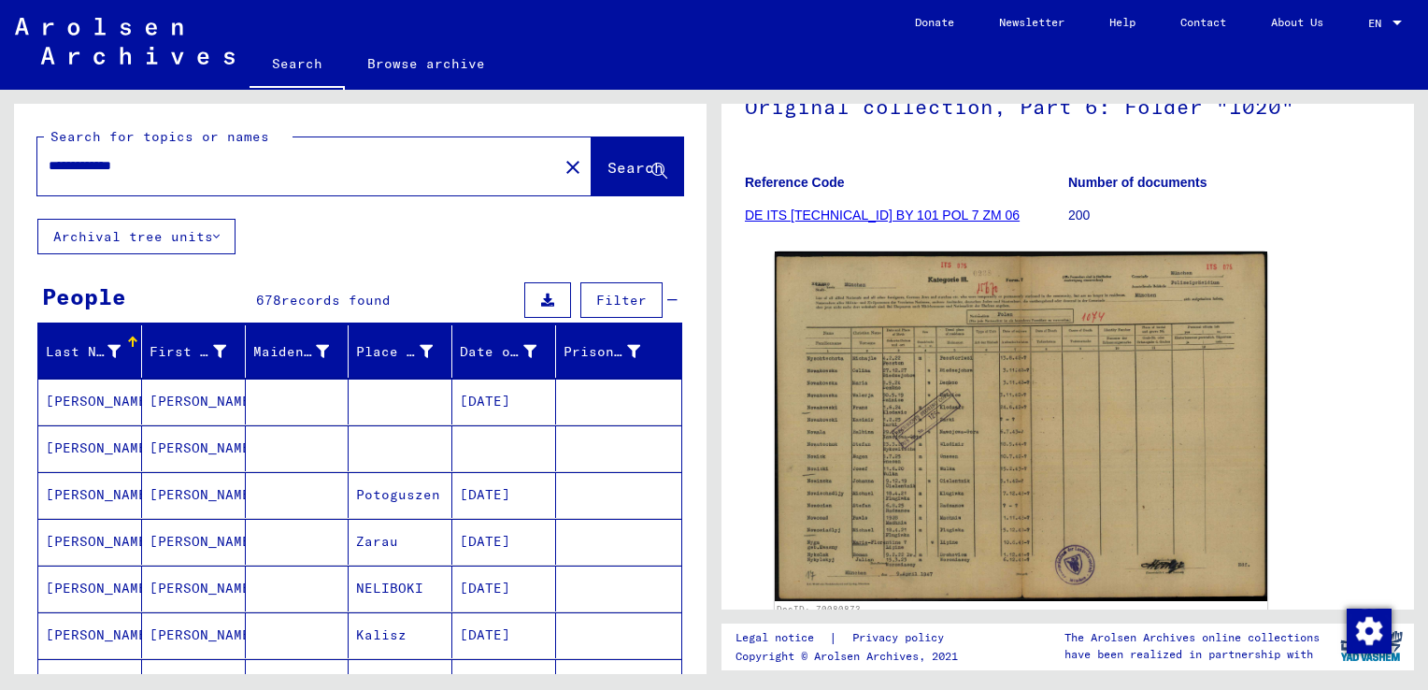
drag, startPoint x: 171, startPoint y: 163, endPoint x: 0, endPoint y: 142, distance: 172.3
click at [0, 142] on html "**********" at bounding box center [714, 345] width 1428 height 690
type input "*********"
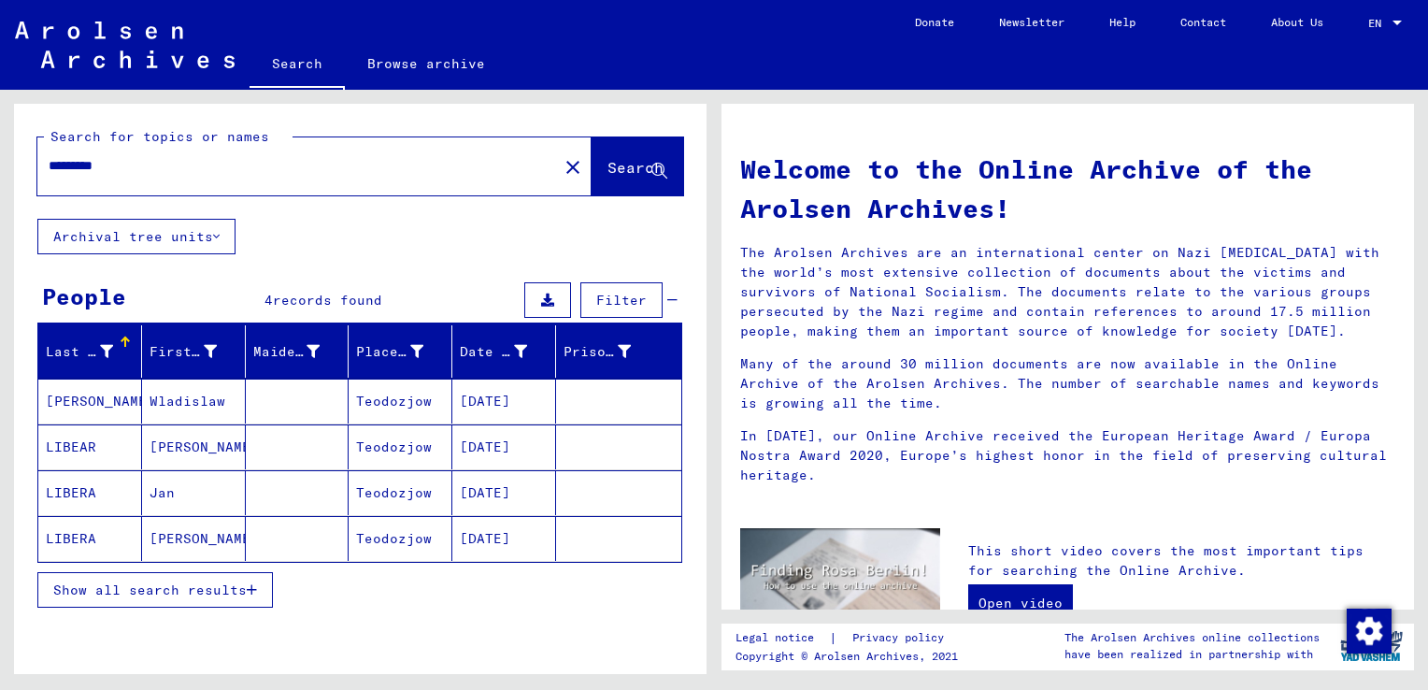
click at [174, 582] on span "Show all search results" at bounding box center [150, 589] width 194 height 17
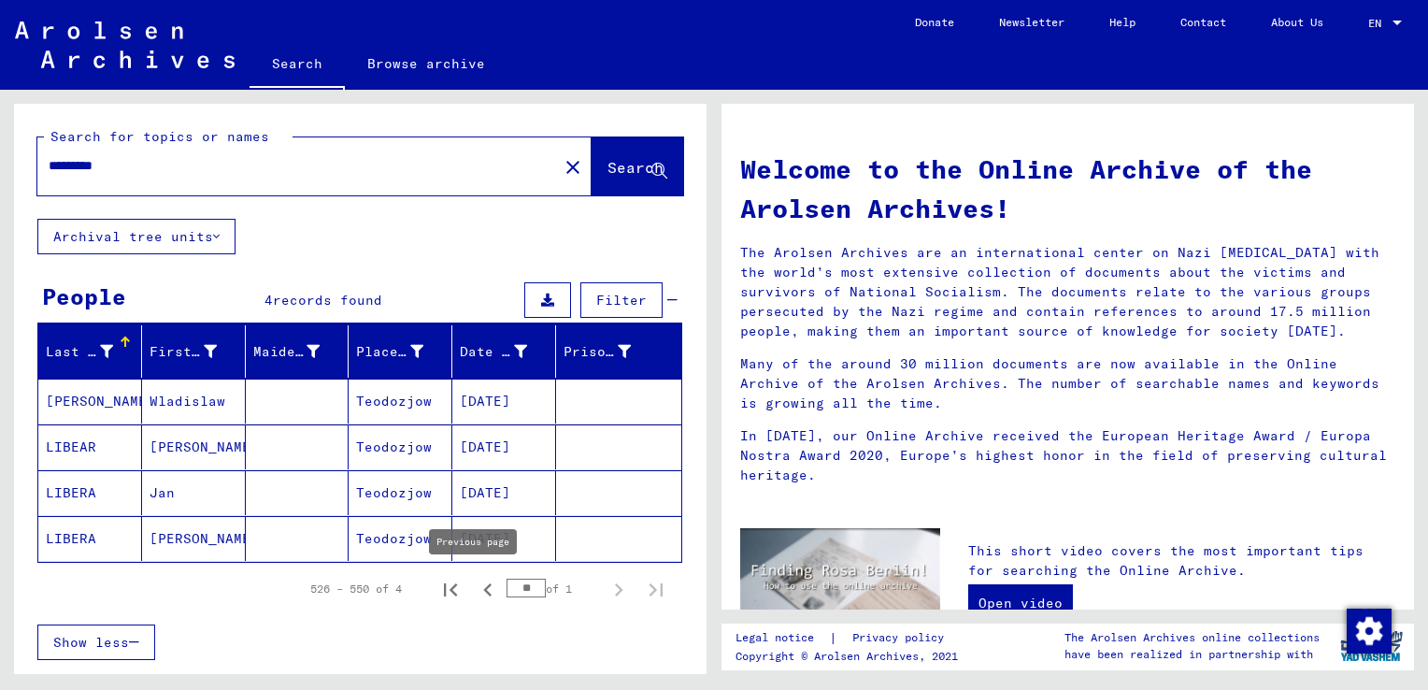
click at [483, 588] on icon "Previous page" at bounding box center [487, 589] width 8 height 13
type input "**"
